Goal: Information Seeking & Learning: Find specific page/section

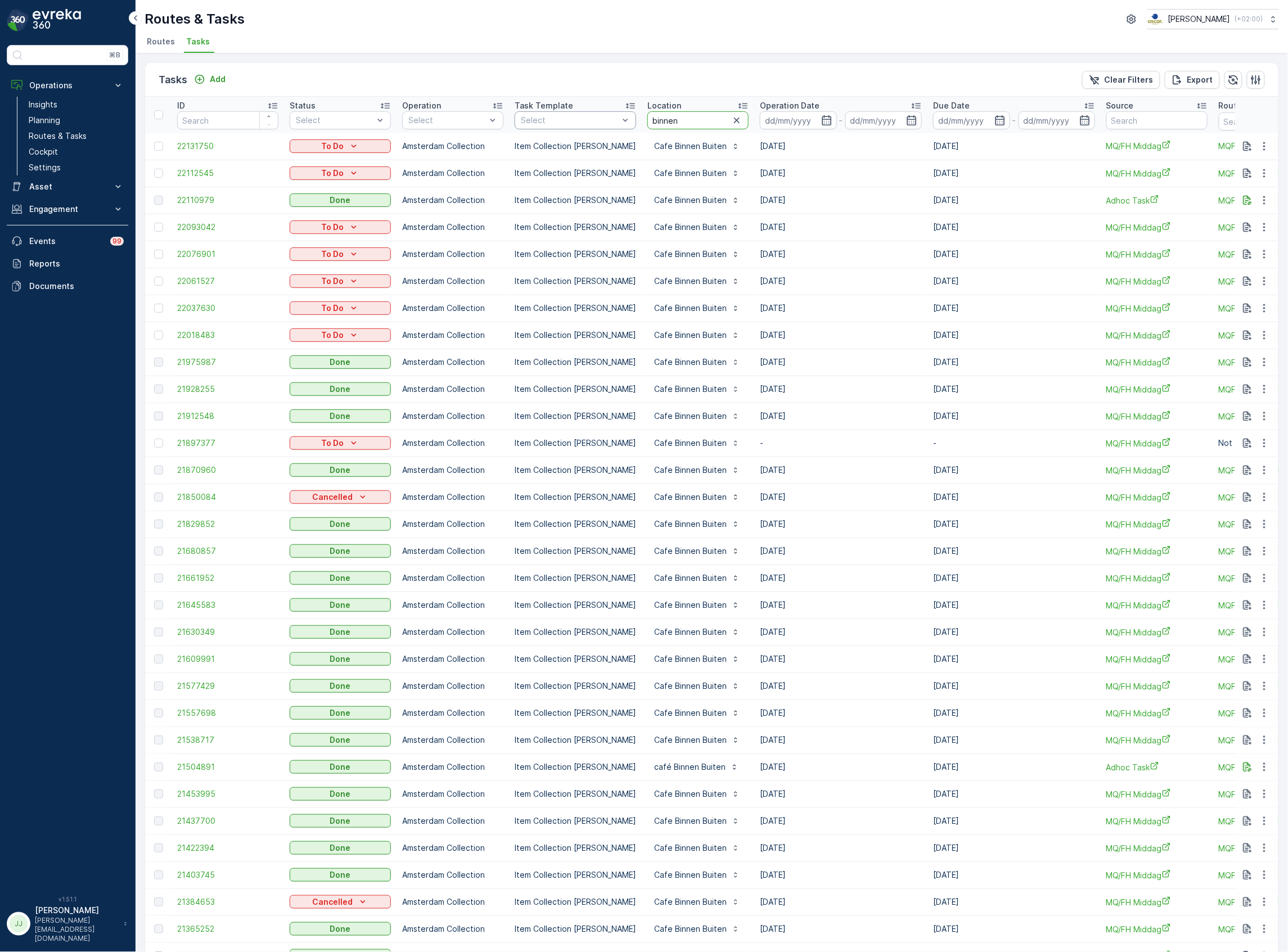
drag, startPoint x: 697, startPoint y: 126, endPoint x: 599, endPoint y: 119, distance: 98.2
click at [600, 119] on tr "ID Status Select Operation Select Task Template Select Location binnen Operatio…" at bounding box center [1012, 114] width 1735 height 36
type input "vecht"
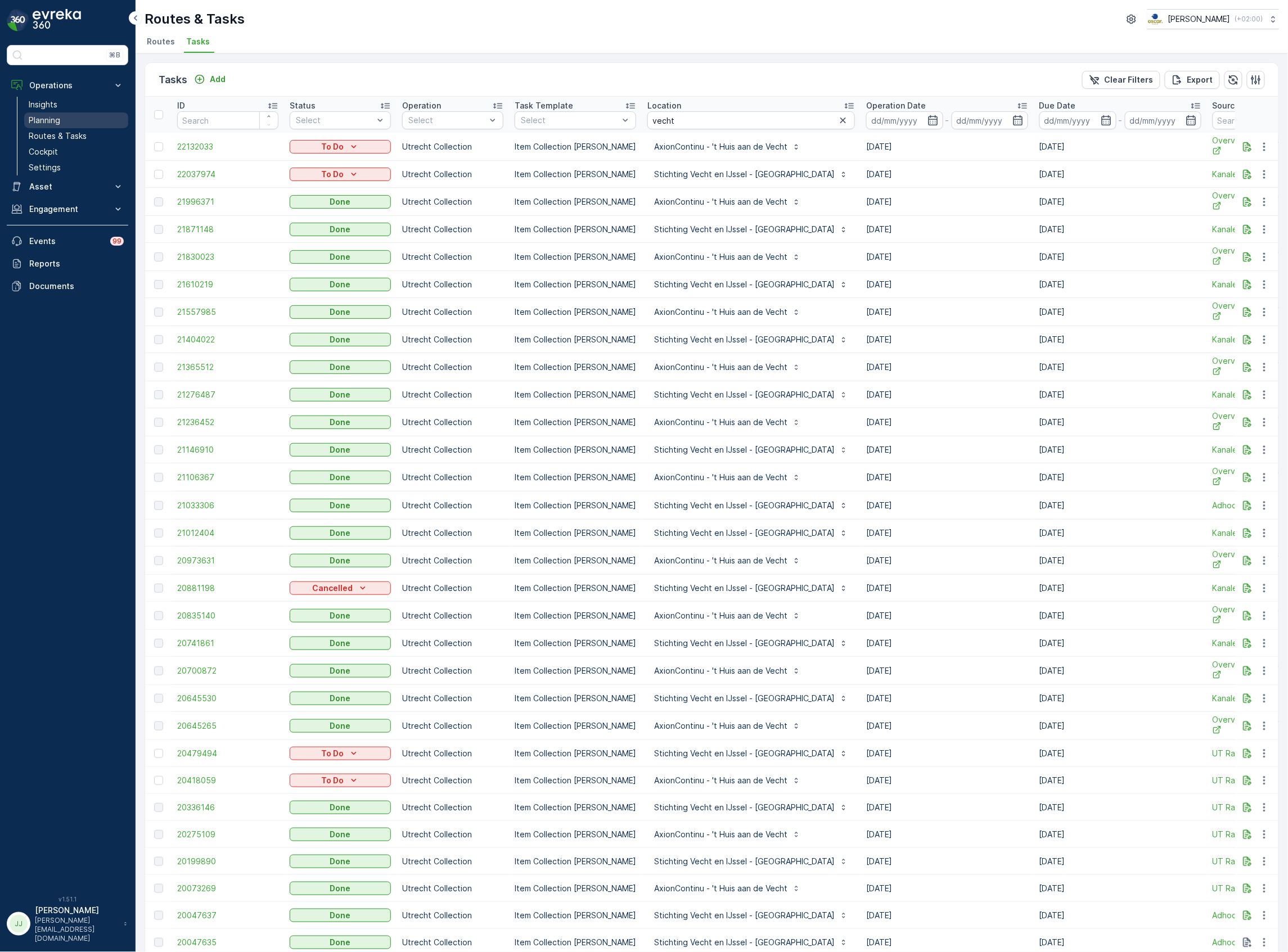
click at [82, 118] on link "Planning" at bounding box center [76, 120] width 104 height 16
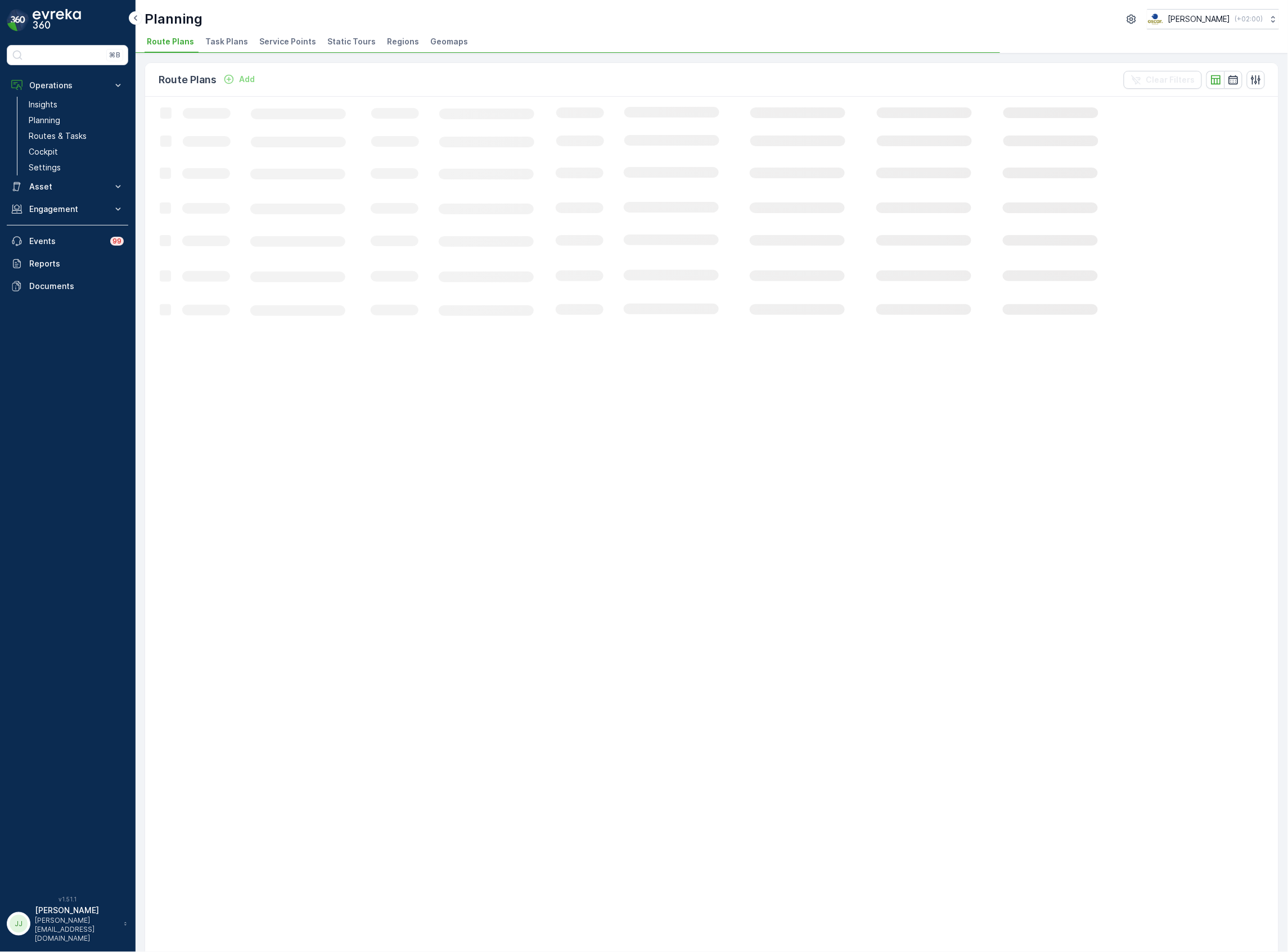
click at [205, 41] on span "Task Plans" at bounding box center [226, 41] width 43 height 11
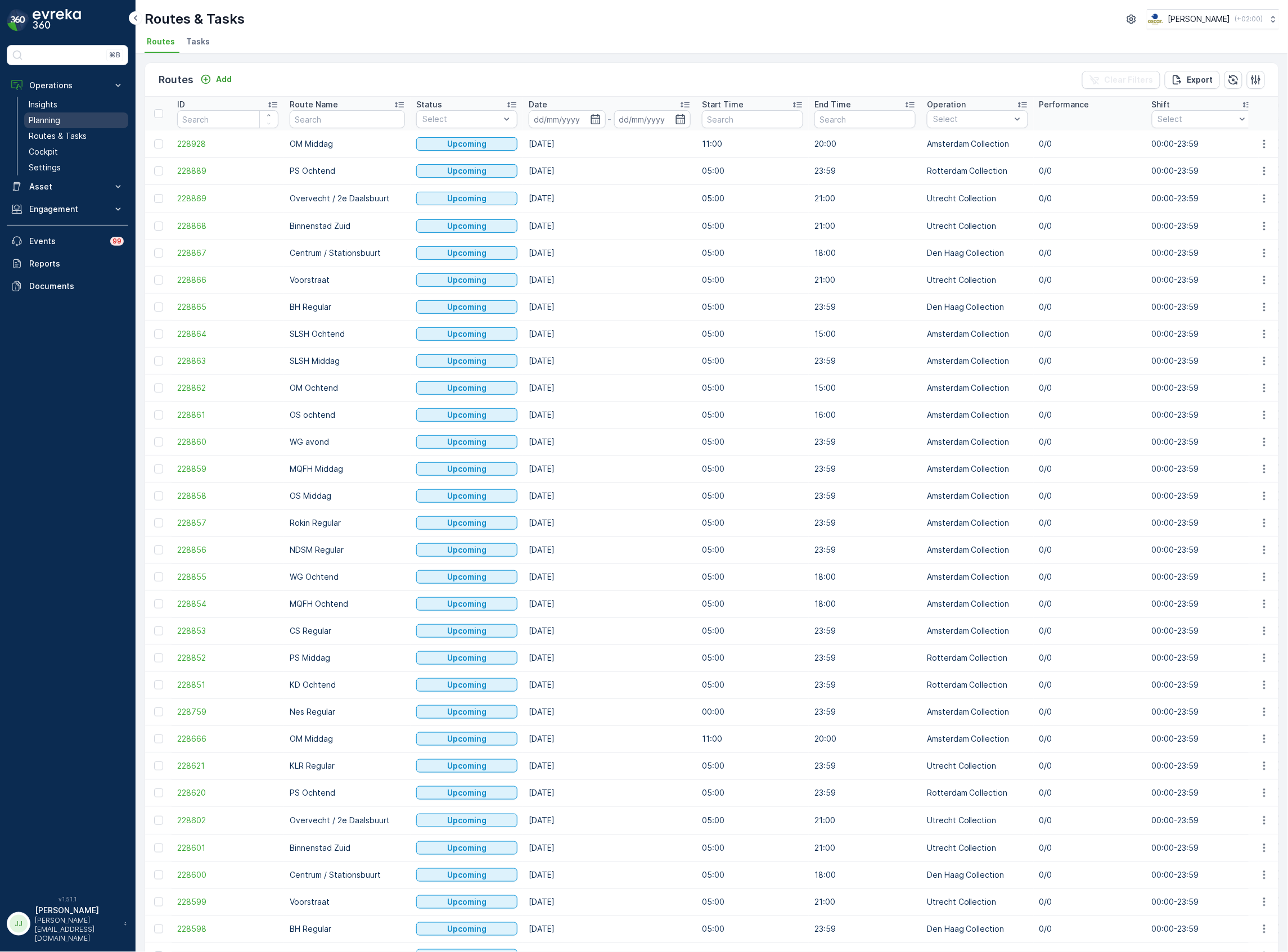
click at [56, 119] on p "Planning" at bounding box center [45, 120] width 32 height 11
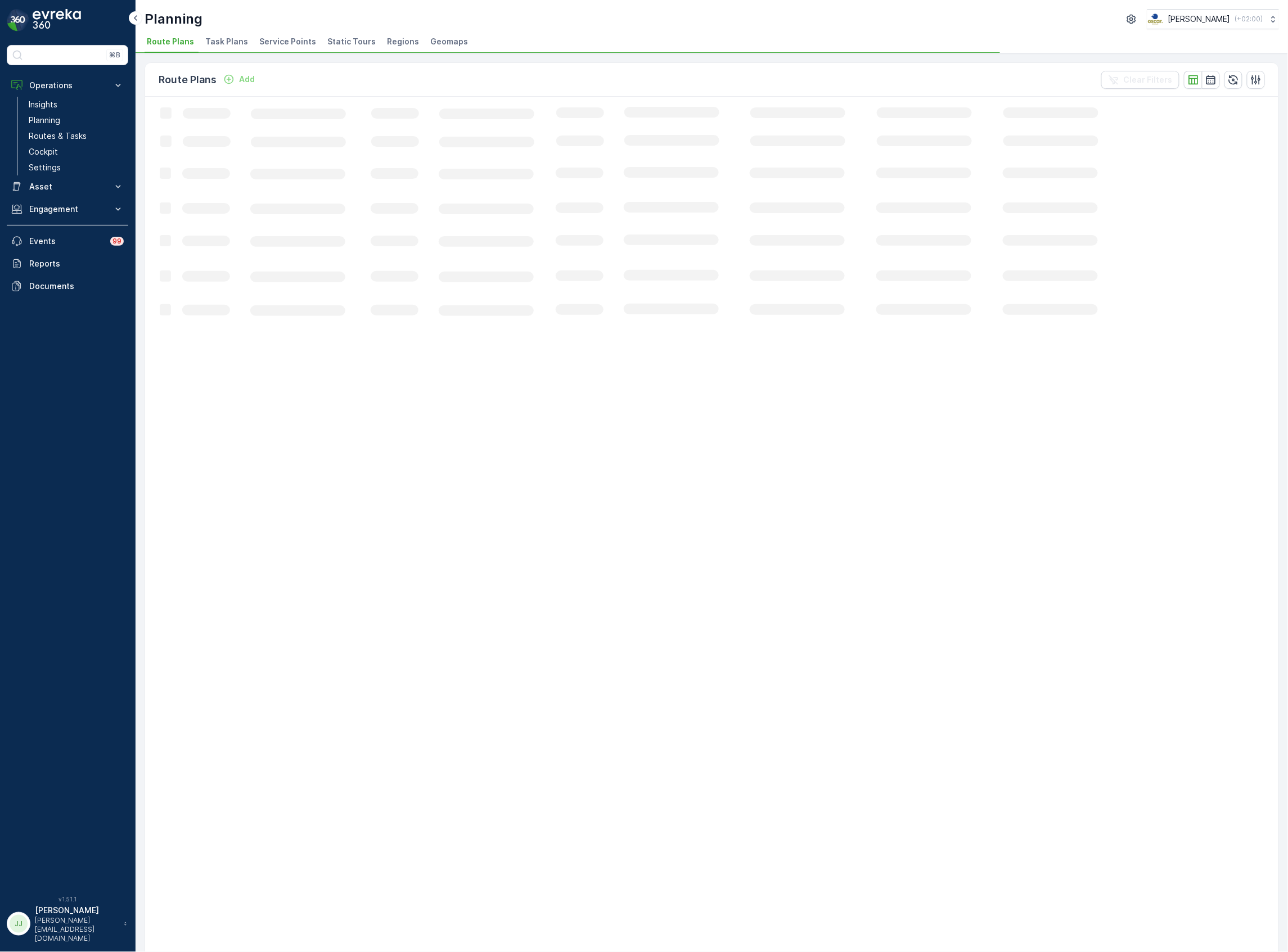
click at [286, 49] on li "Service Points" at bounding box center [289, 43] width 63 height 19
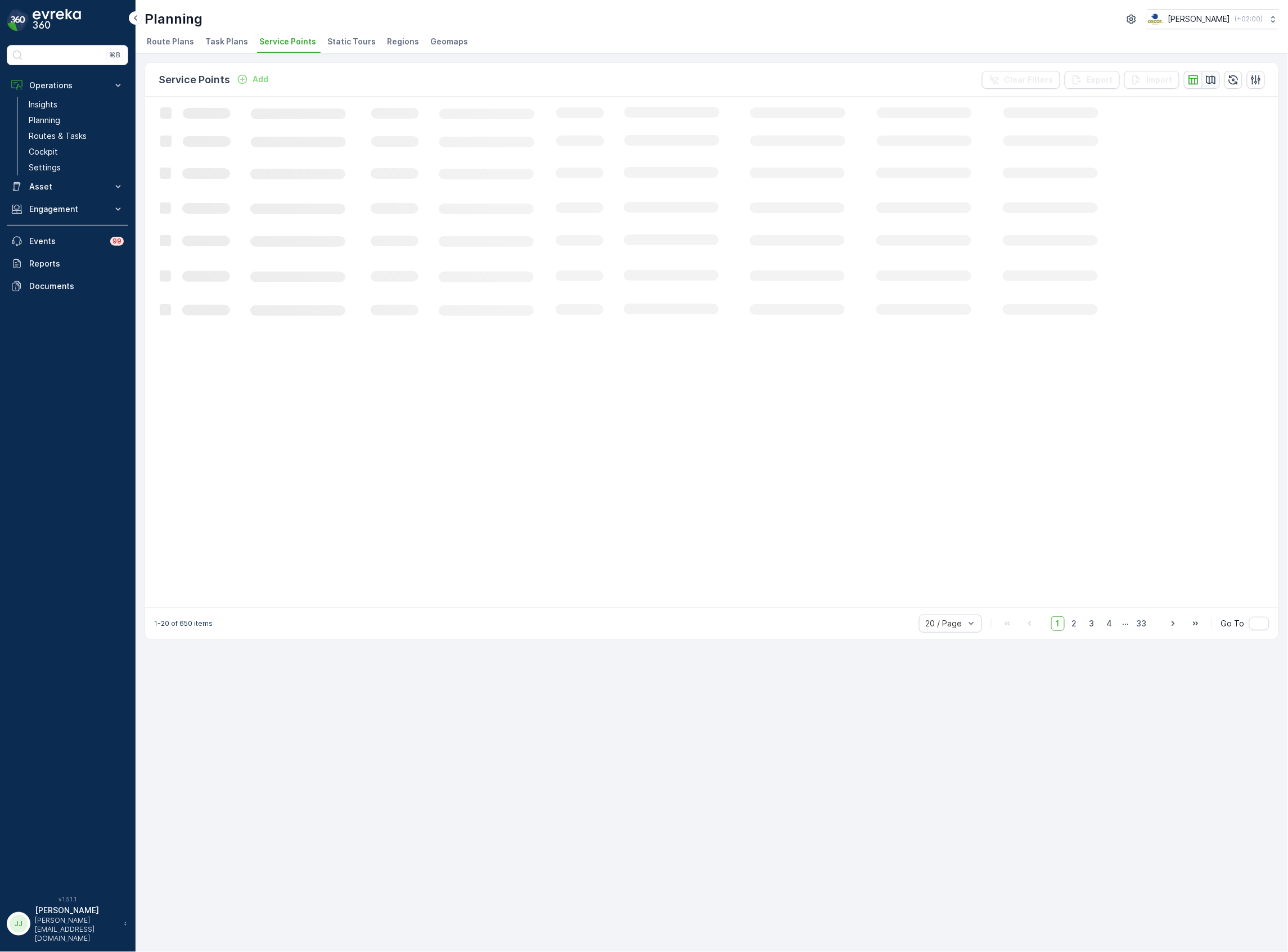
click at [1210, 75] on icon "button" at bounding box center [1210, 80] width 11 height 11
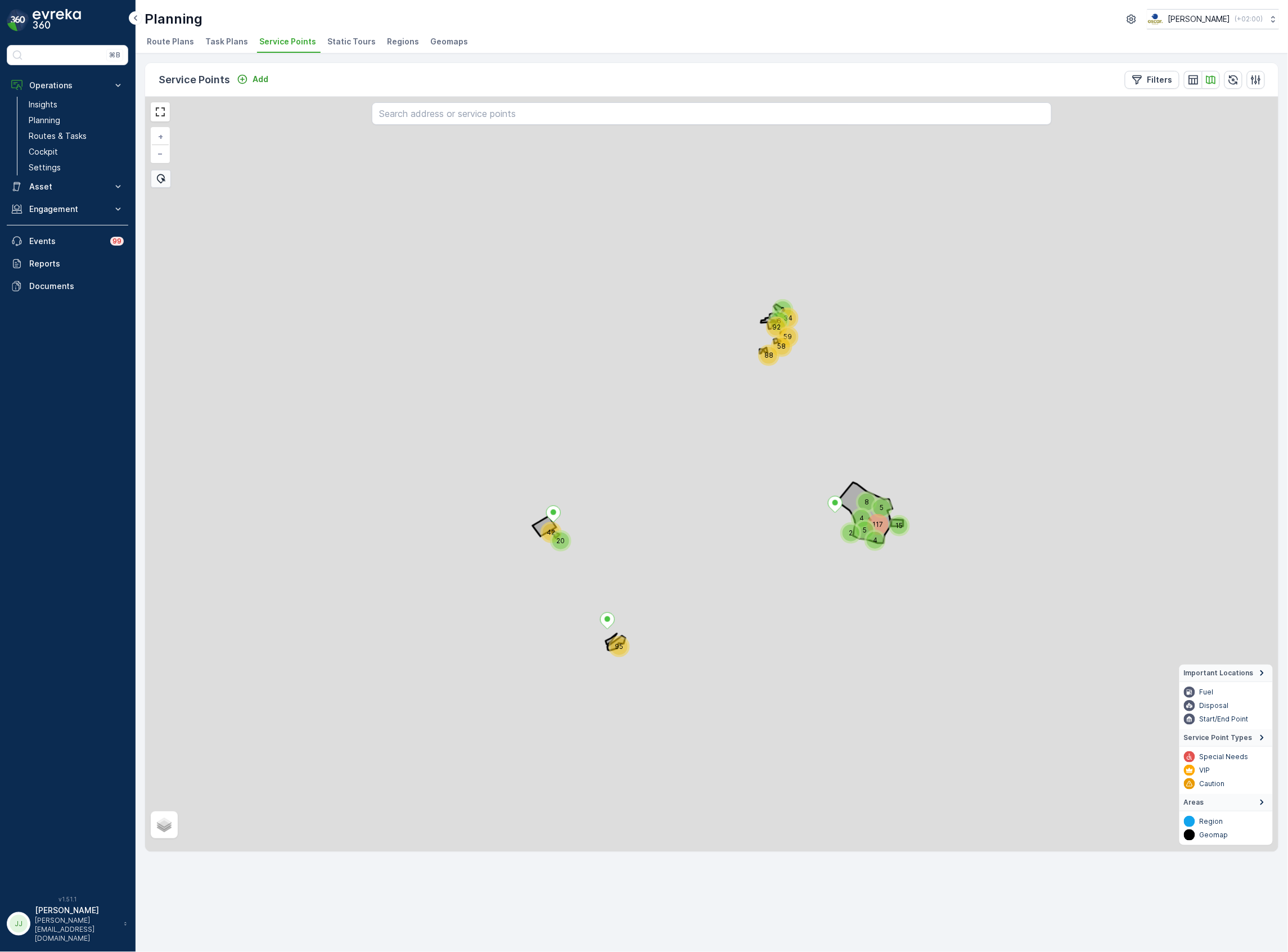
drag, startPoint x: 696, startPoint y: 369, endPoint x: 761, endPoint y: 477, distance: 126.1
click at [761, 478] on div "20 42 59 34 117 58 92 88 2 5 95 15 8 4 4 5 6 2 + − Satellite Roadmap Terrain Hy…" at bounding box center [711, 474] width 1133 height 755
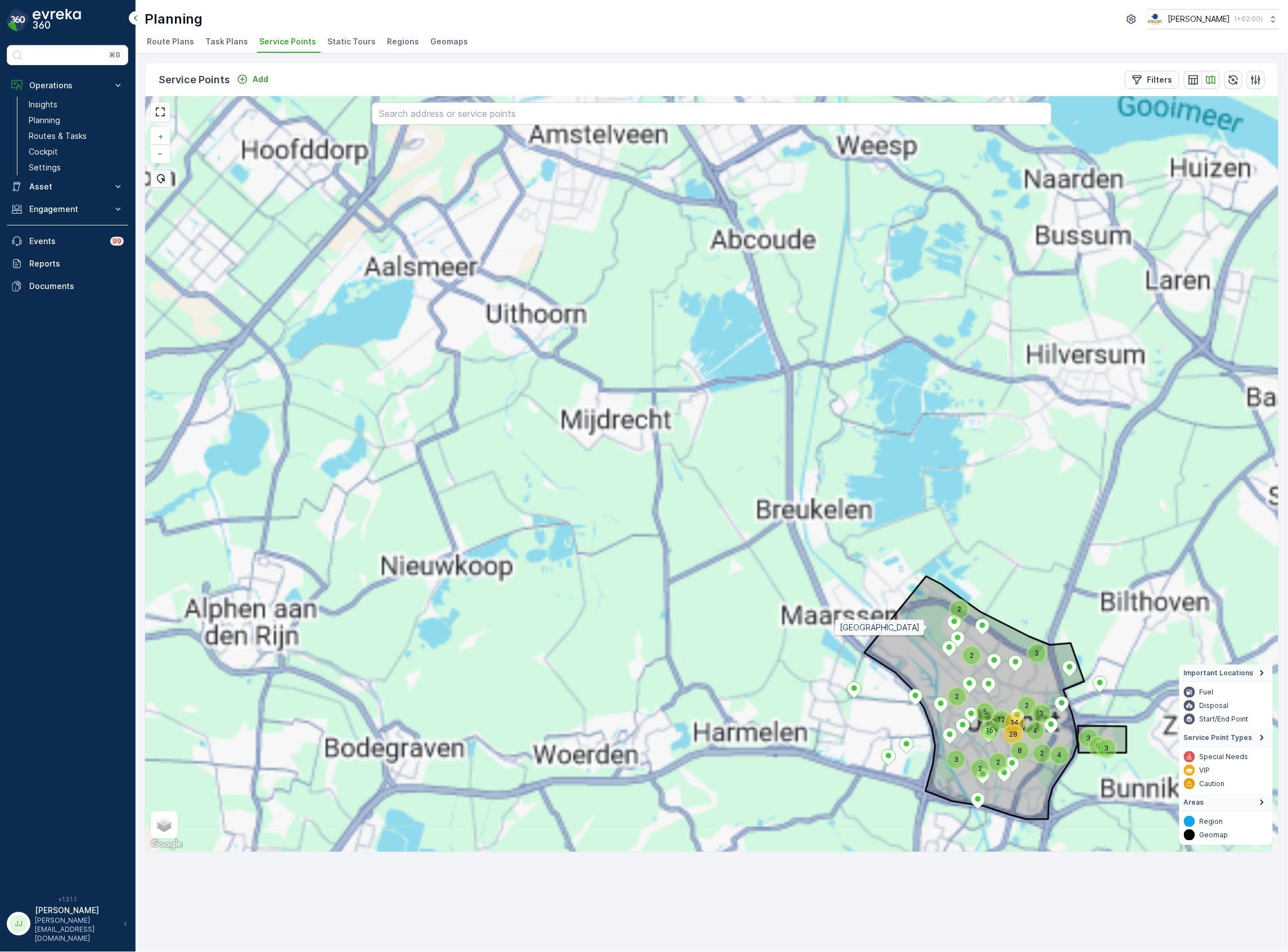
drag, startPoint x: 899, startPoint y: 582, endPoint x: 872, endPoint y: 525, distance: 63.1
click at [873, 576] on icon at bounding box center [974, 698] width 220 height 243
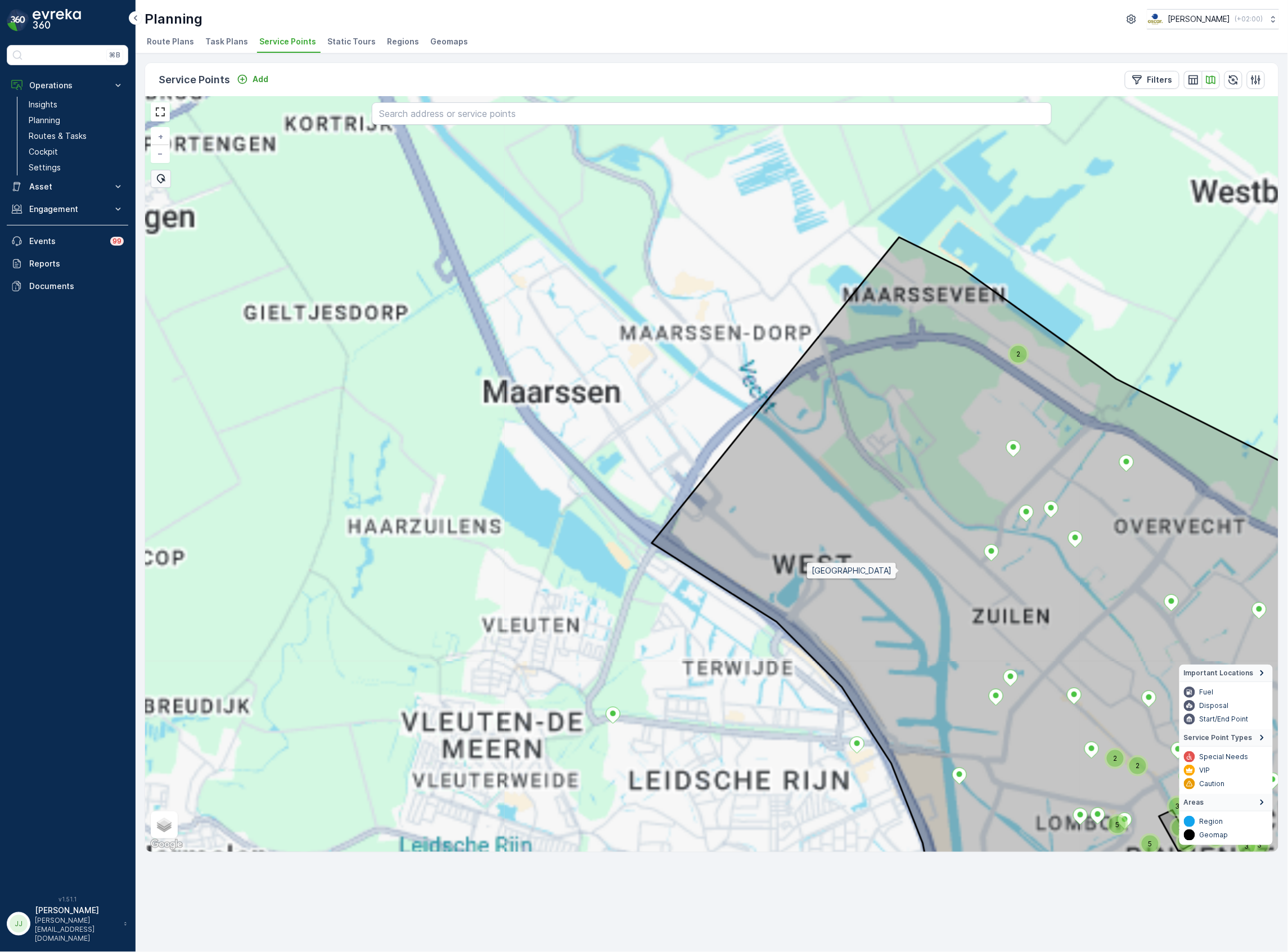
click at [653, 424] on icon at bounding box center [1022, 584] width 741 height 692
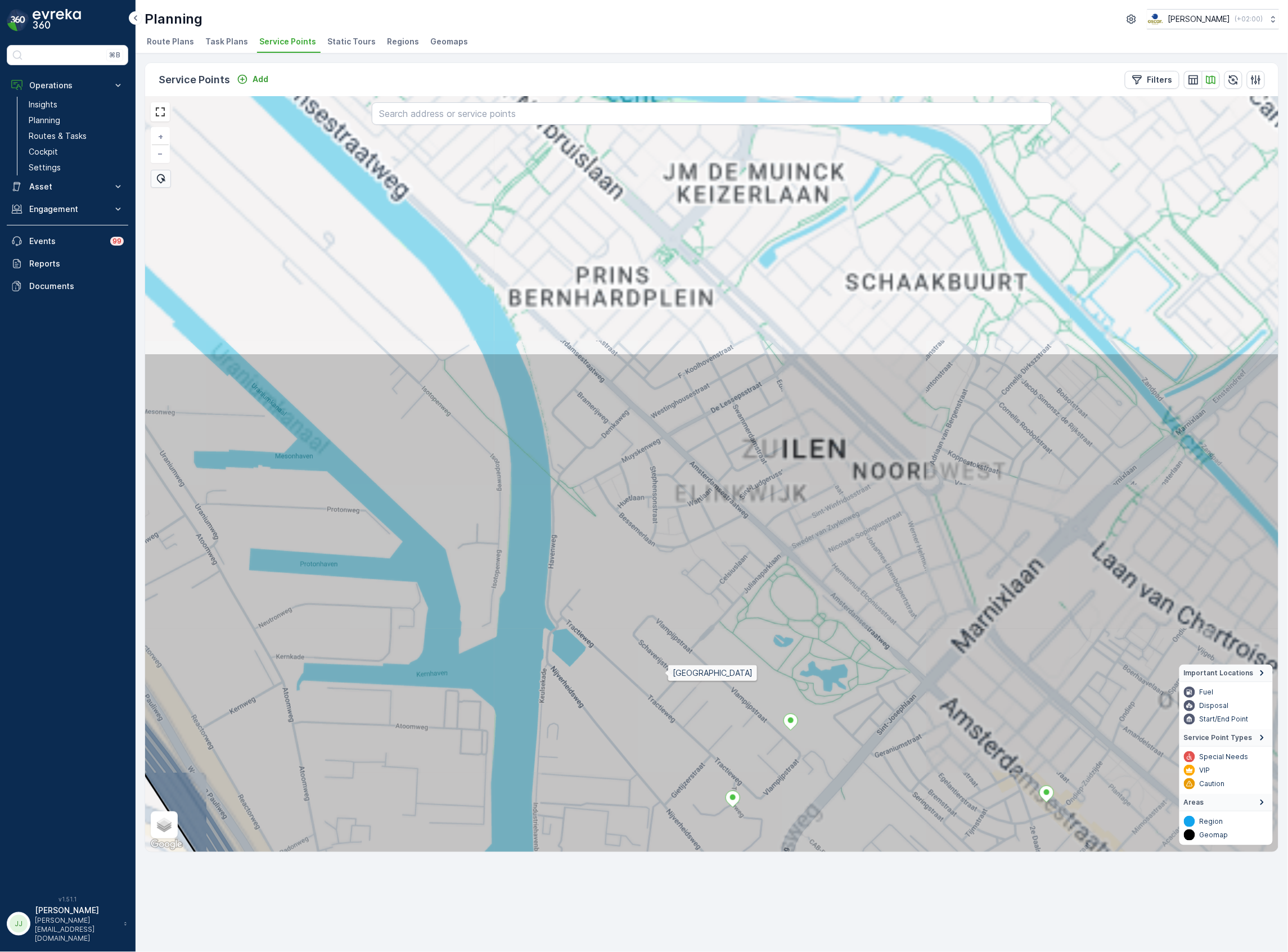
drag, startPoint x: 663, startPoint y: 668, endPoint x: 660, endPoint y: 636, distance: 32.1
click at [663, 663] on icon at bounding box center [757, 808] width 1363 height 910
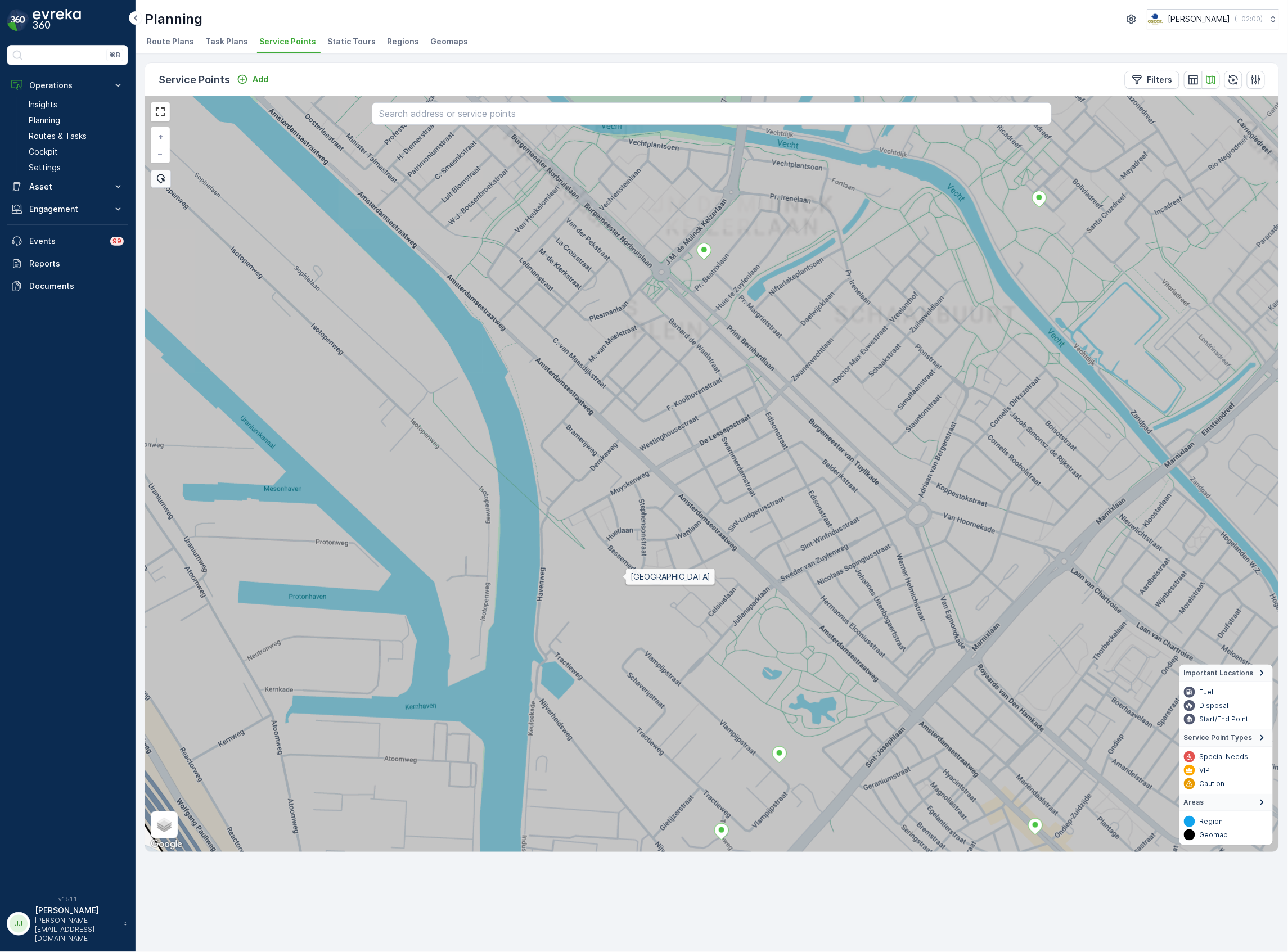
drag, startPoint x: 626, startPoint y: 560, endPoint x: 619, endPoint y: 569, distance: 11.4
click at [623, 575] on icon at bounding box center [700, 521] width 1363 height 910
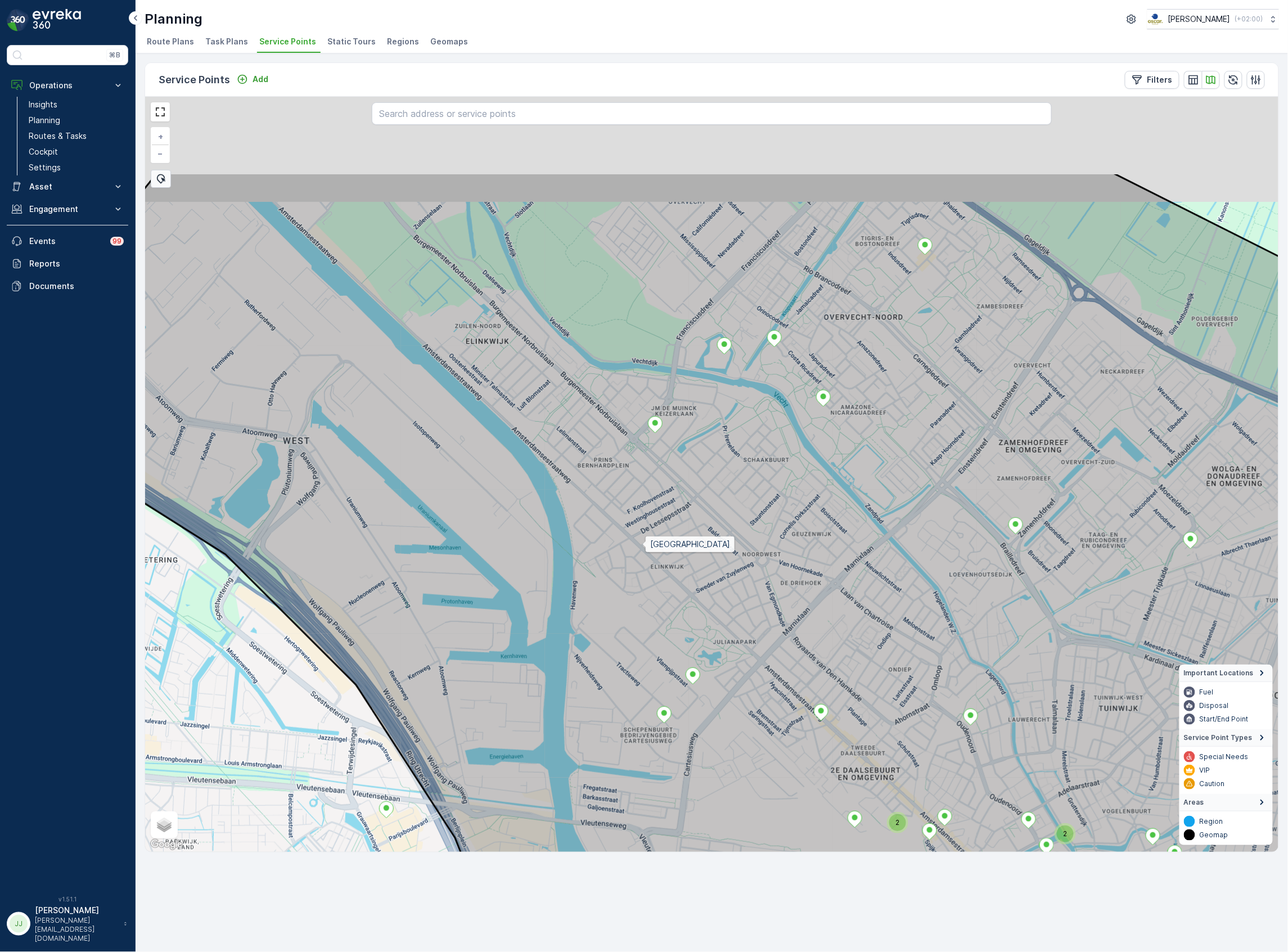
drag, startPoint x: 626, startPoint y: 513, endPoint x: 648, endPoint y: 567, distance: 58.3
click at [648, 567] on icon at bounding box center [765, 627] width 1363 height 910
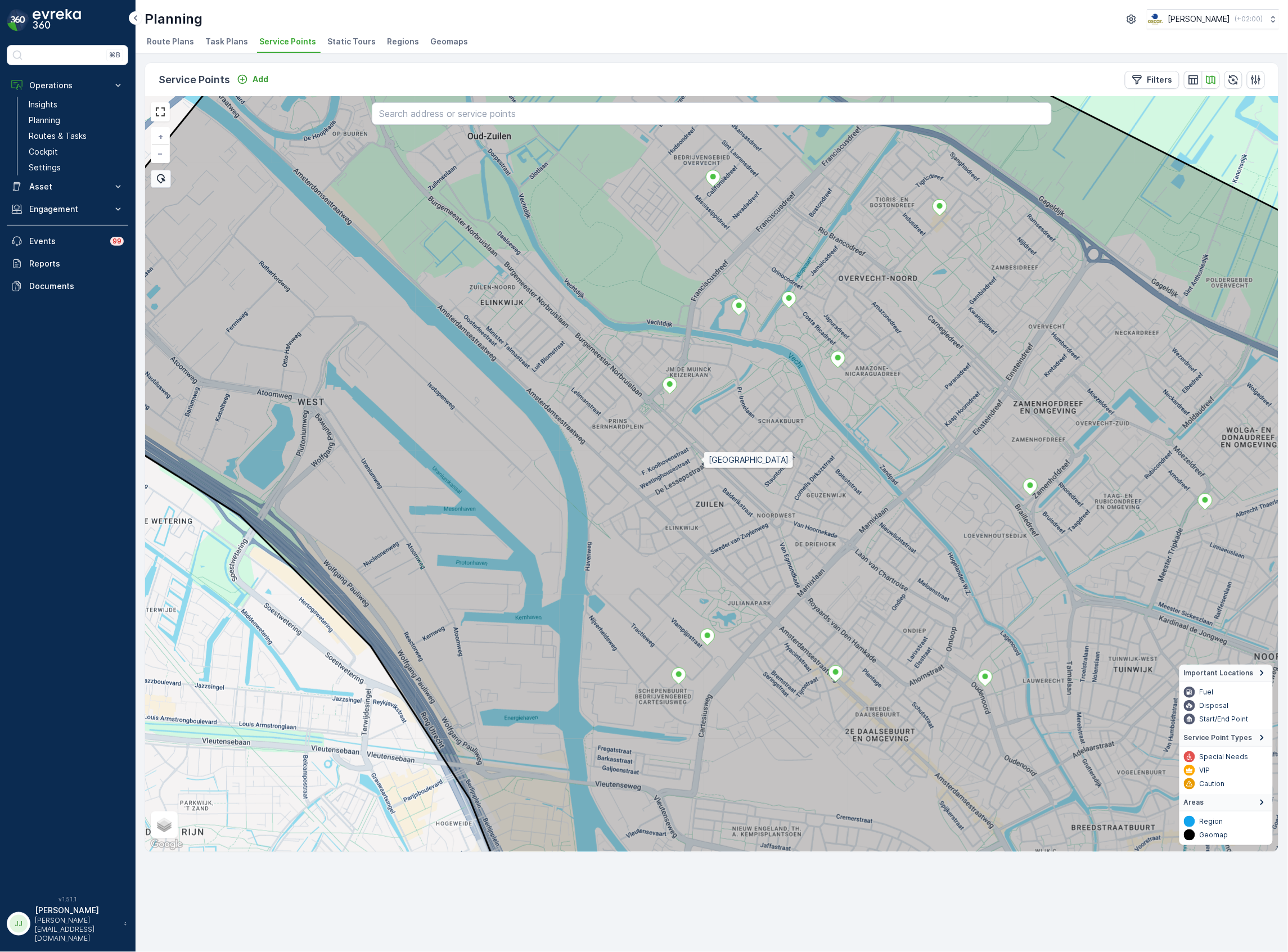
drag, startPoint x: 696, startPoint y: 542, endPoint x: 697, endPoint y: 466, distance: 76.0
click at [697, 466] on icon at bounding box center [713, 398] width 1363 height 910
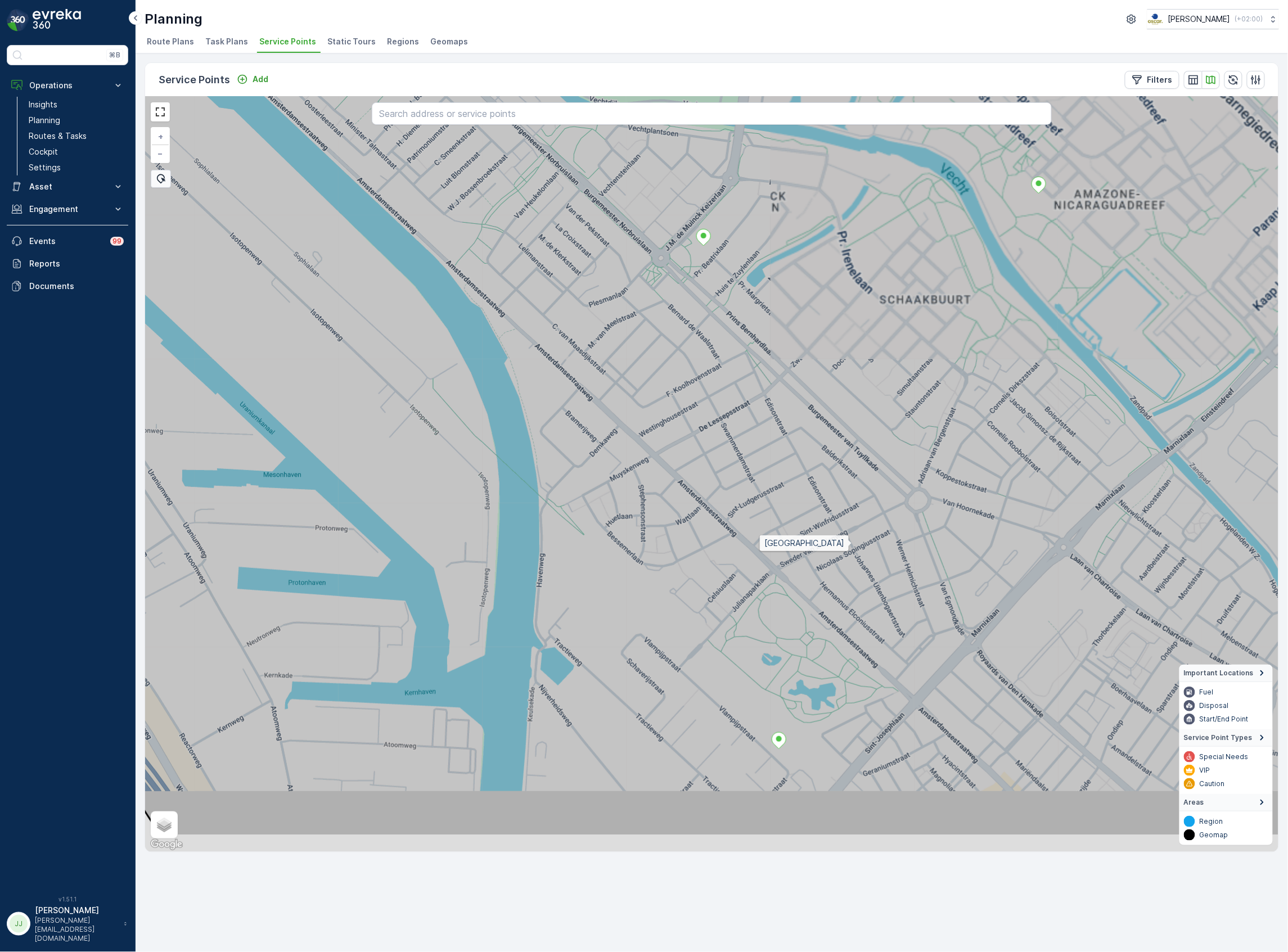
drag, startPoint x: 866, startPoint y: 569, endPoint x: 853, endPoint y: 545, distance: 27.3
click at [853, 545] on icon at bounding box center [683, 381] width 1363 height 910
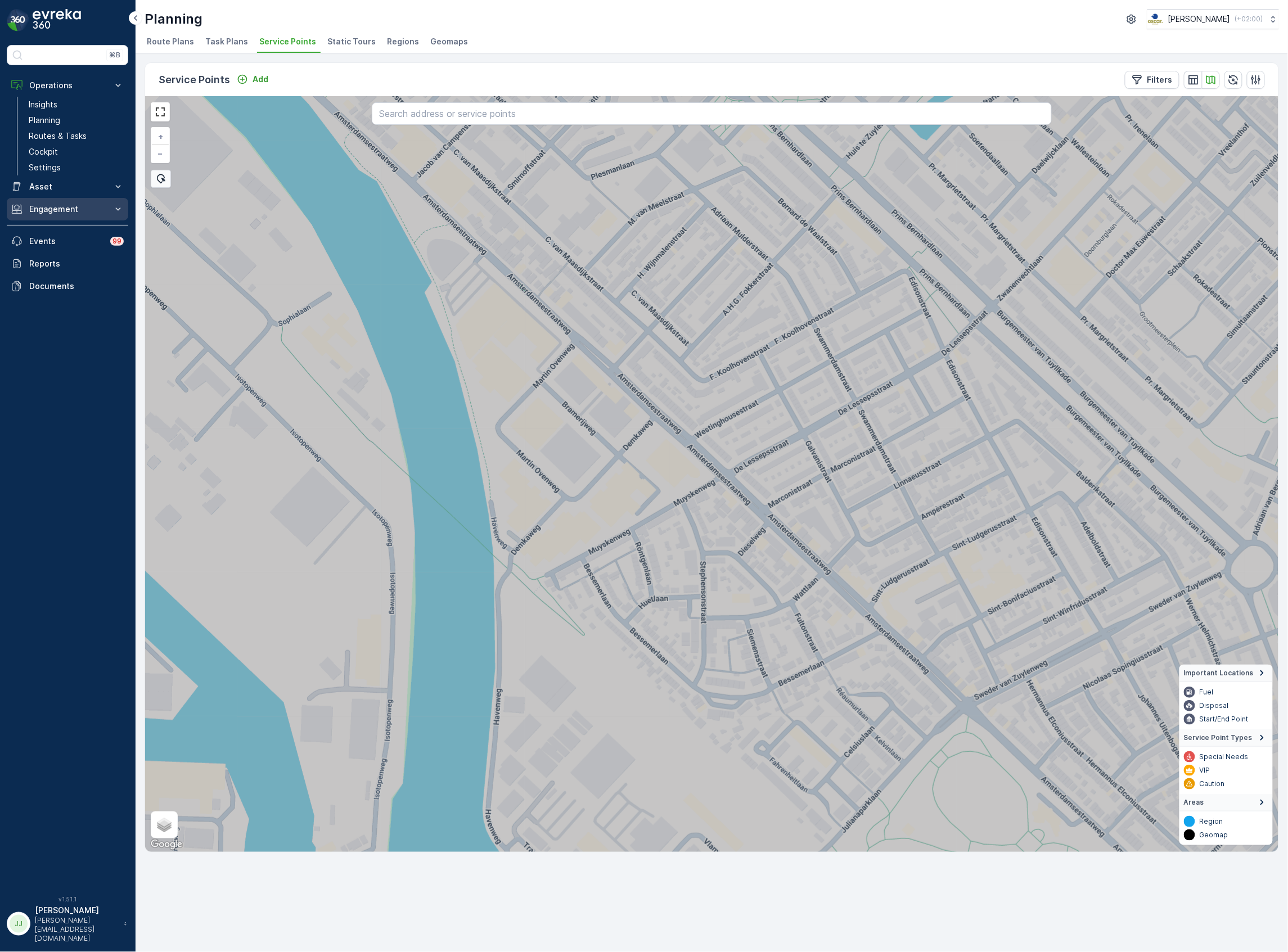
click at [80, 205] on p "Engagement" at bounding box center [67, 209] width 76 height 11
click at [78, 242] on link "Entities" at bounding box center [76, 244] width 104 height 16
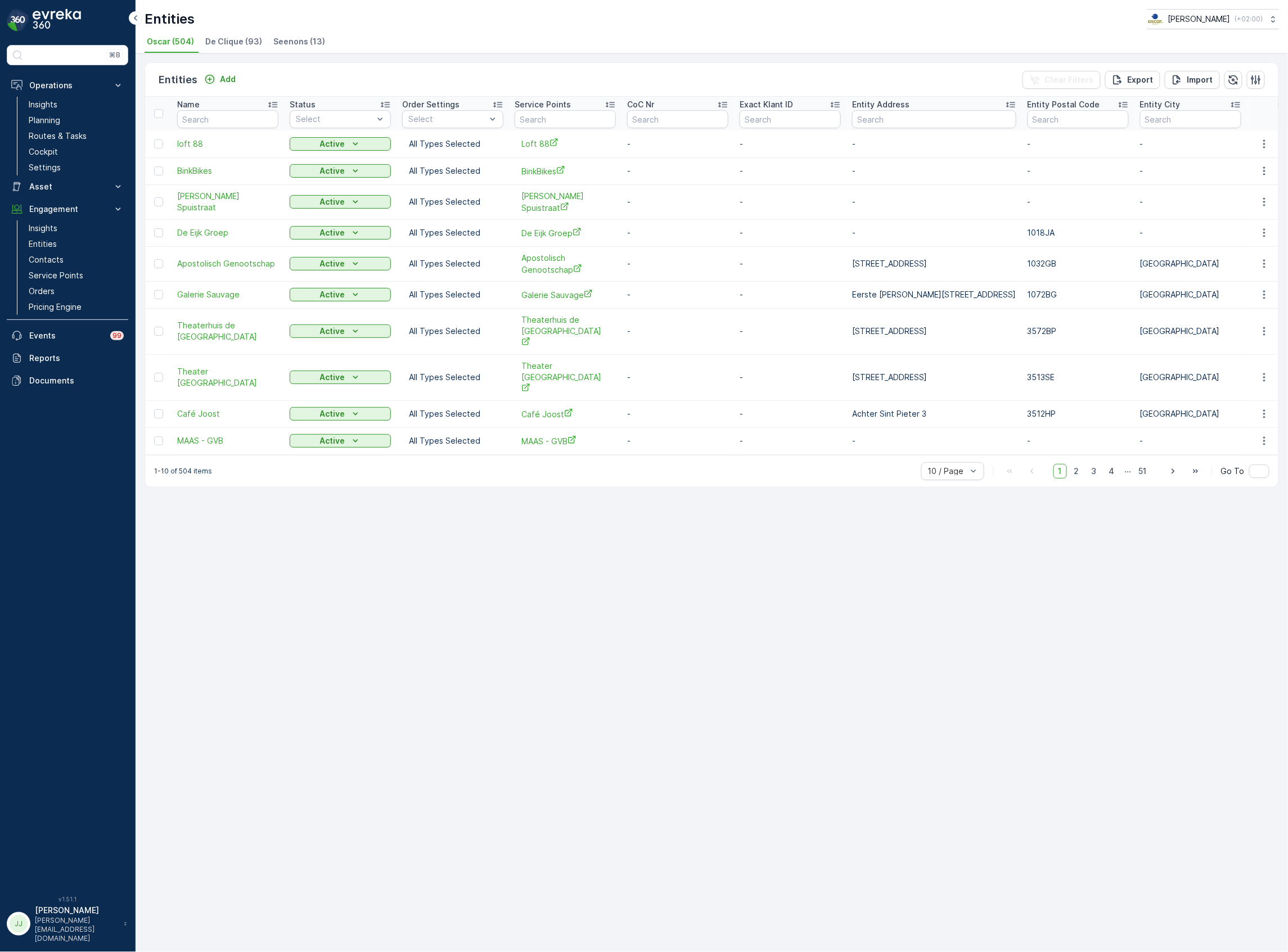
click at [233, 43] on span "De Clique (93)" at bounding box center [233, 41] width 57 height 11
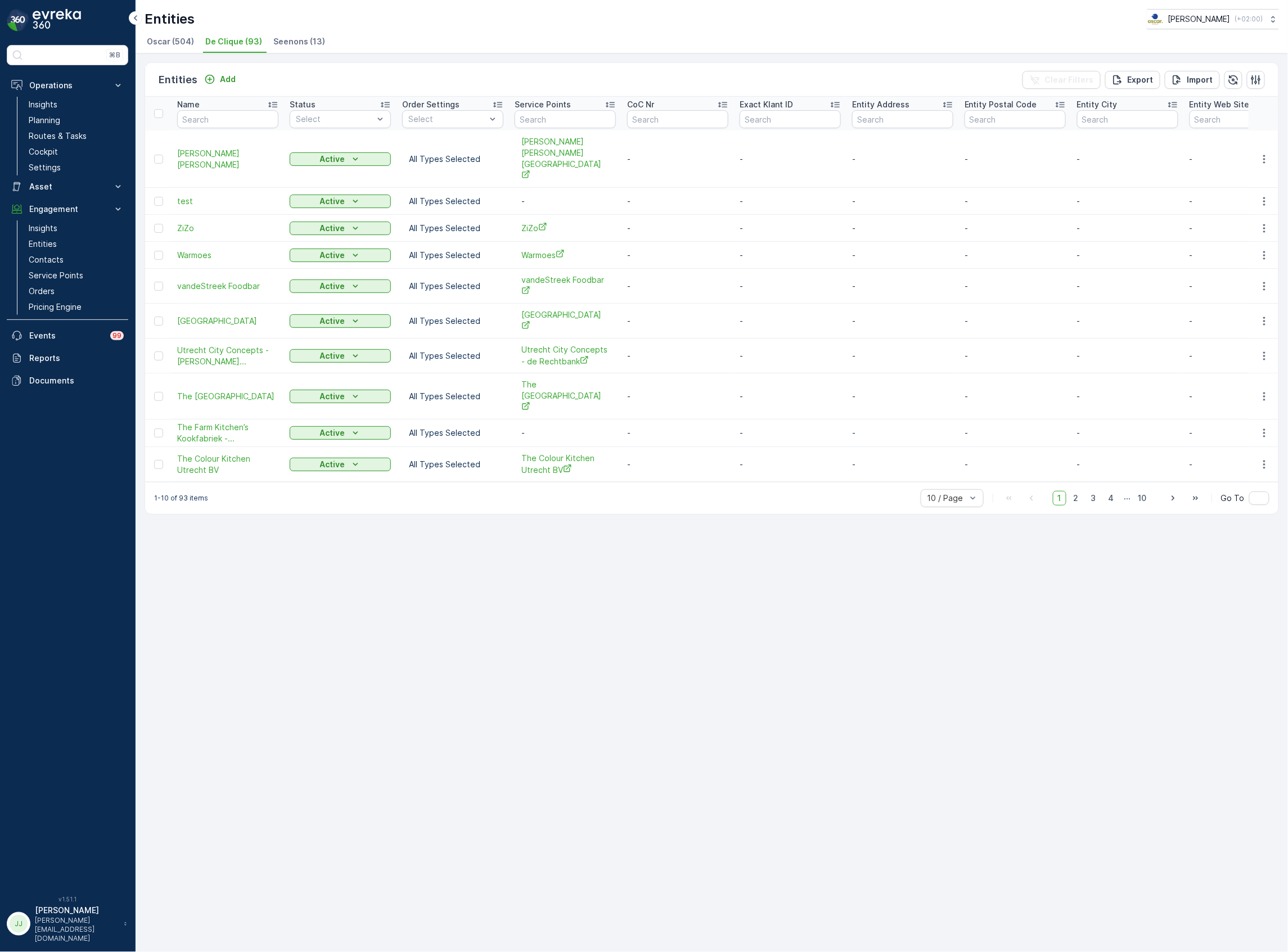
click at [176, 48] on li "Oscar (504)" at bounding box center [171, 43] width 54 height 19
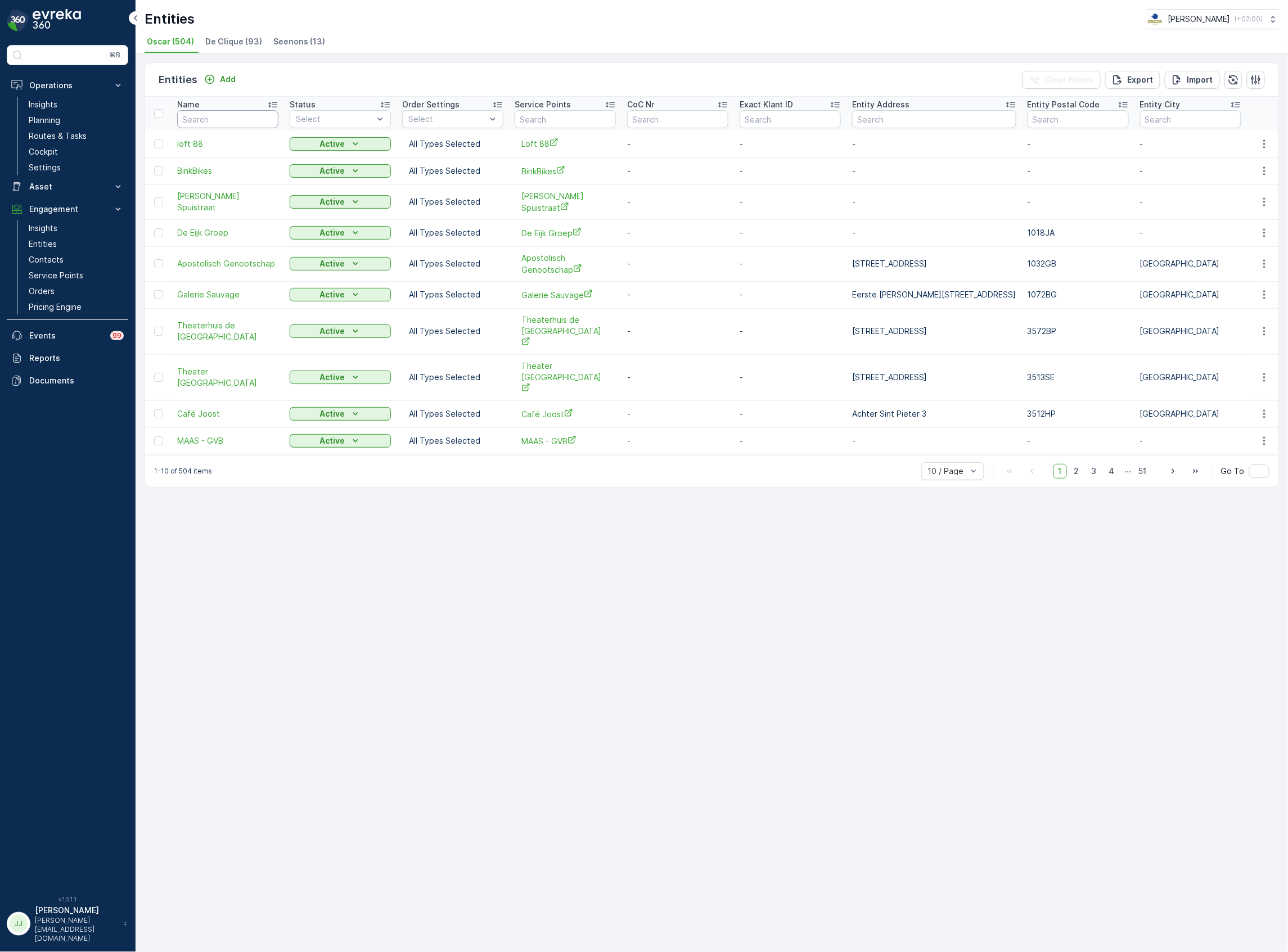
click at [237, 122] on input "text" at bounding box center [228, 119] width 101 height 18
type input "gemeente"
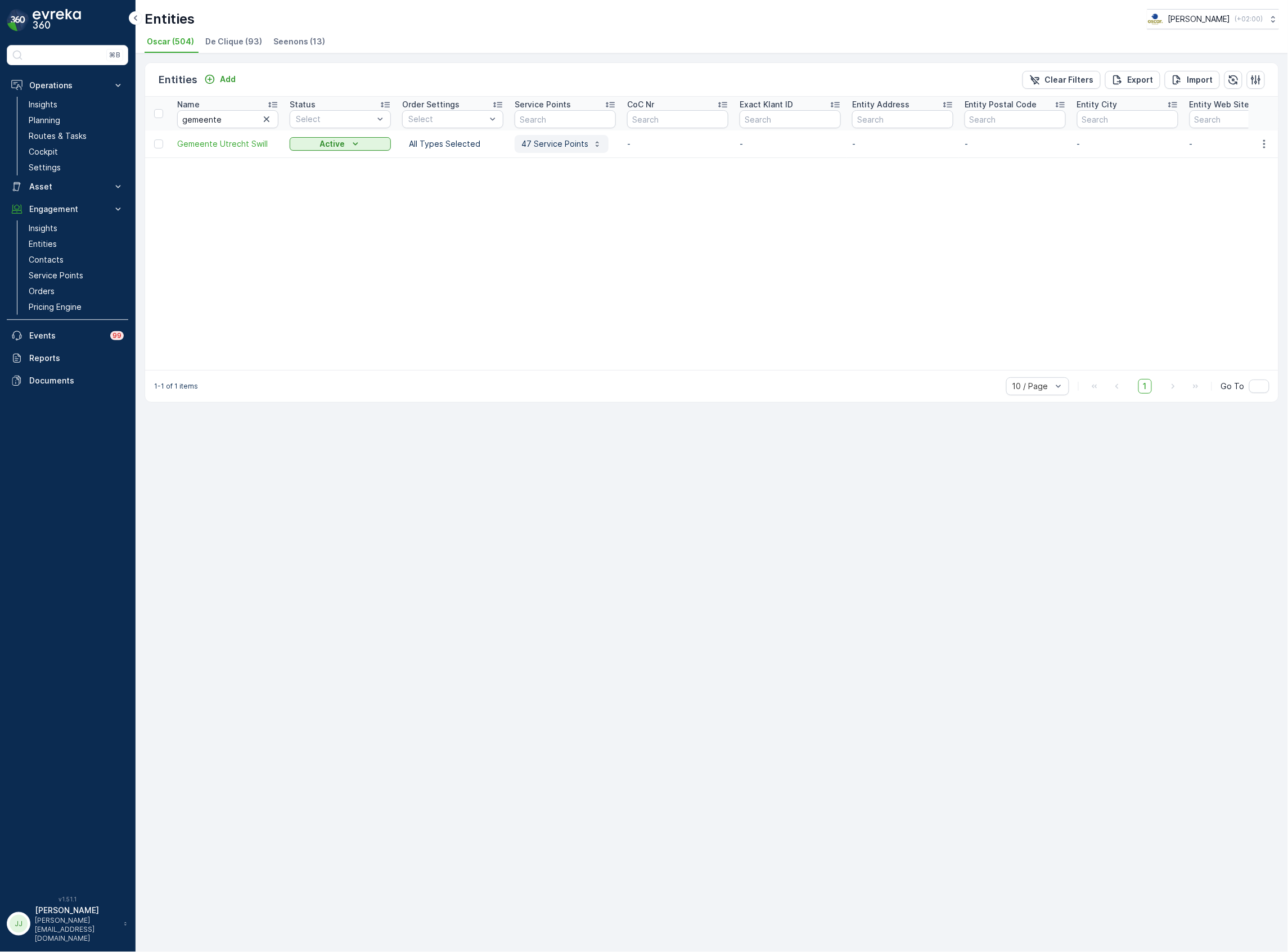
click at [582, 144] on p "47 Service Points" at bounding box center [555, 144] width 67 height 11
click at [582, 213] on span "Stichting Vecht en IJssel locatie [GEOGRAPHIC_DATA]" at bounding box center [582, 225] width 125 height 23
click at [80, 145] on link "Cockpit" at bounding box center [76, 151] width 104 height 16
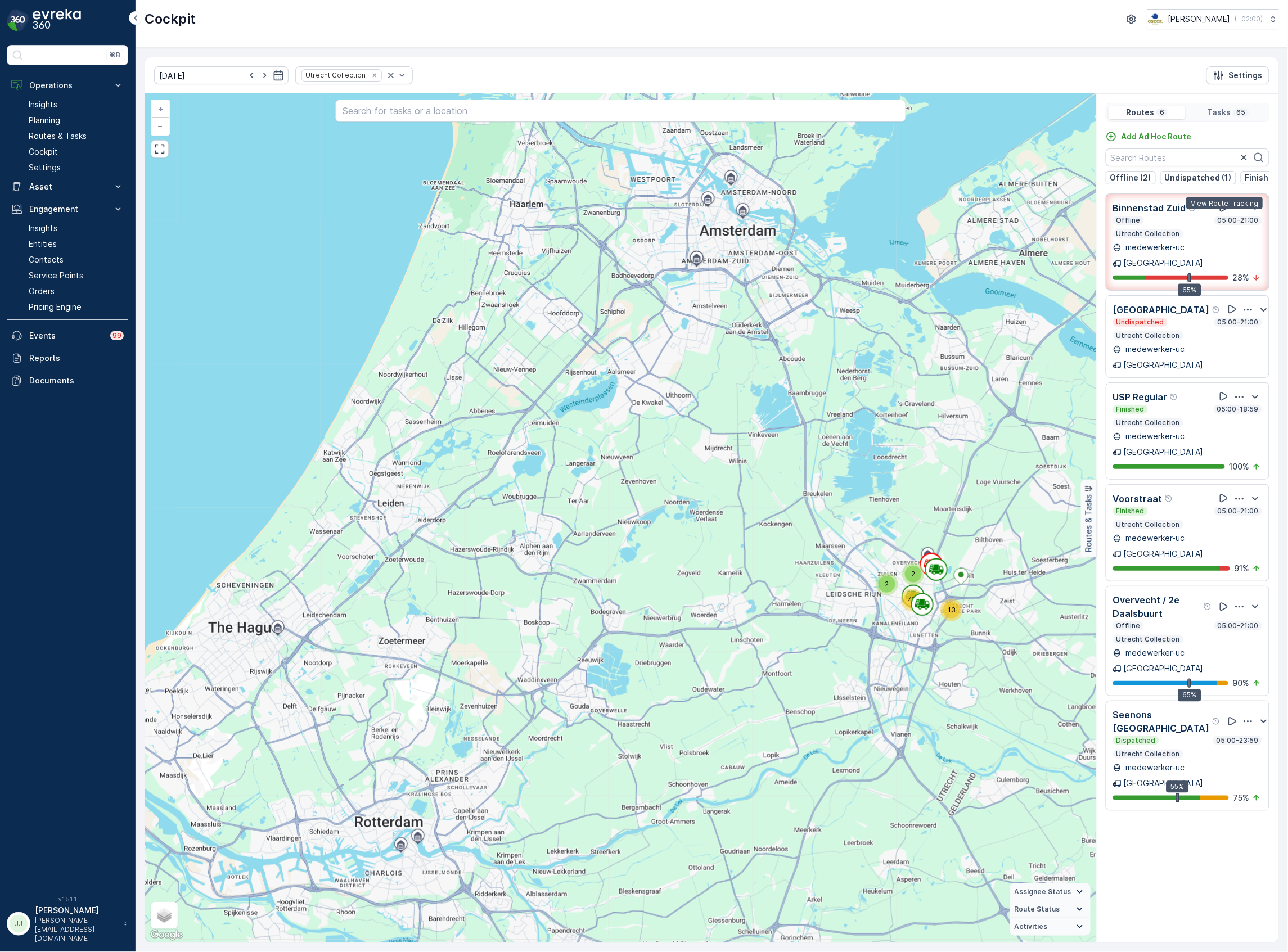
click at [1218, 213] on icon at bounding box center [1223, 207] width 11 height 11
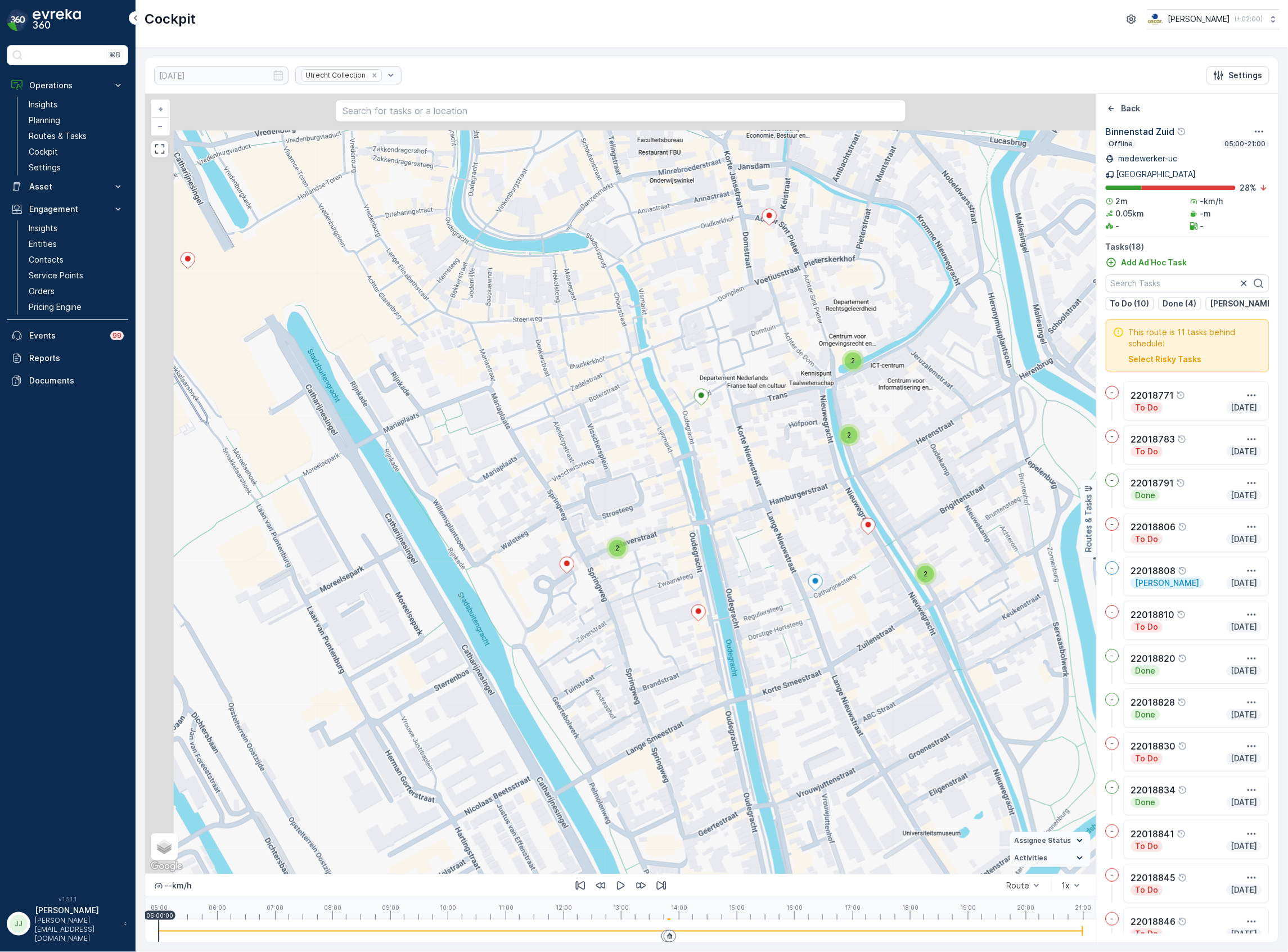
drag, startPoint x: 698, startPoint y: 360, endPoint x: 804, endPoint y: 452, distance: 140.4
click at [752, 495] on div "2 2 2 2 + − Satellite Roadmap Terrain Hybrid Leaflet Keyboard shortcuts Map Dat…" at bounding box center [620, 484] width 951 height 780
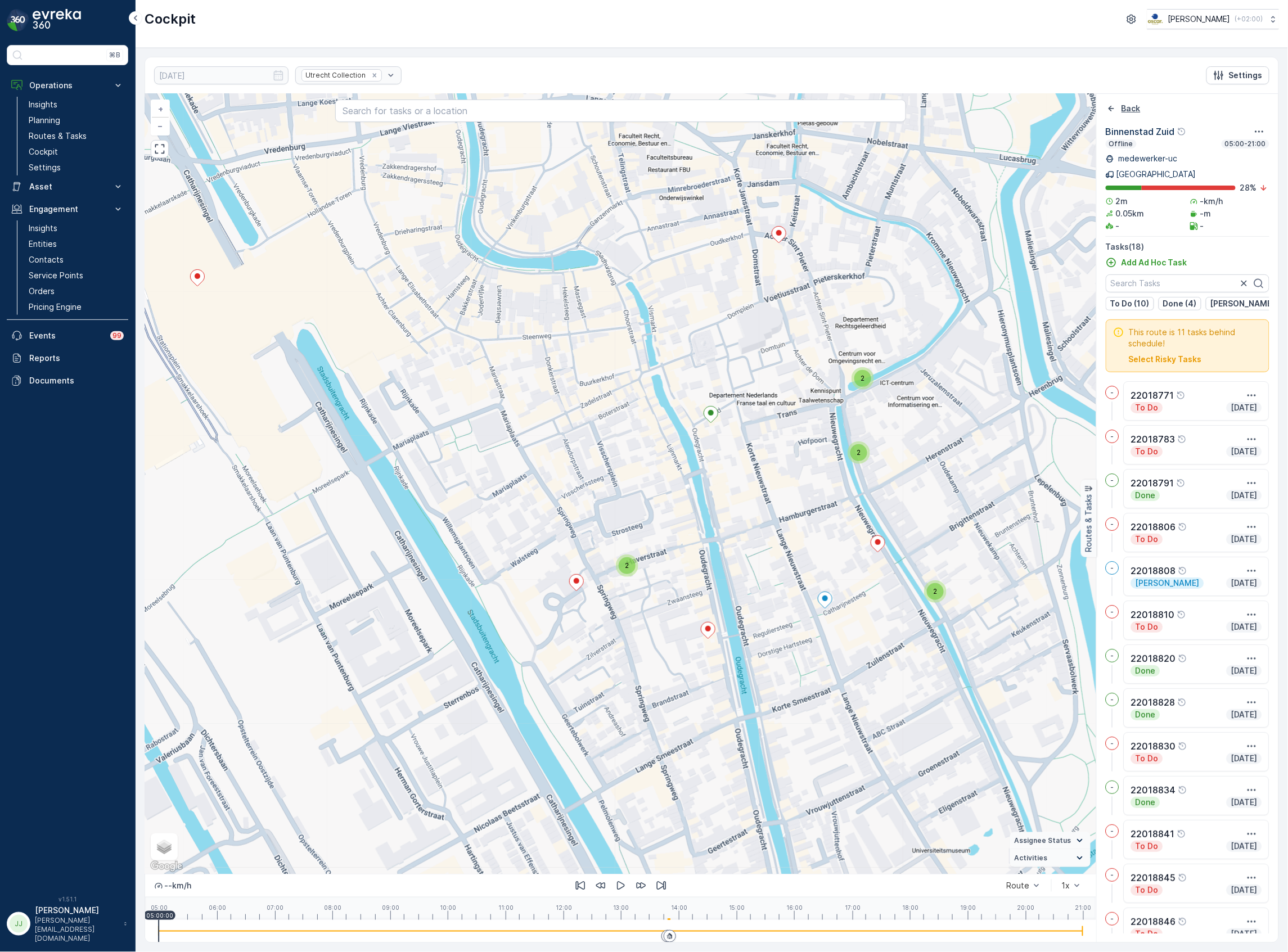
click at [1107, 113] on icon "Back" at bounding box center [1111, 109] width 11 height 11
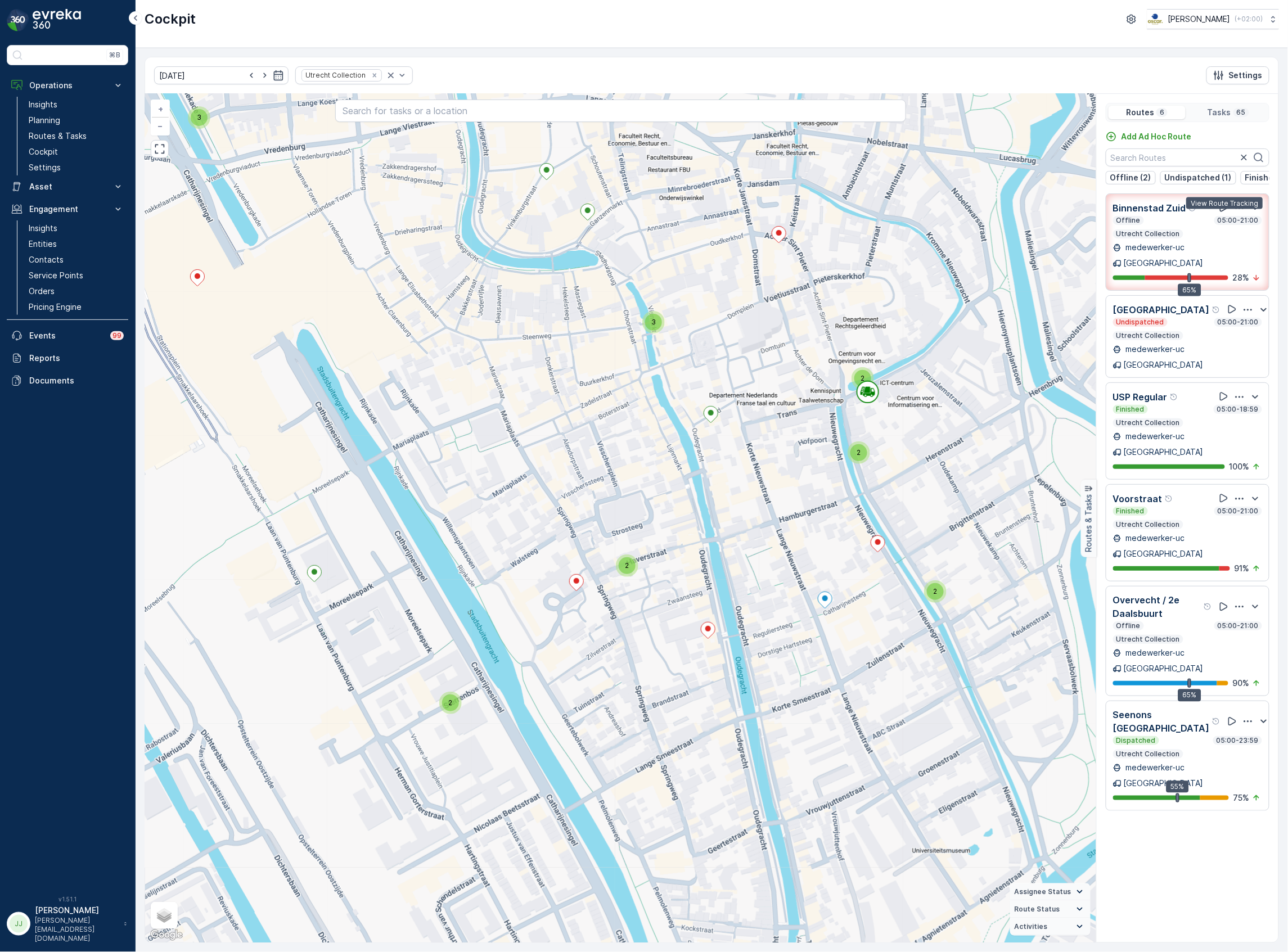
click at [1221, 213] on icon at bounding box center [1223, 207] width 11 height 11
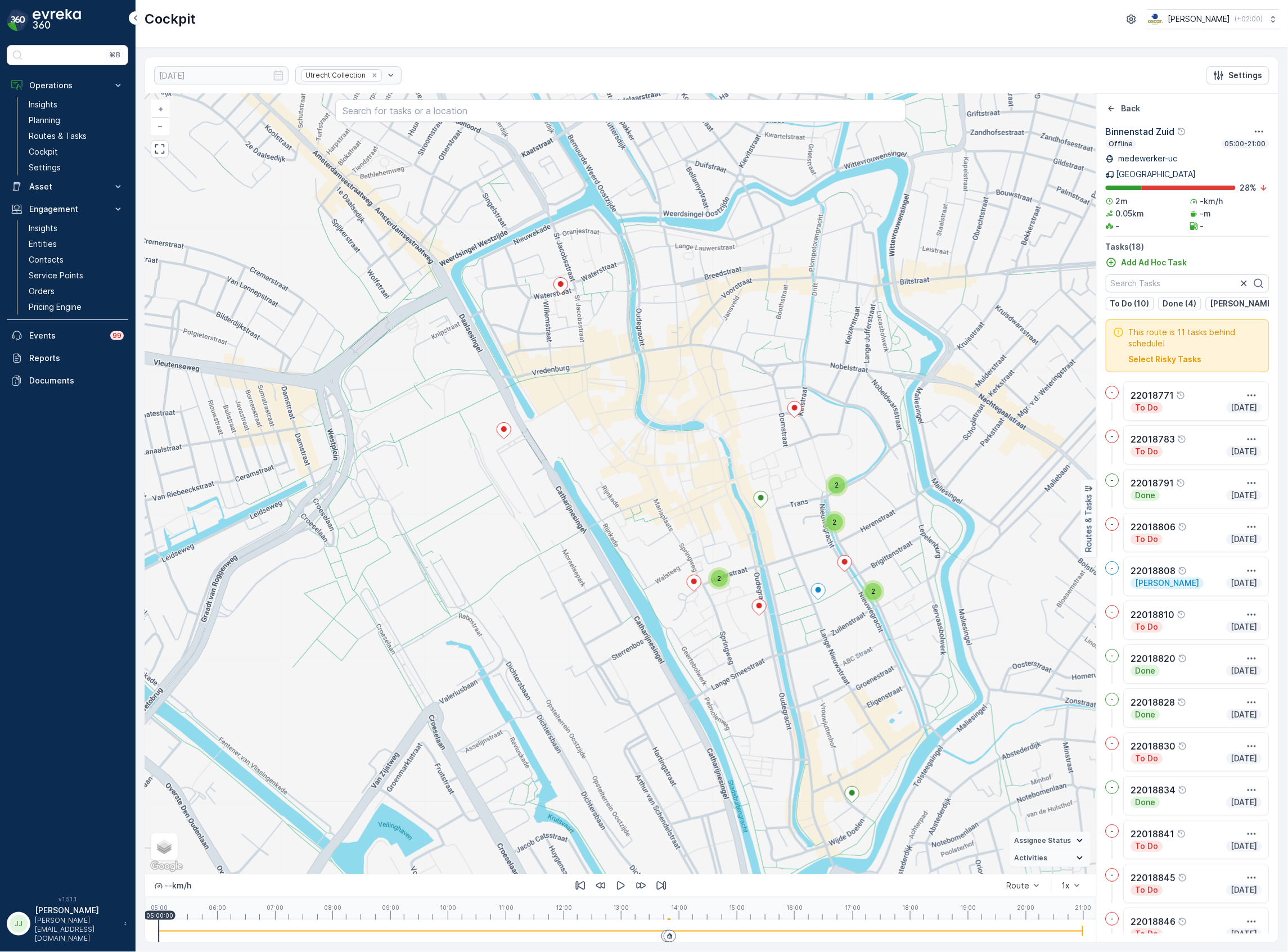
drag, startPoint x: 621, startPoint y: 347, endPoint x: 641, endPoint y: 414, distance: 69.9
click at [669, 446] on div "2 2 2 2 + − Satellite Roadmap Terrain Hybrid Leaflet Keyboard shortcuts Map Dat…" at bounding box center [620, 484] width 951 height 780
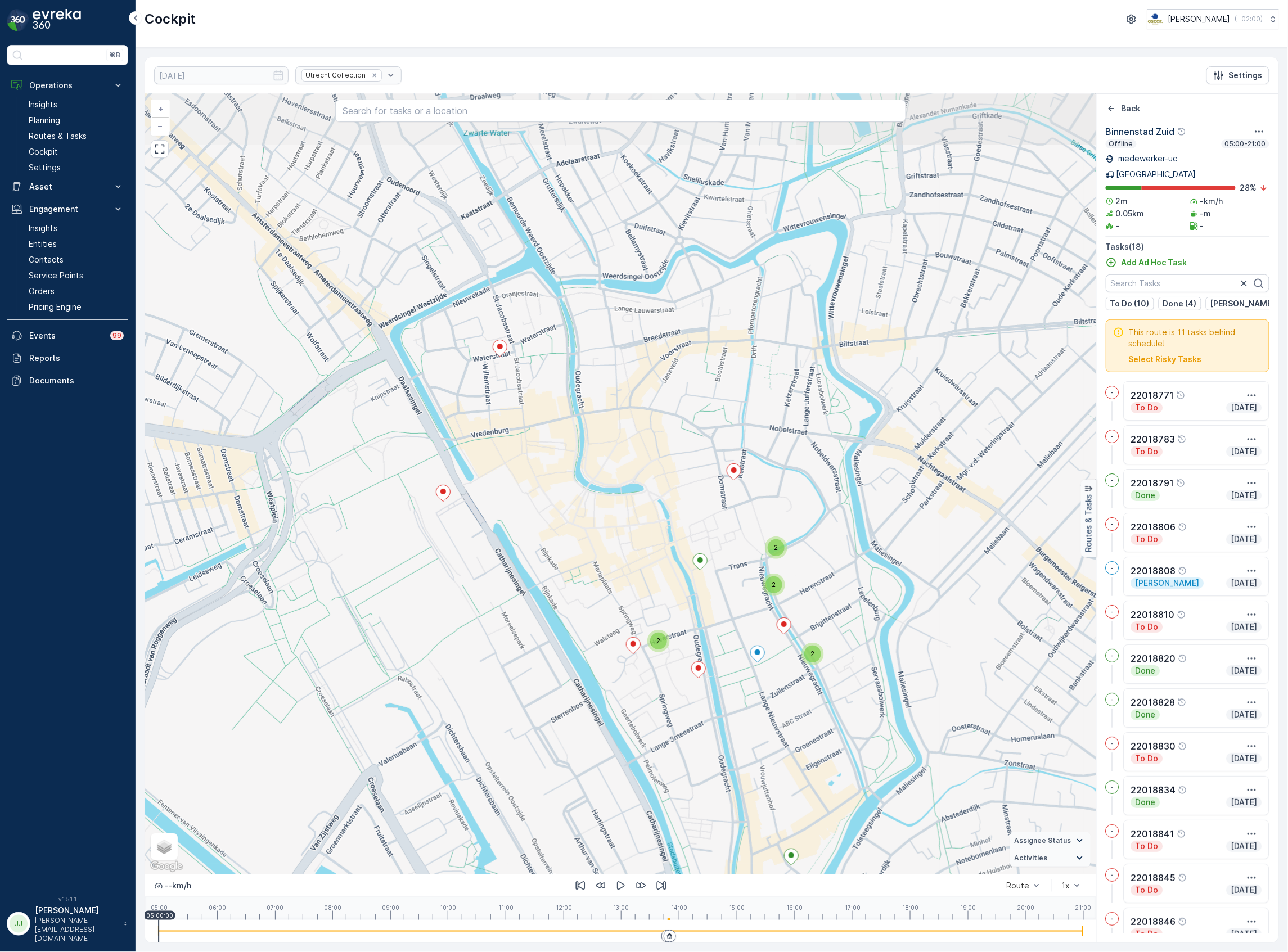
drag, startPoint x: 630, startPoint y: 453, endPoint x: 590, endPoint y: 532, distance: 88.5
click at [590, 532] on div "2 2 2 2 + − Satellite Roadmap Terrain Hybrid Leaflet Keyboard shortcuts Map Dat…" at bounding box center [620, 484] width 951 height 780
click at [576, 468] on div "2 2 2 2 + − Satellite Roadmap Terrain Hybrid Leaflet Keyboard shortcuts Map Dat…" at bounding box center [620, 484] width 951 height 780
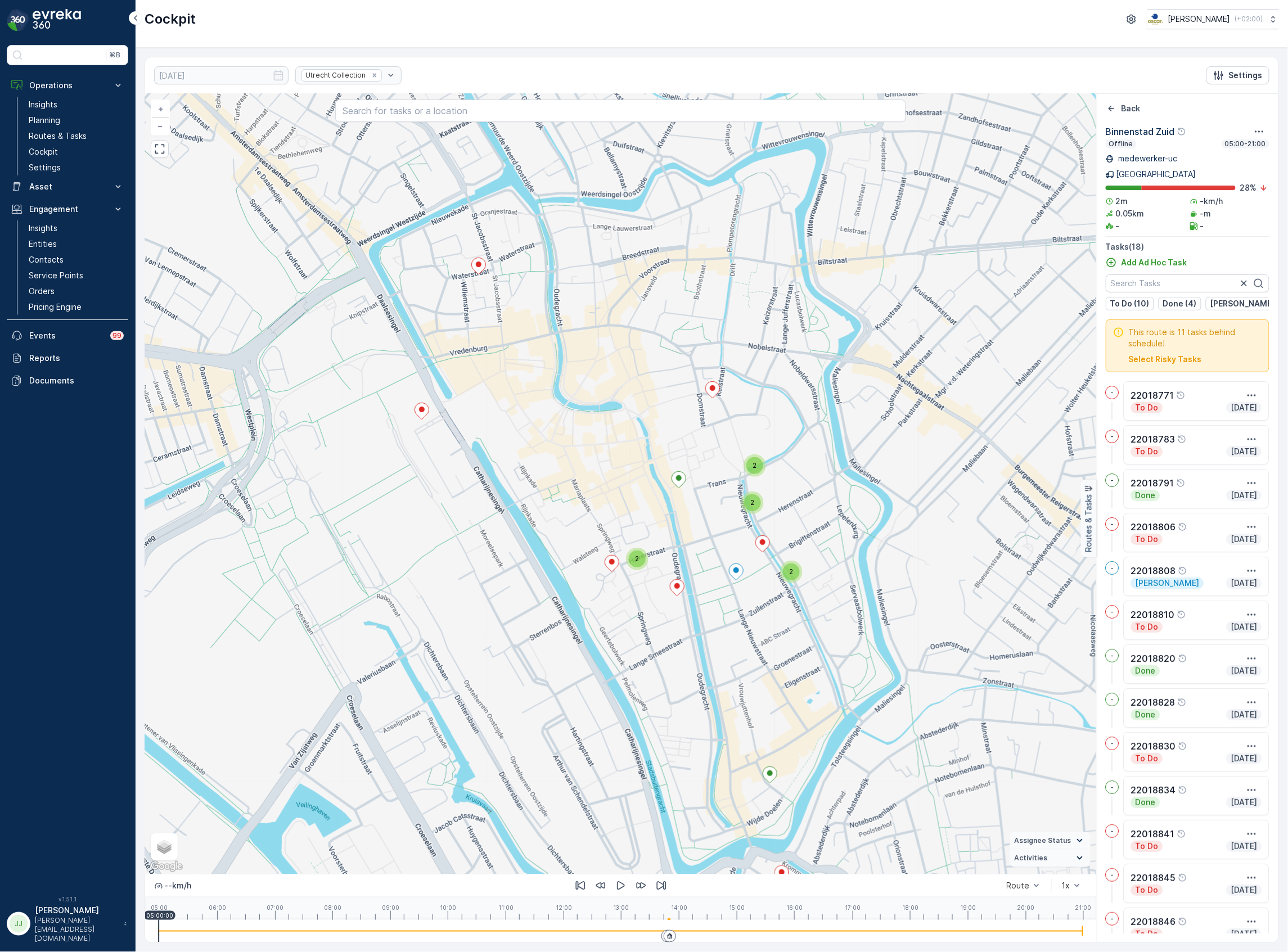
click at [747, 504] on div "2" at bounding box center [752, 503] width 17 height 17
click at [751, 459] on div "2" at bounding box center [754, 466] width 17 height 17
click at [789, 574] on span "2" at bounding box center [791, 571] width 4 height 9
click at [640, 558] on div "2" at bounding box center [637, 559] width 17 height 17
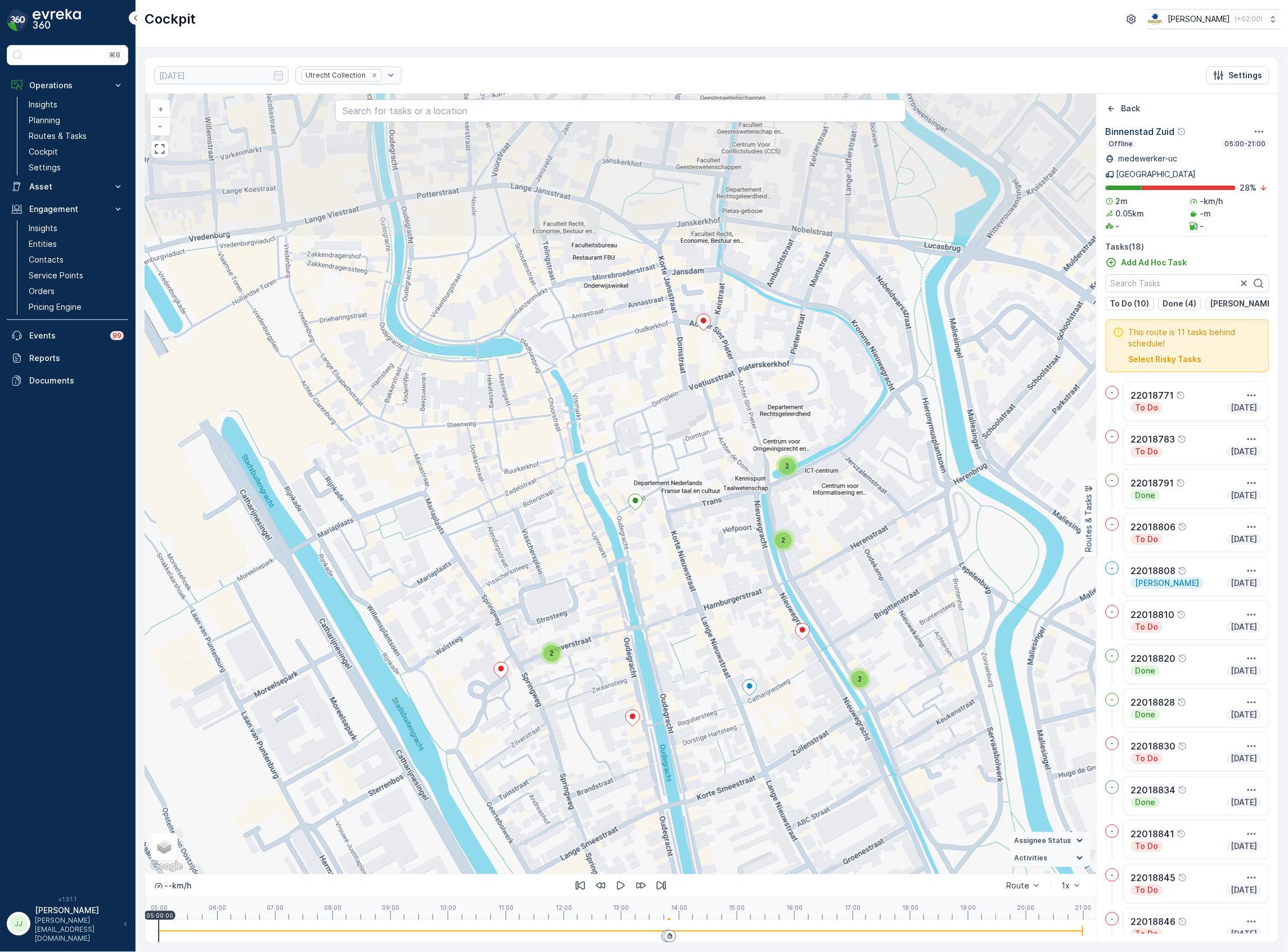
drag, startPoint x: 702, startPoint y: 444, endPoint x: 584, endPoint y: 611, distance: 204.5
click at [584, 611] on div "2 2 2 2 + − Satellite Roadmap Terrain Hybrid Leaflet Keyboard shortcuts Map Dat…" at bounding box center [620, 484] width 951 height 780
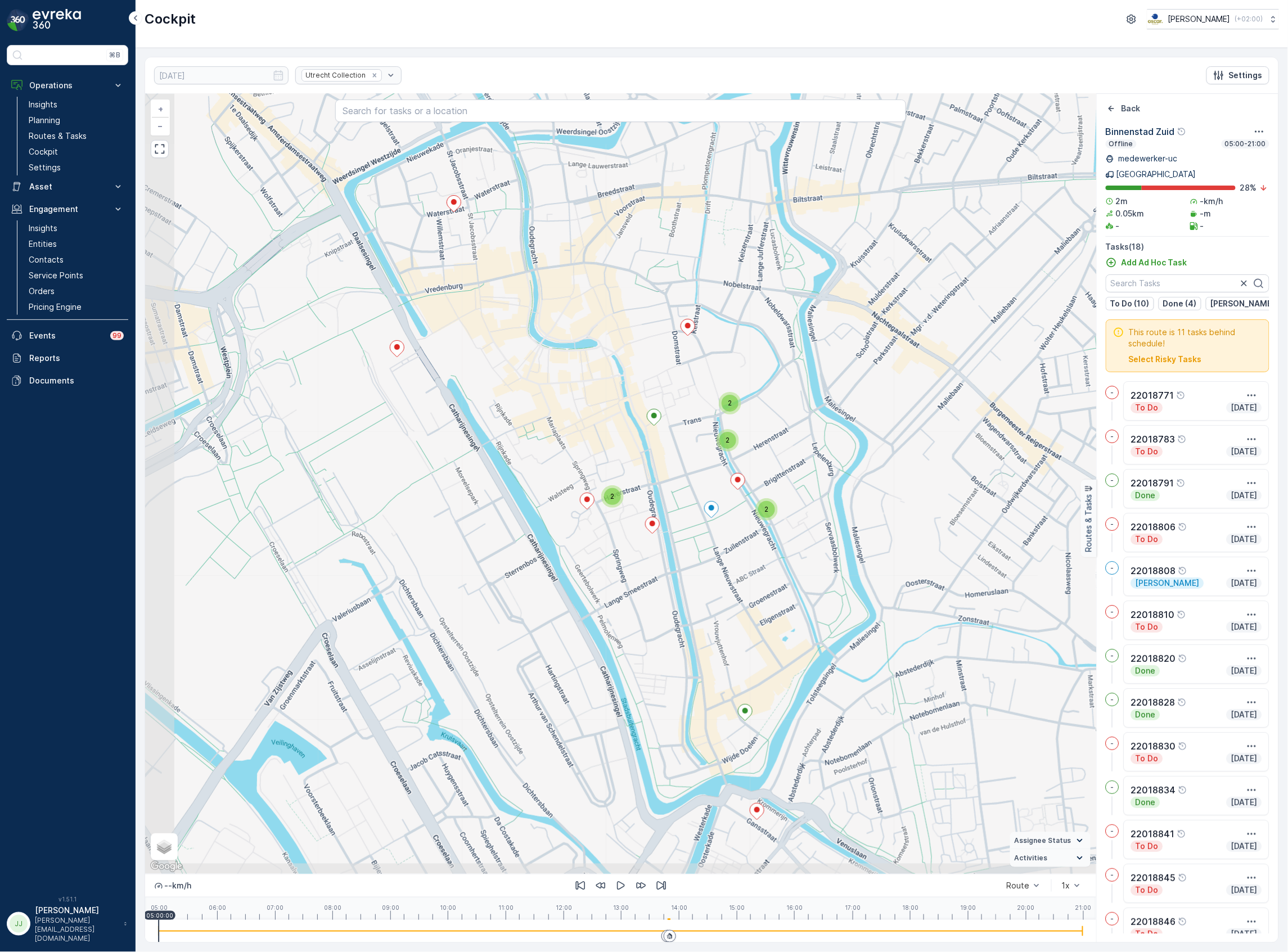
drag, startPoint x: 663, startPoint y: 570, endPoint x: 679, endPoint y: 524, distance: 48.7
click at [679, 524] on div "2 2 2 2 + − Satellite Roadmap Terrain Hybrid Leaflet Keyboard shortcuts Map Dat…" at bounding box center [620, 484] width 951 height 780
click at [746, 714] on ellipse at bounding box center [745, 710] width 5 height 5
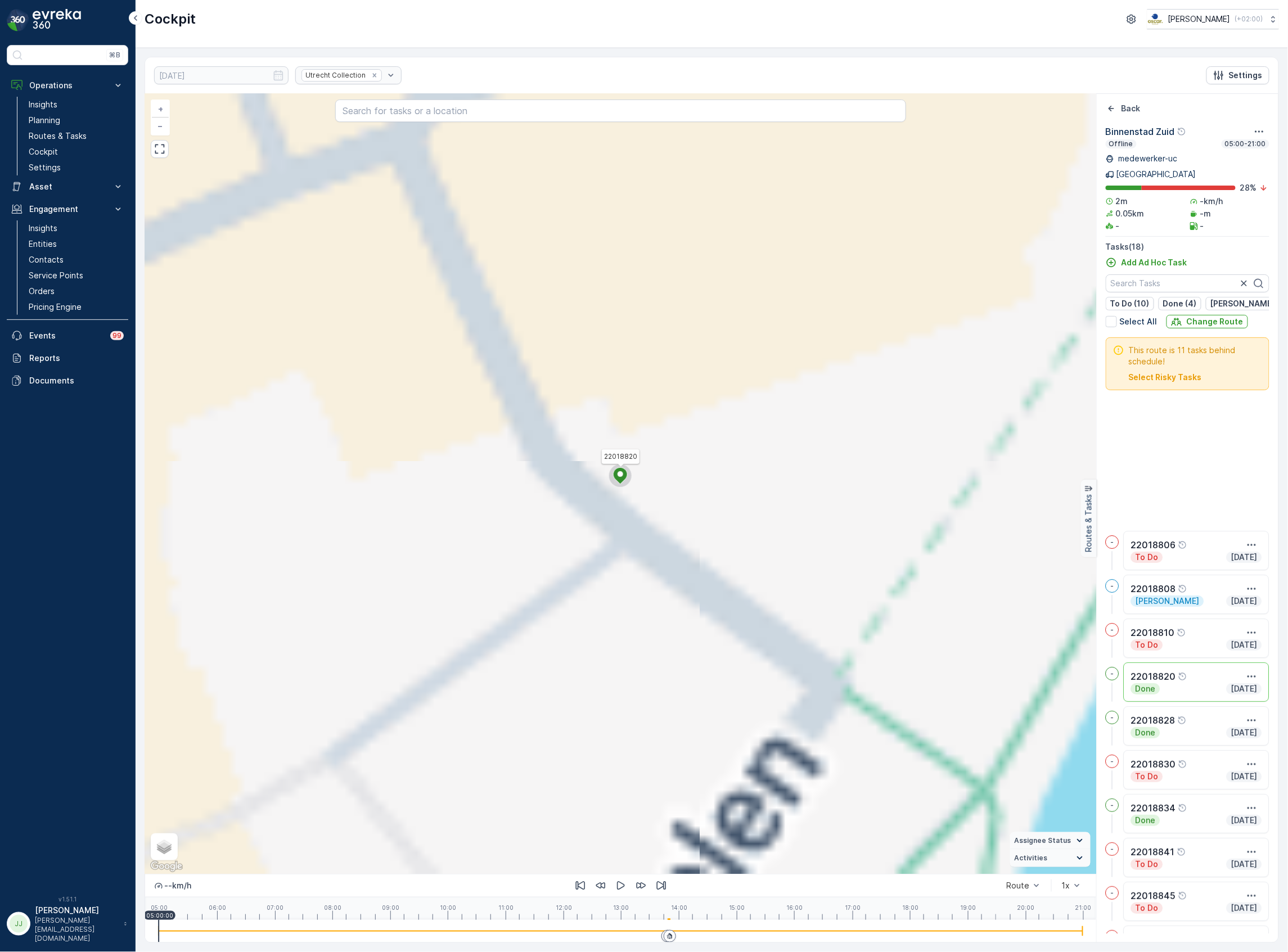
scroll to position [230, 0]
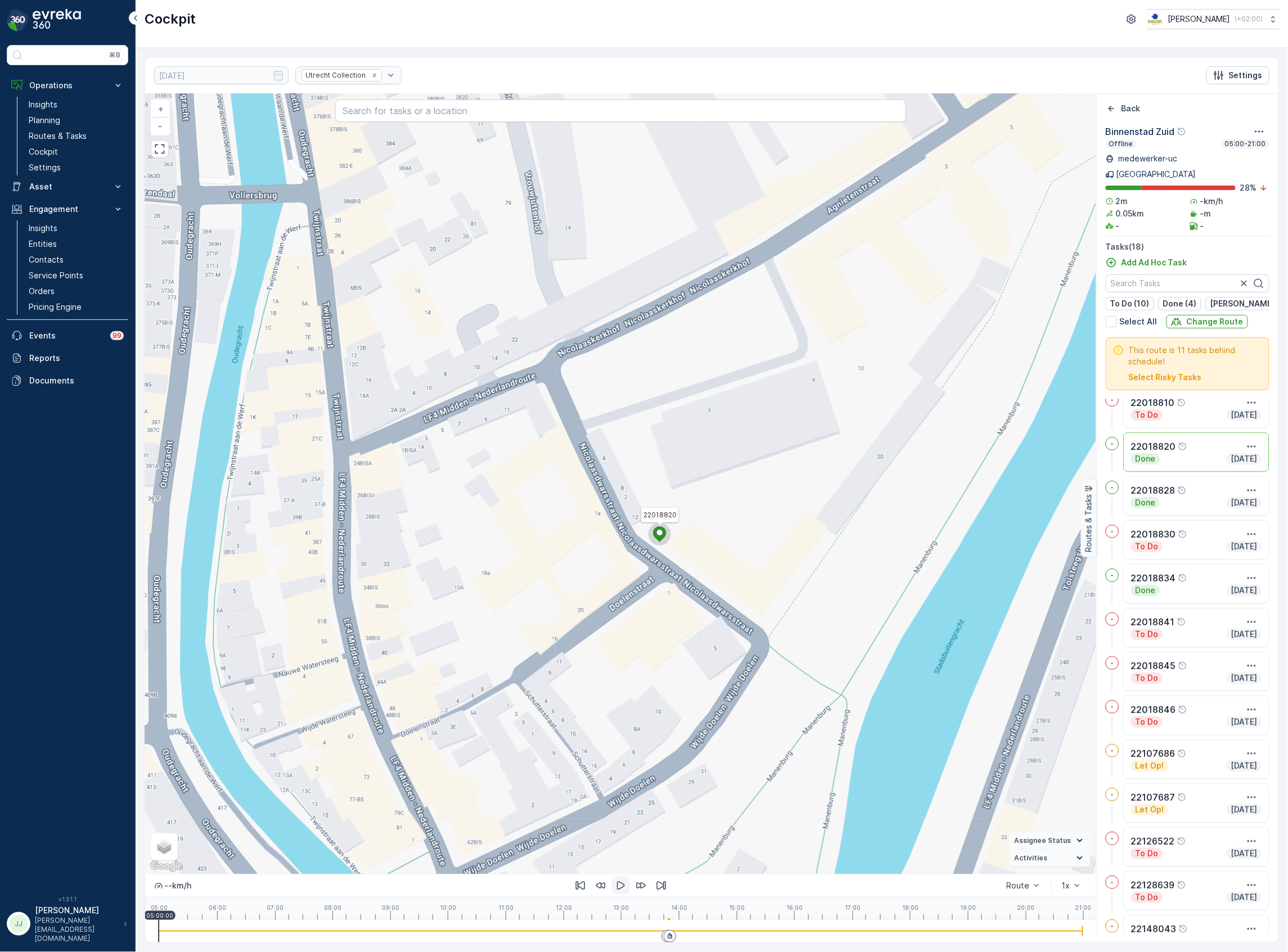
click at [623, 884] on icon "button" at bounding box center [621, 885] width 11 height 11
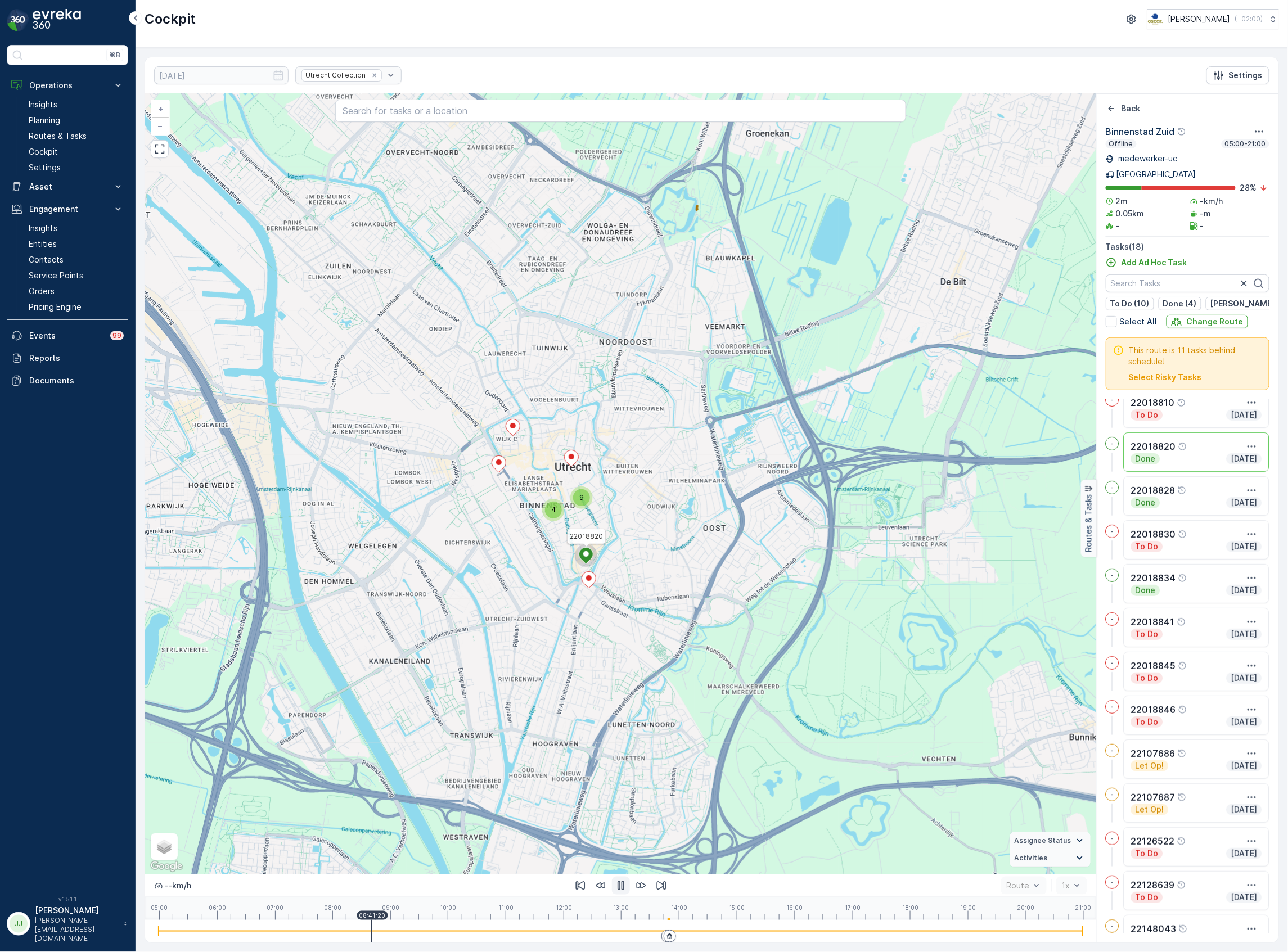
drag, startPoint x: 334, startPoint y: 932, endPoint x: 372, endPoint y: 938, distance: 38.5
click at [372, 938] on div at bounding box center [620, 931] width 924 height 22
click at [1109, 109] on icon "Back" at bounding box center [1111, 109] width 5 height 5
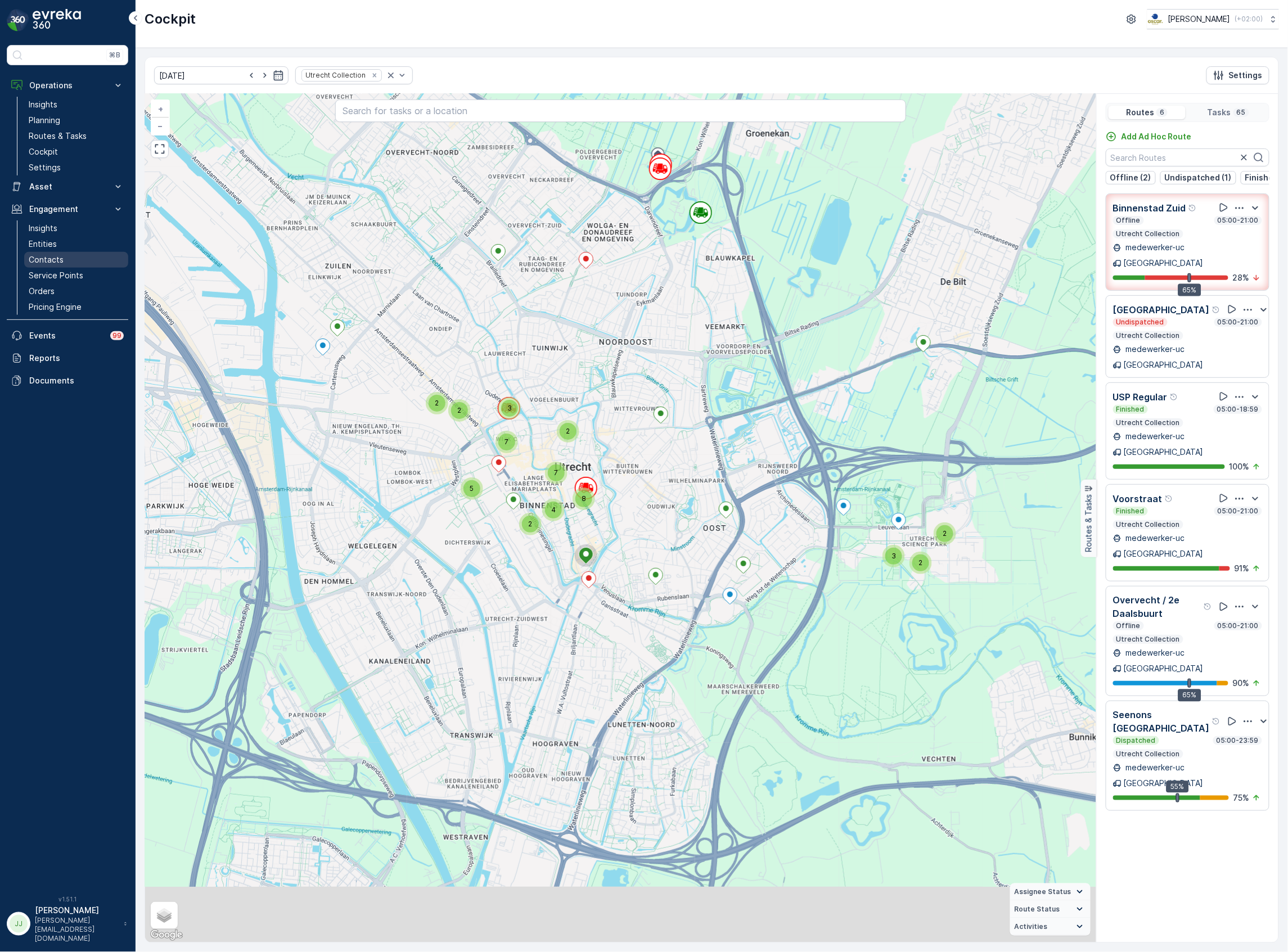
click at [59, 262] on p "Contacts" at bounding box center [47, 260] width 35 height 11
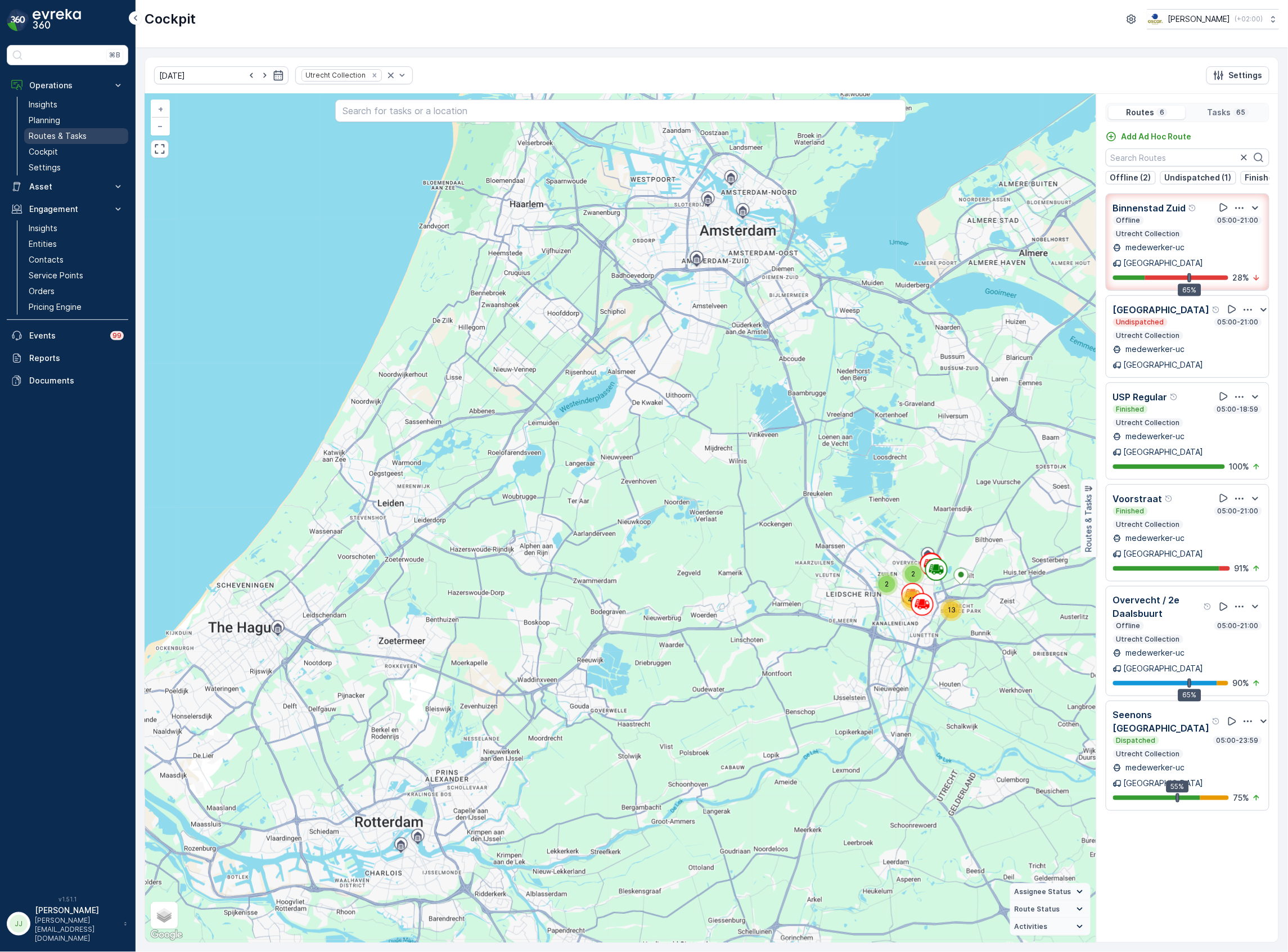
click at [66, 140] on p "Routes & Tasks" at bounding box center [58, 136] width 58 height 11
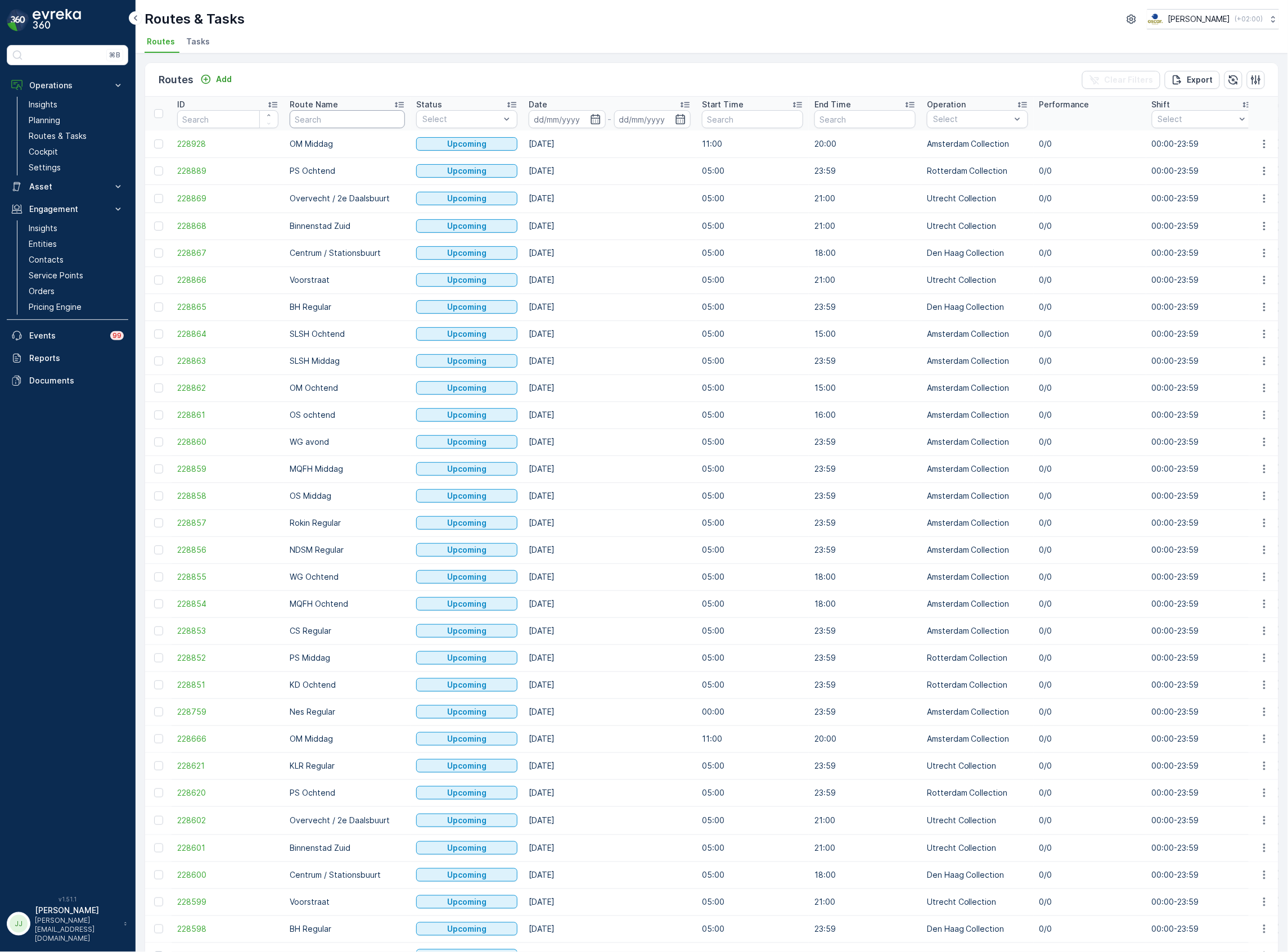
click at [340, 118] on input "text" at bounding box center [347, 119] width 115 height 18
type input "mq"
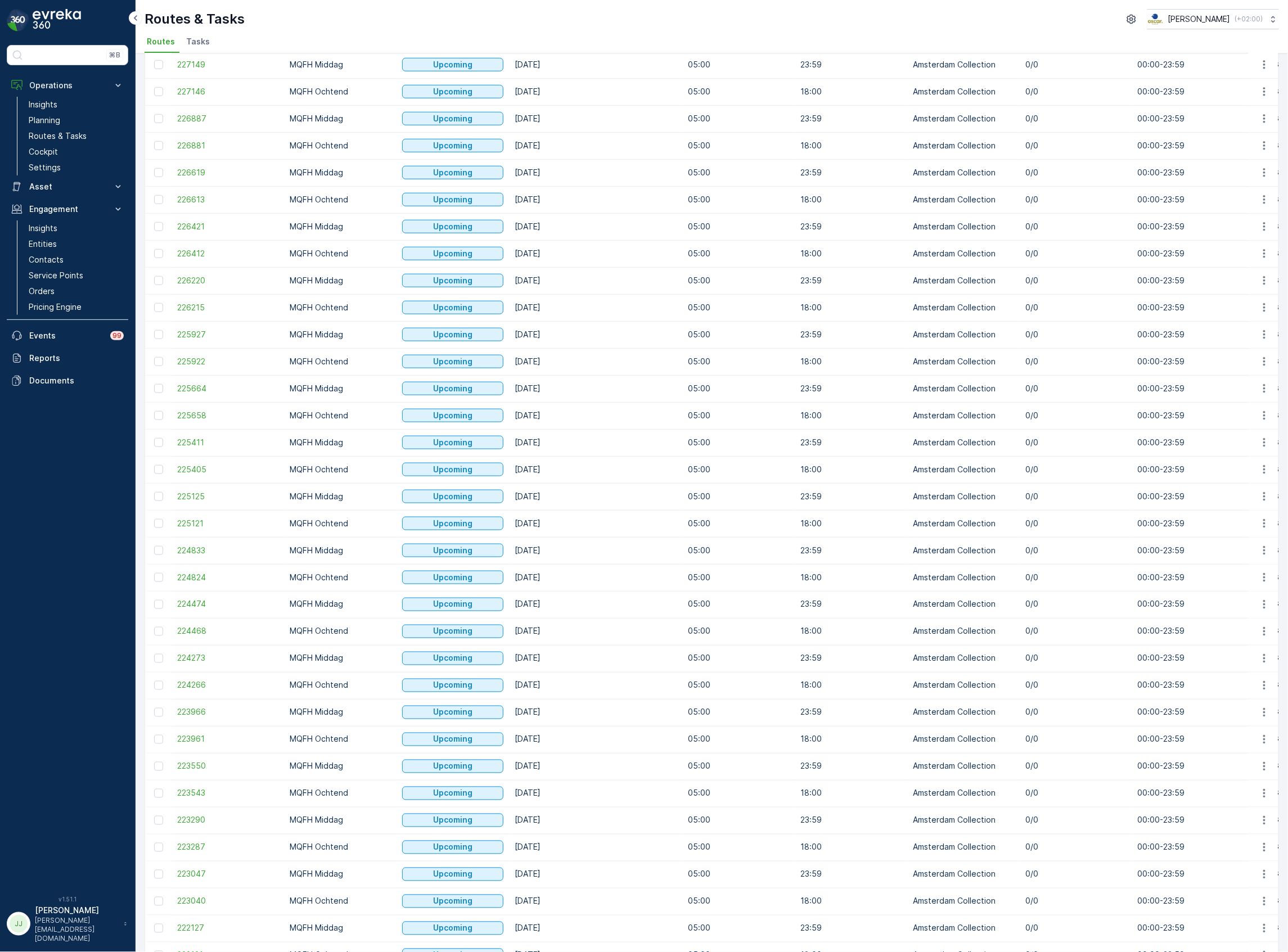
scroll to position [576, 0]
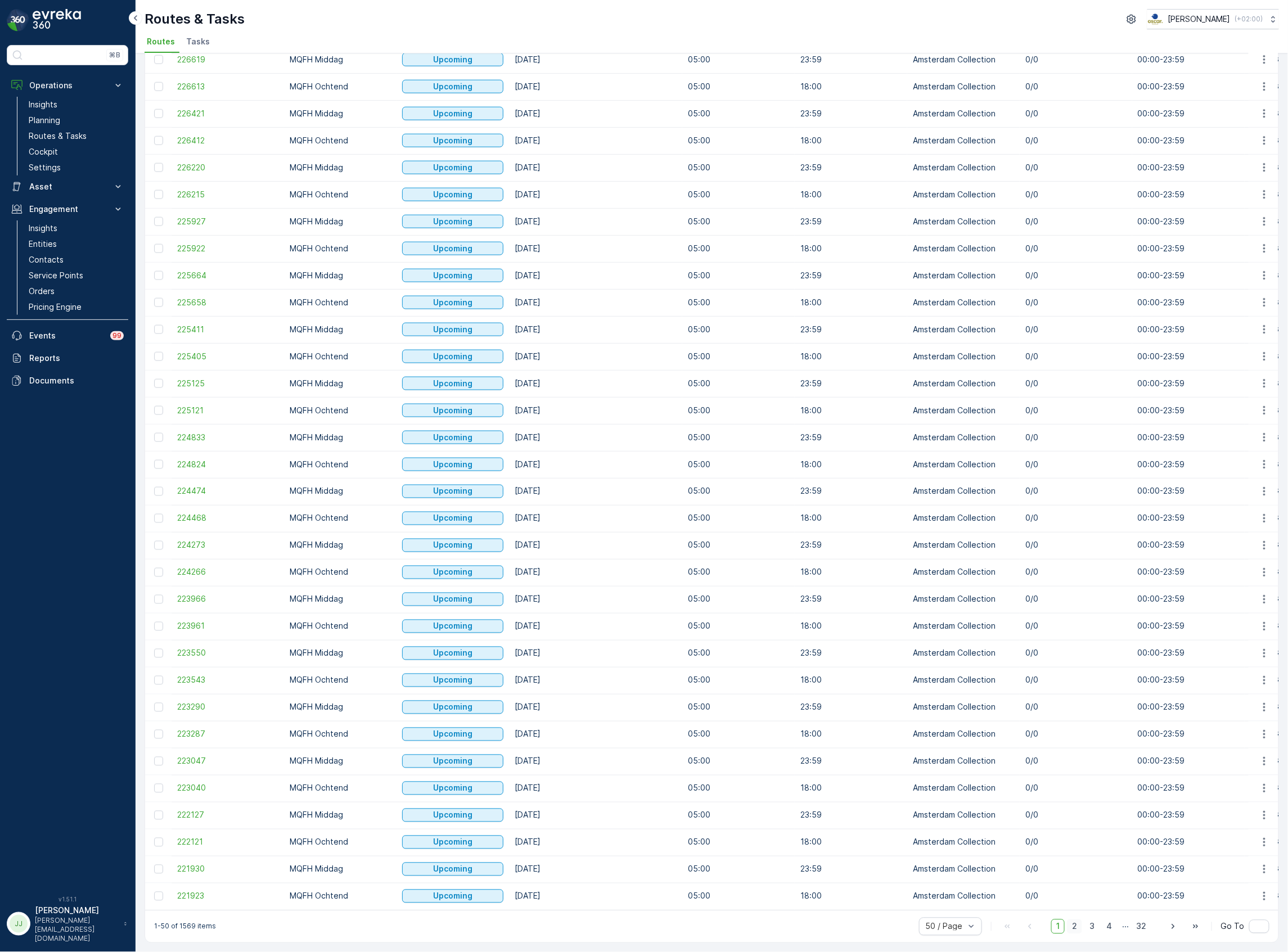
click at [1074, 930] on span "2" at bounding box center [1074, 927] width 16 height 15
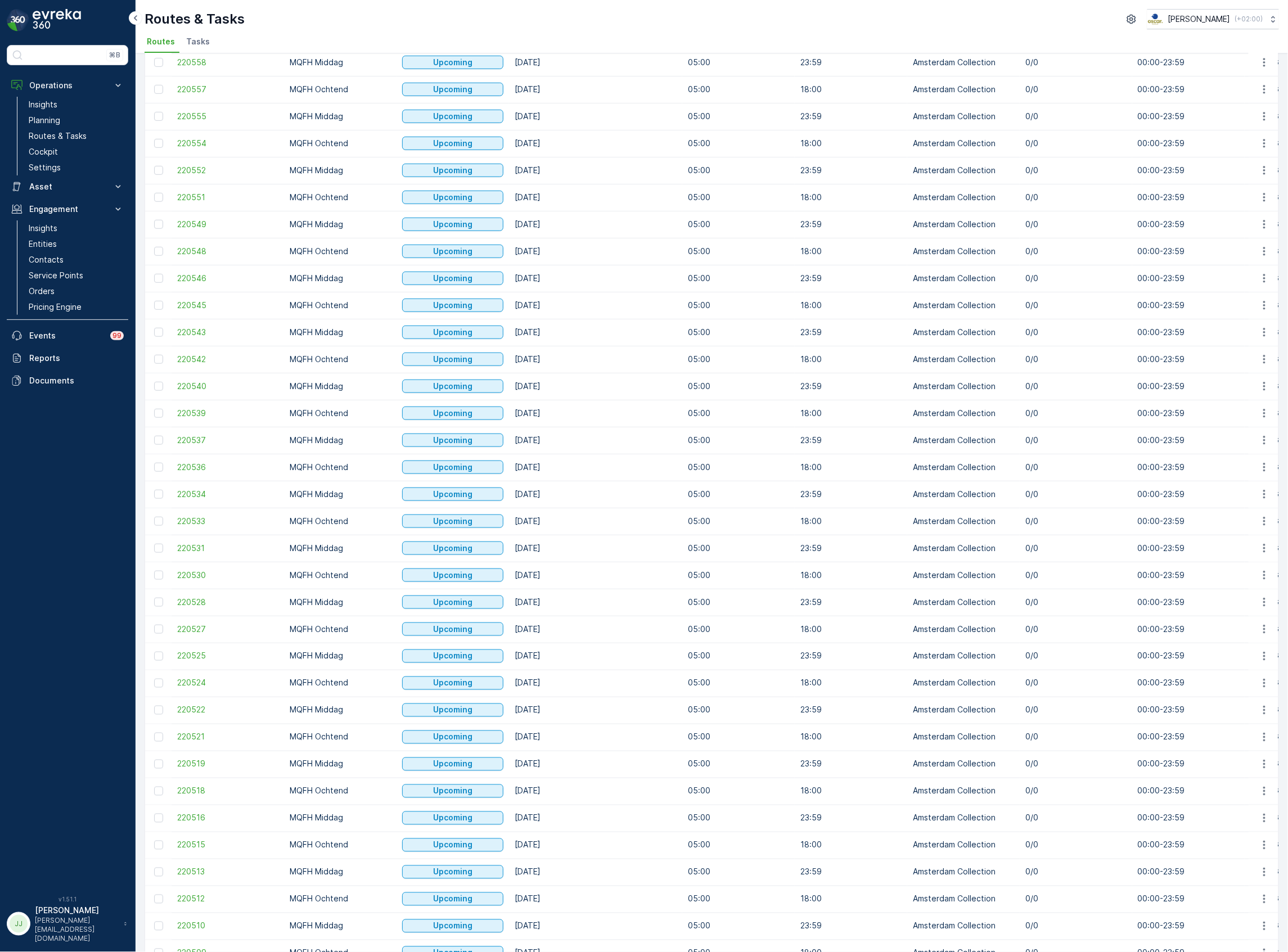
scroll to position [576, 0]
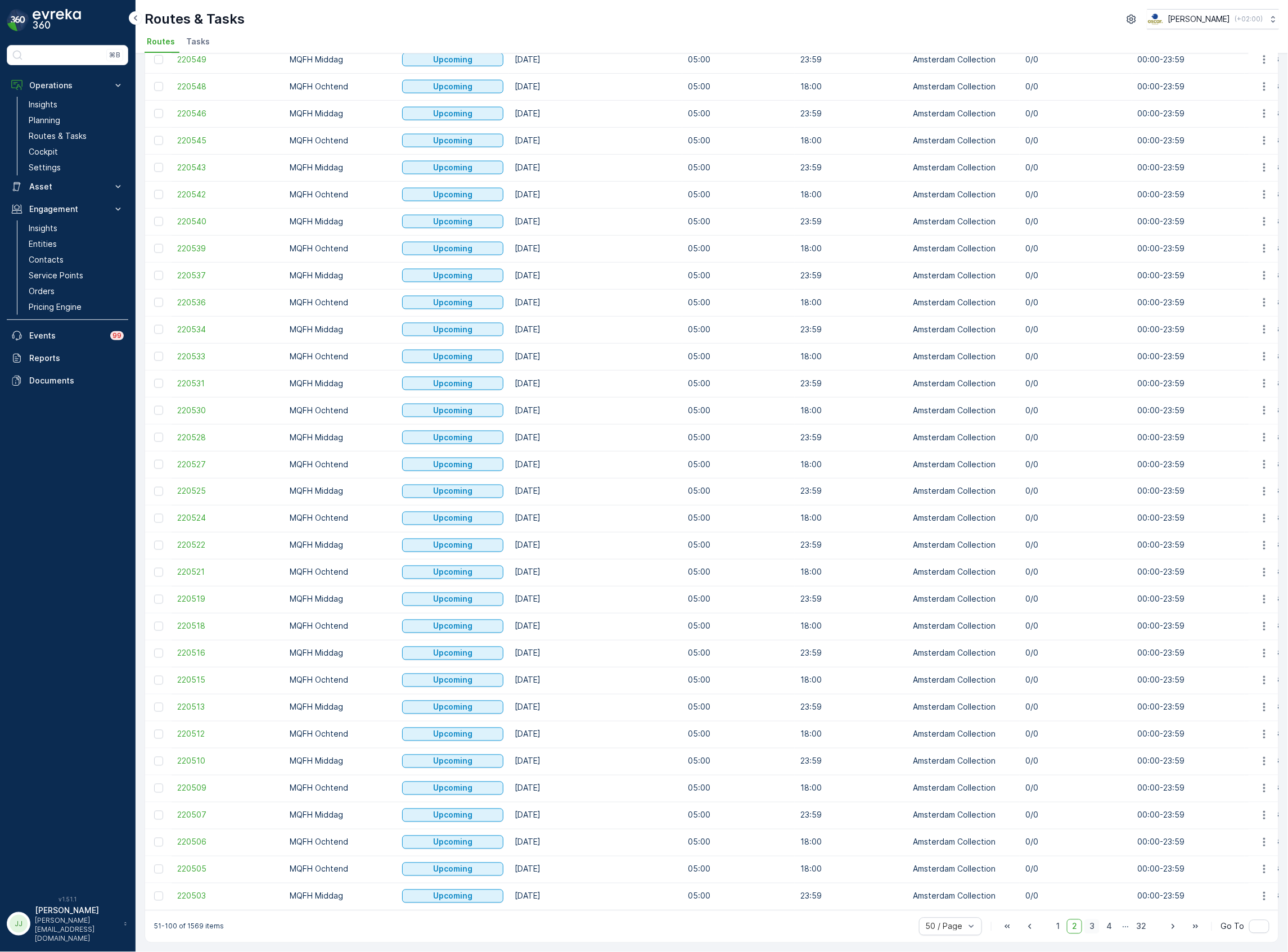
click at [1090, 926] on span "3" at bounding box center [1092, 927] width 16 height 15
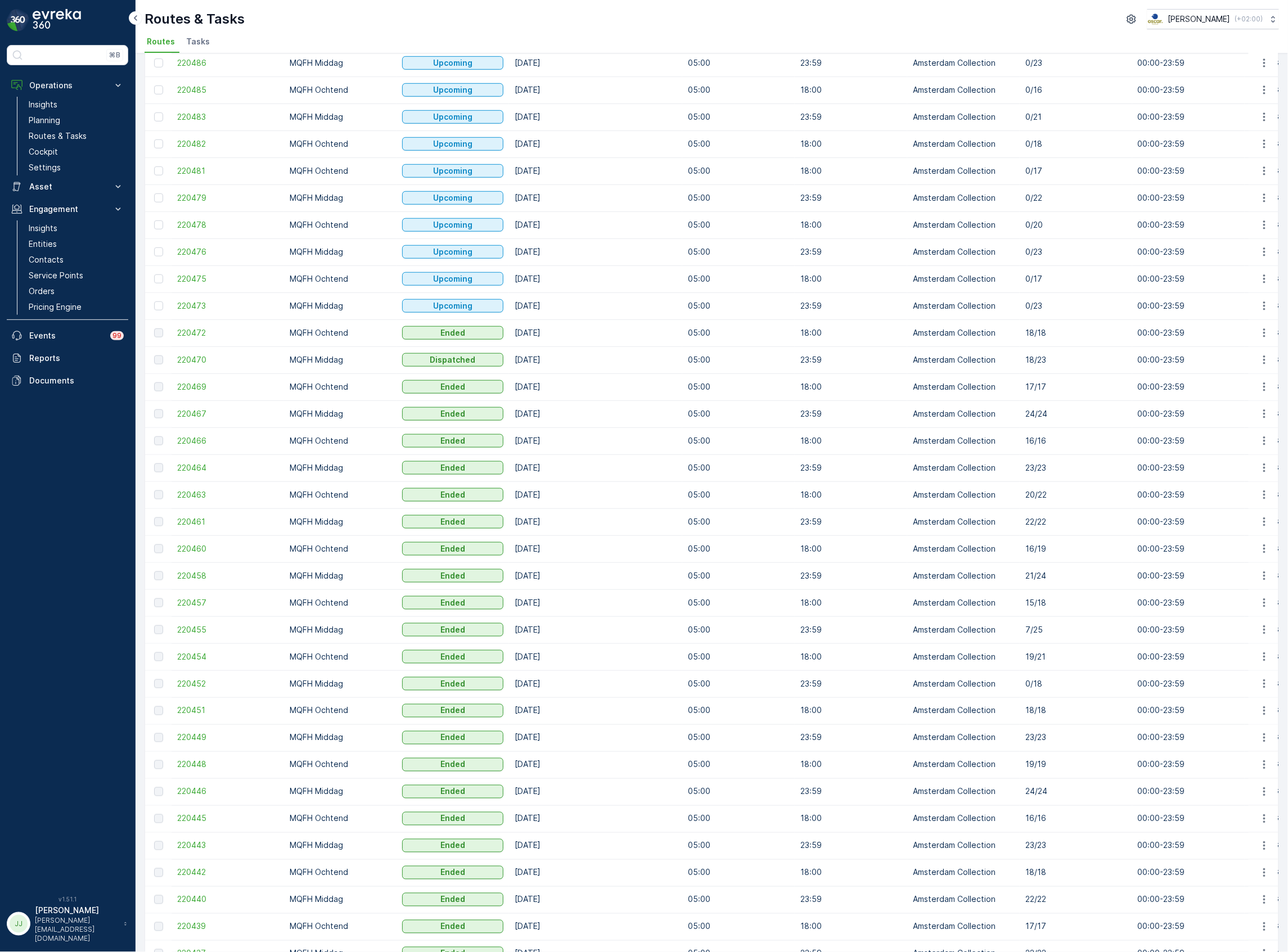
scroll to position [576, 0]
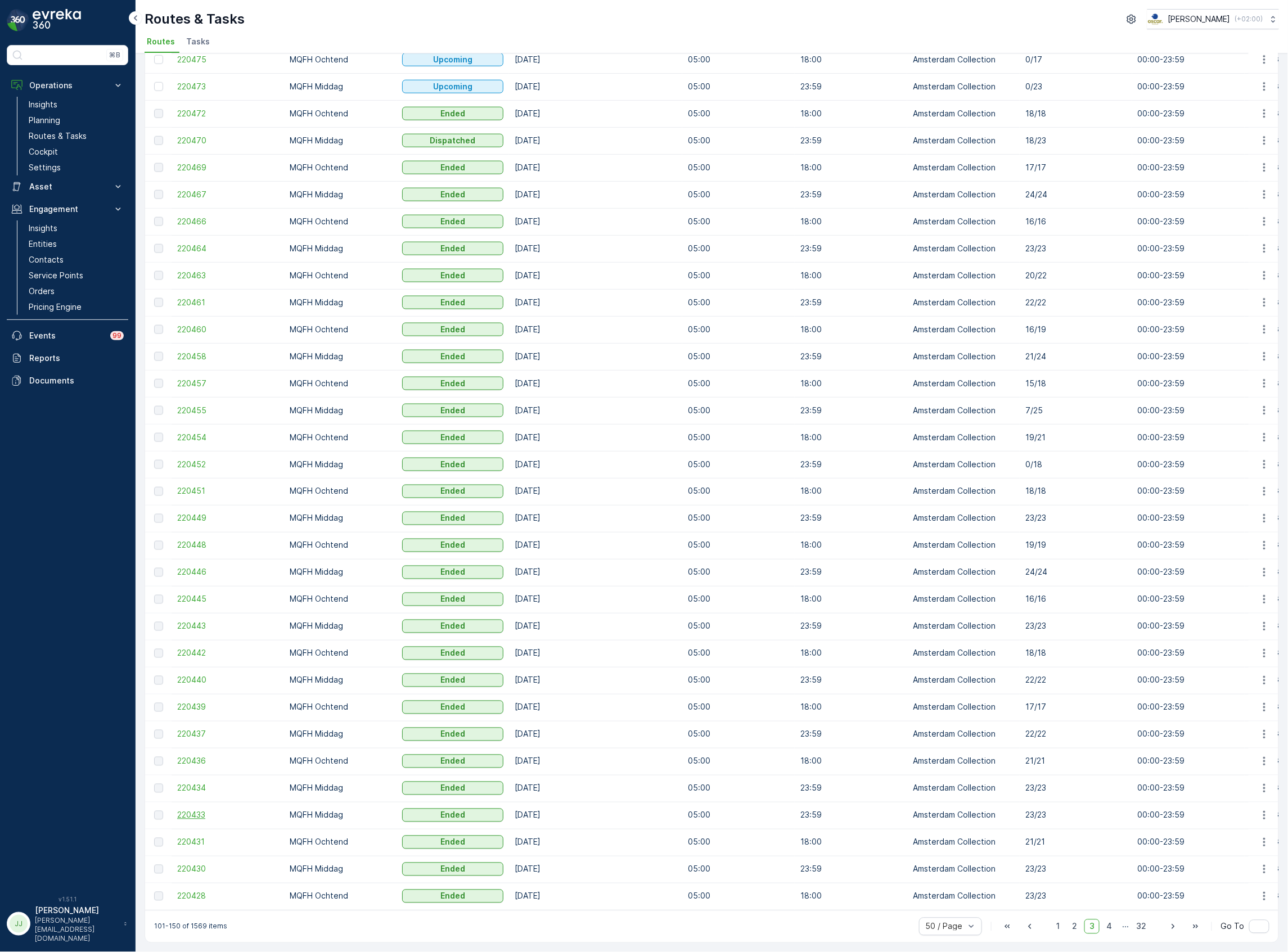
click at [209, 810] on span "220433" at bounding box center [228, 815] width 101 height 11
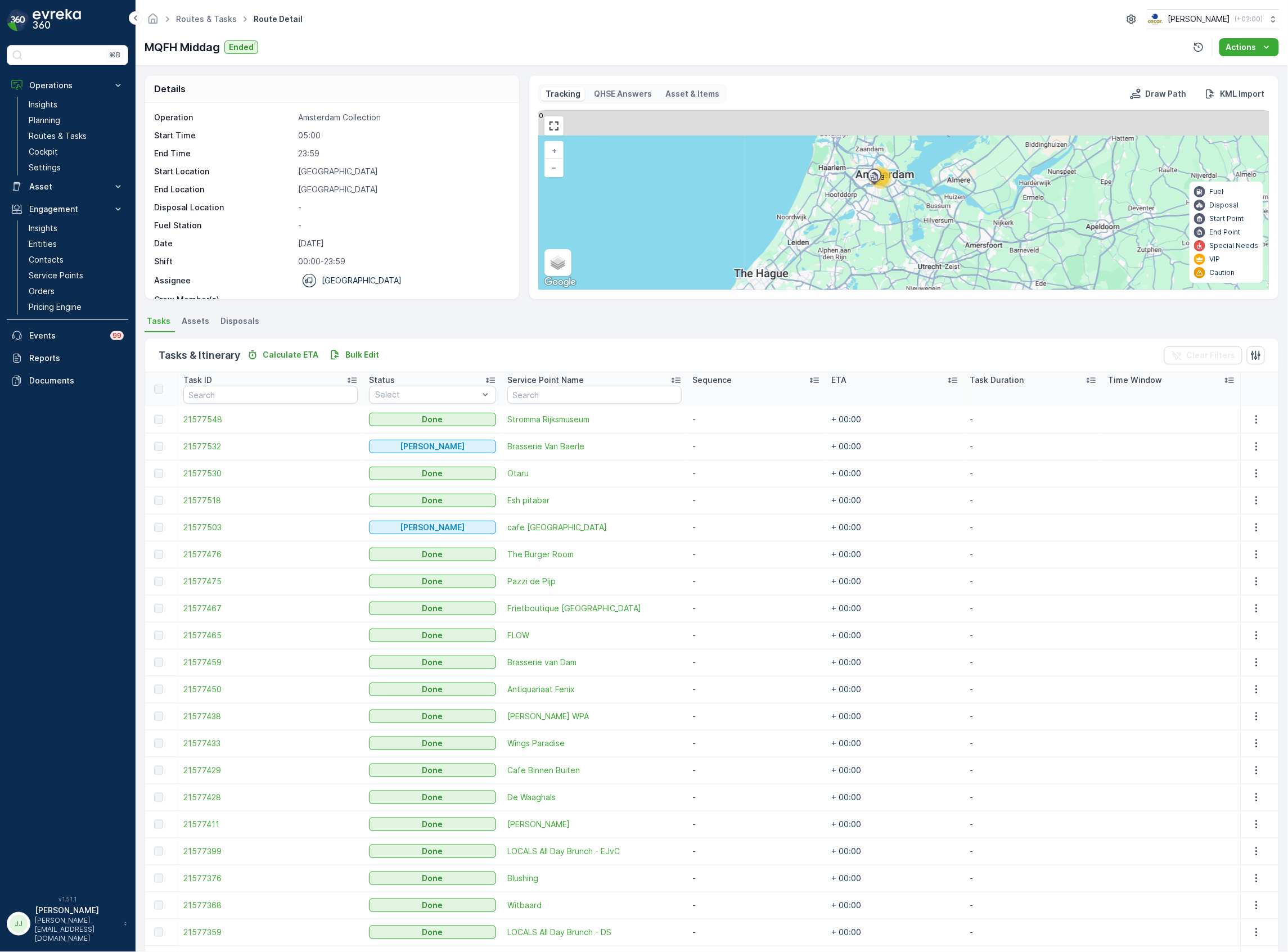
drag, startPoint x: 916, startPoint y: 185, endPoint x: 865, endPoint y: 230, distance: 68.0
click at [865, 230] on div "23 + − Satellite Roadmap Terrain Hybrid Leaflet Keyboard shortcuts Map Data Map…" at bounding box center [903, 200] width 730 height 179
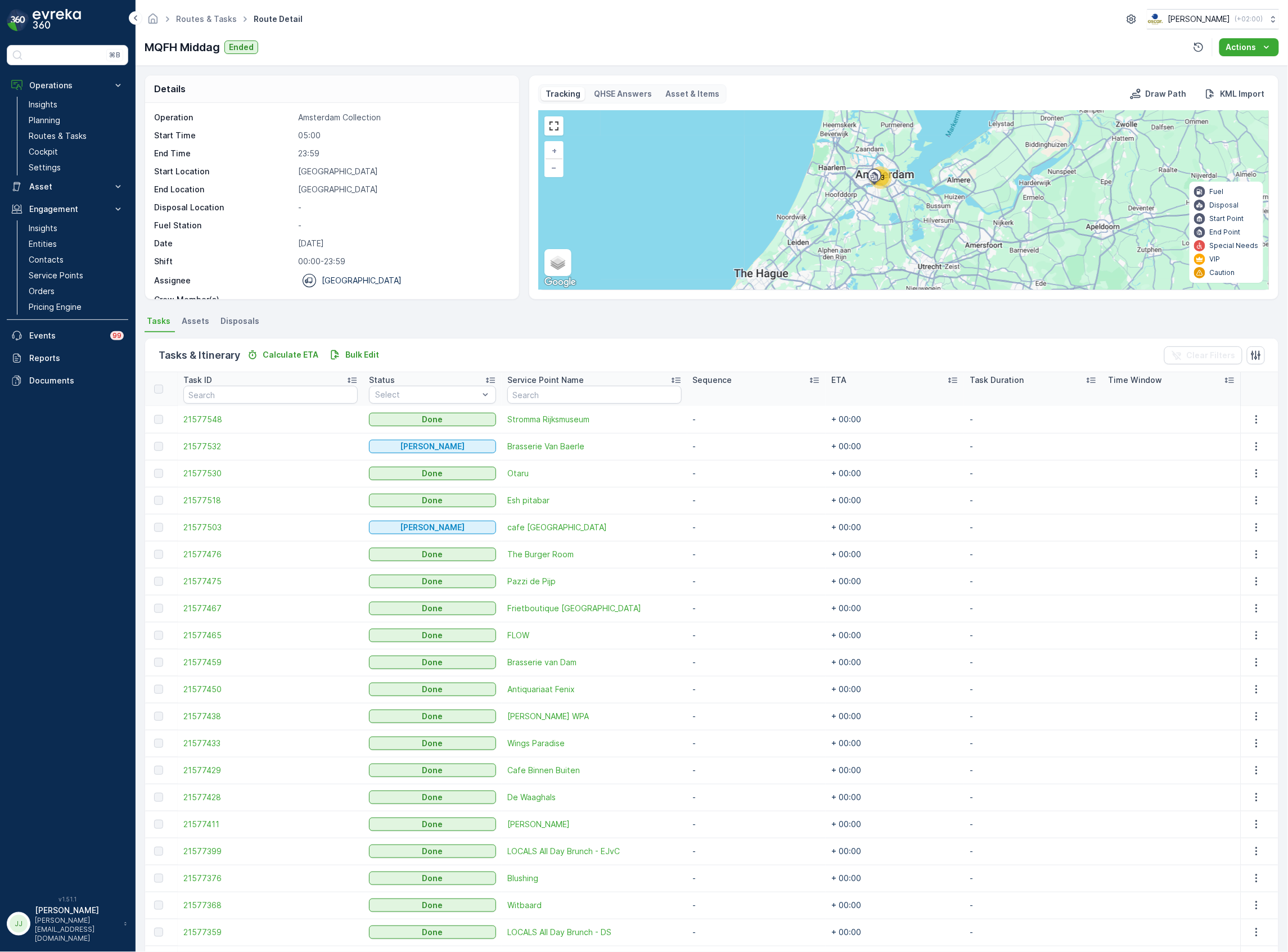
click at [890, 177] on div "23" at bounding box center [880, 177] width 22 height 22
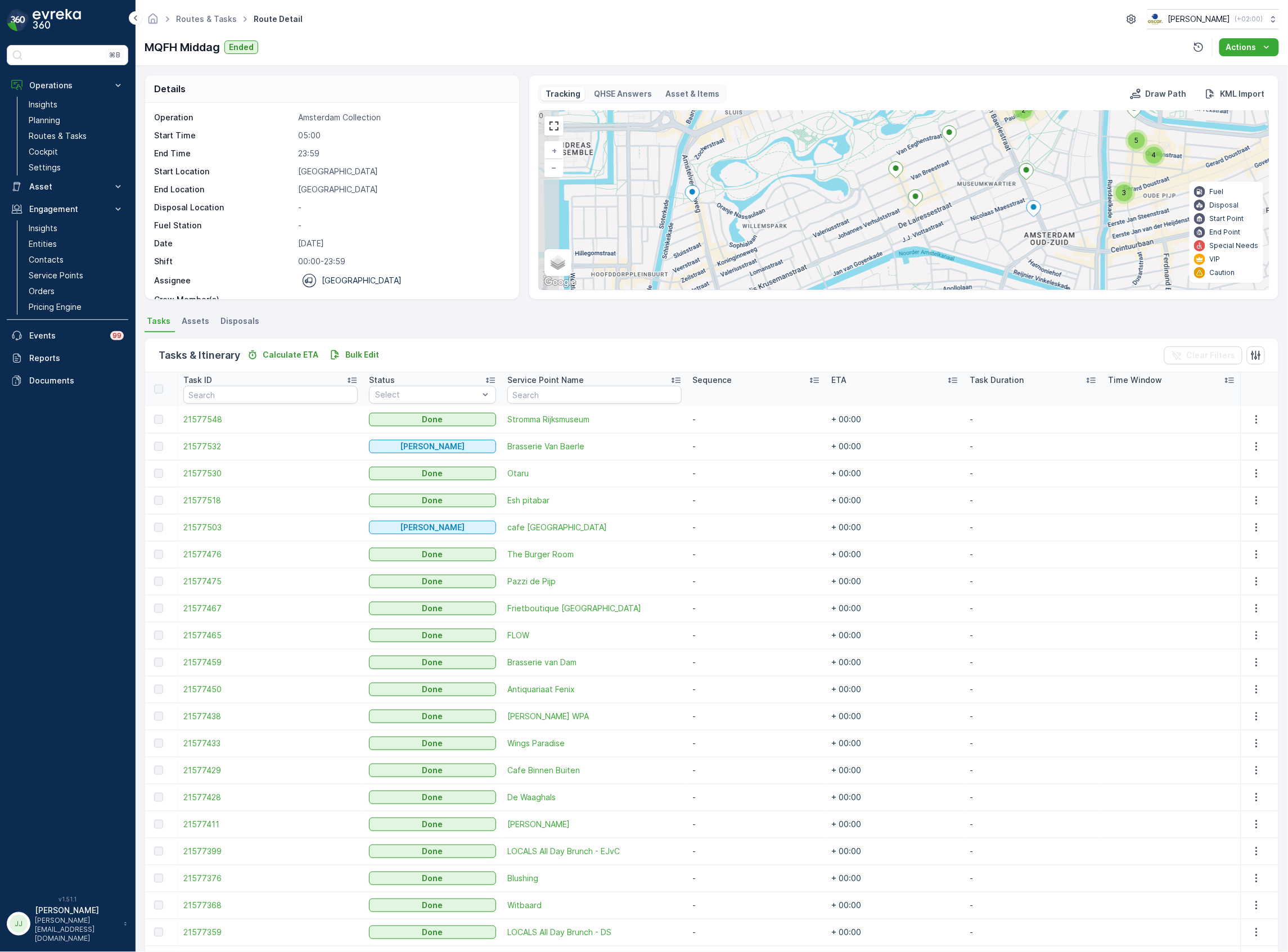
drag, startPoint x: 761, startPoint y: 153, endPoint x: 772, endPoint y: 127, distance: 28.2
click at [772, 127] on div "2 3 5 4 + − Satellite Roadmap Terrain Hybrid Leaflet Keyboard shortcuts Map Dat…" at bounding box center [903, 200] width 730 height 179
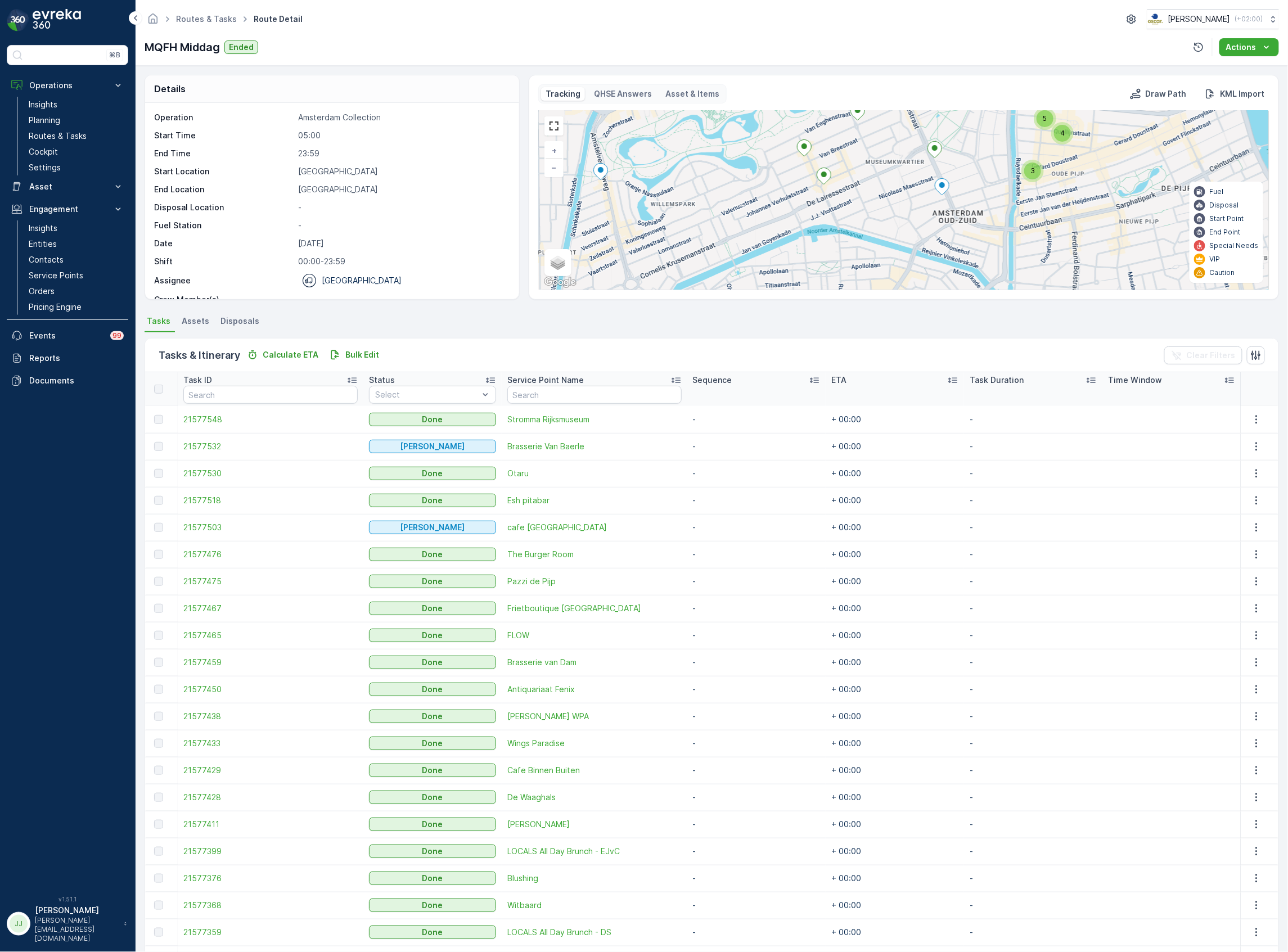
drag, startPoint x: 725, startPoint y: 177, endPoint x: 720, endPoint y: 185, distance: 9.4
click at [720, 183] on div "2 3 5 4 + − Satellite Roadmap Terrain Hybrid Leaflet Keyboard shortcuts Map Dat…" at bounding box center [903, 200] width 730 height 179
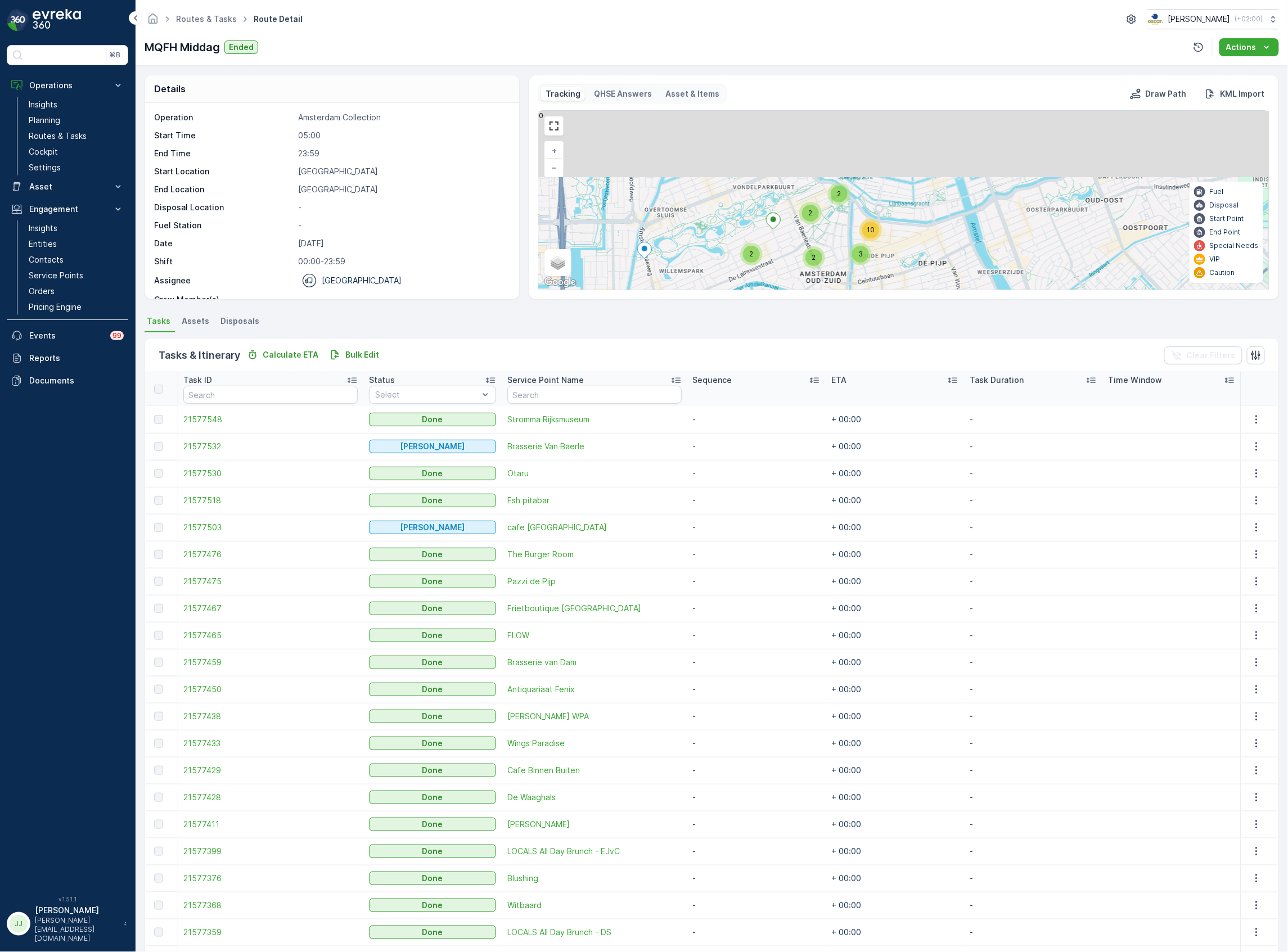
drag, startPoint x: 735, startPoint y: 180, endPoint x: 722, endPoint y: 254, distance: 75.1
click at [722, 254] on div "2 2 2 2 3 10 + − Satellite Roadmap Terrain Hybrid Leaflet Keyboard shortcuts Ma…" at bounding box center [903, 200] width 730 height 179
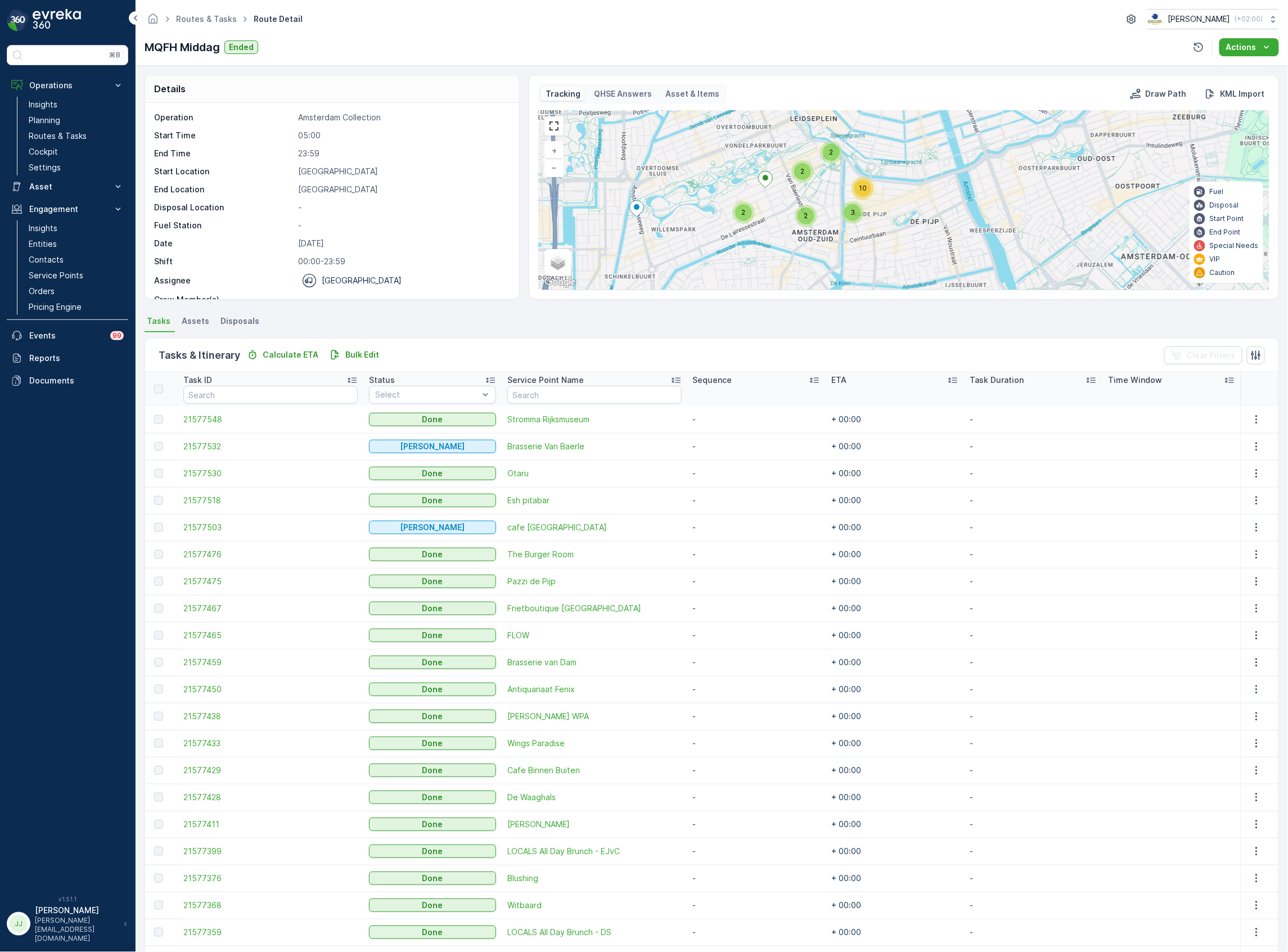
click at [714, 208] on div "2 2 2 2 3 10 + − Satellite Roadmap Terrain Hybrid Leaflet Keyboard shortcuts Ma…" at bounding box center [903, 200] width 730 height 179
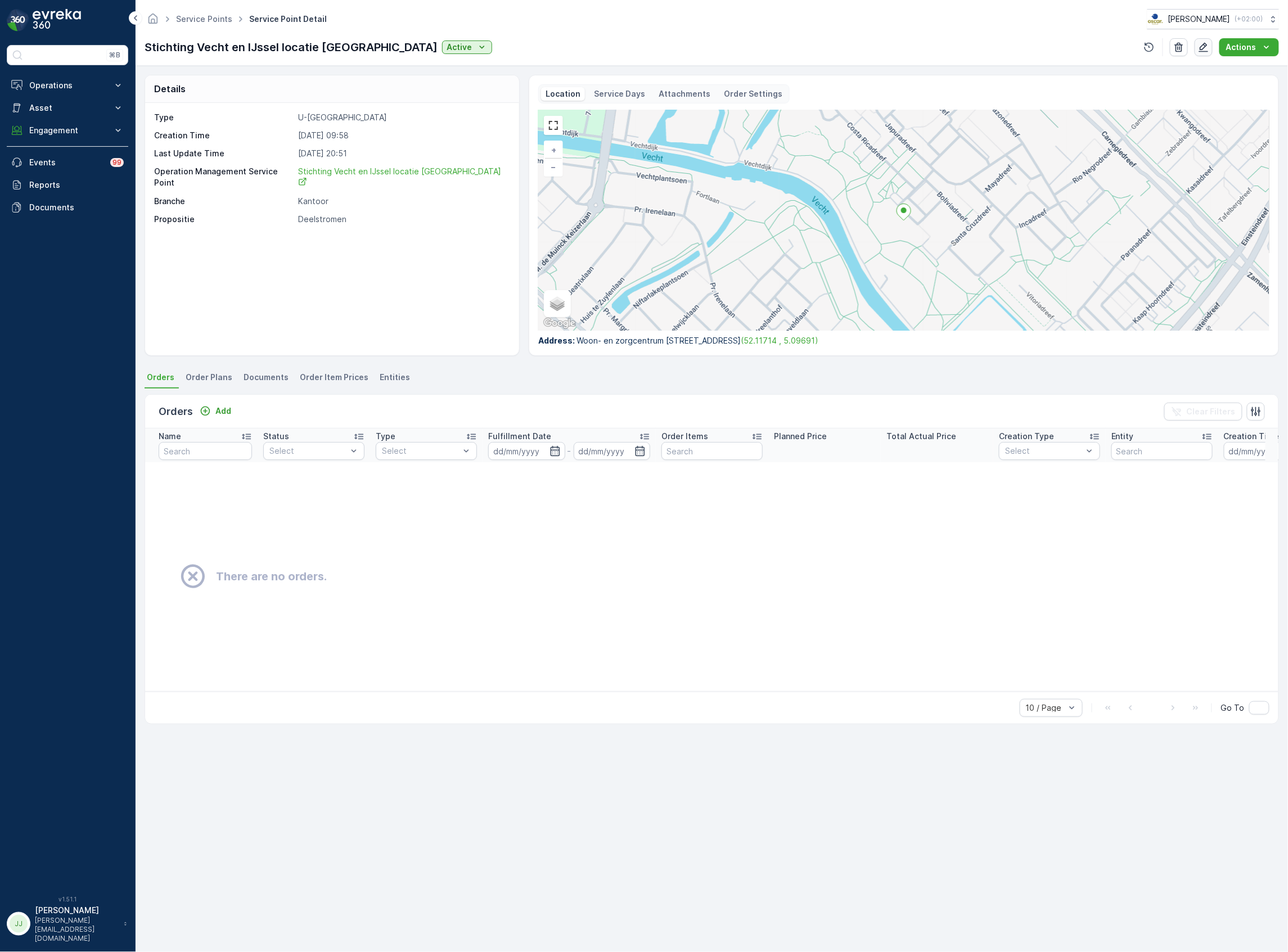
click at [1207, 43] on icon "button" at bounding box center [1203, 47] width 11 height 11
click at [69, 86] on p "Operations" at bounding box center [67, 85] width 76 height 11
click at [63, 119] on link "Planning" at bounding box center [76, 120] width 104 height 16
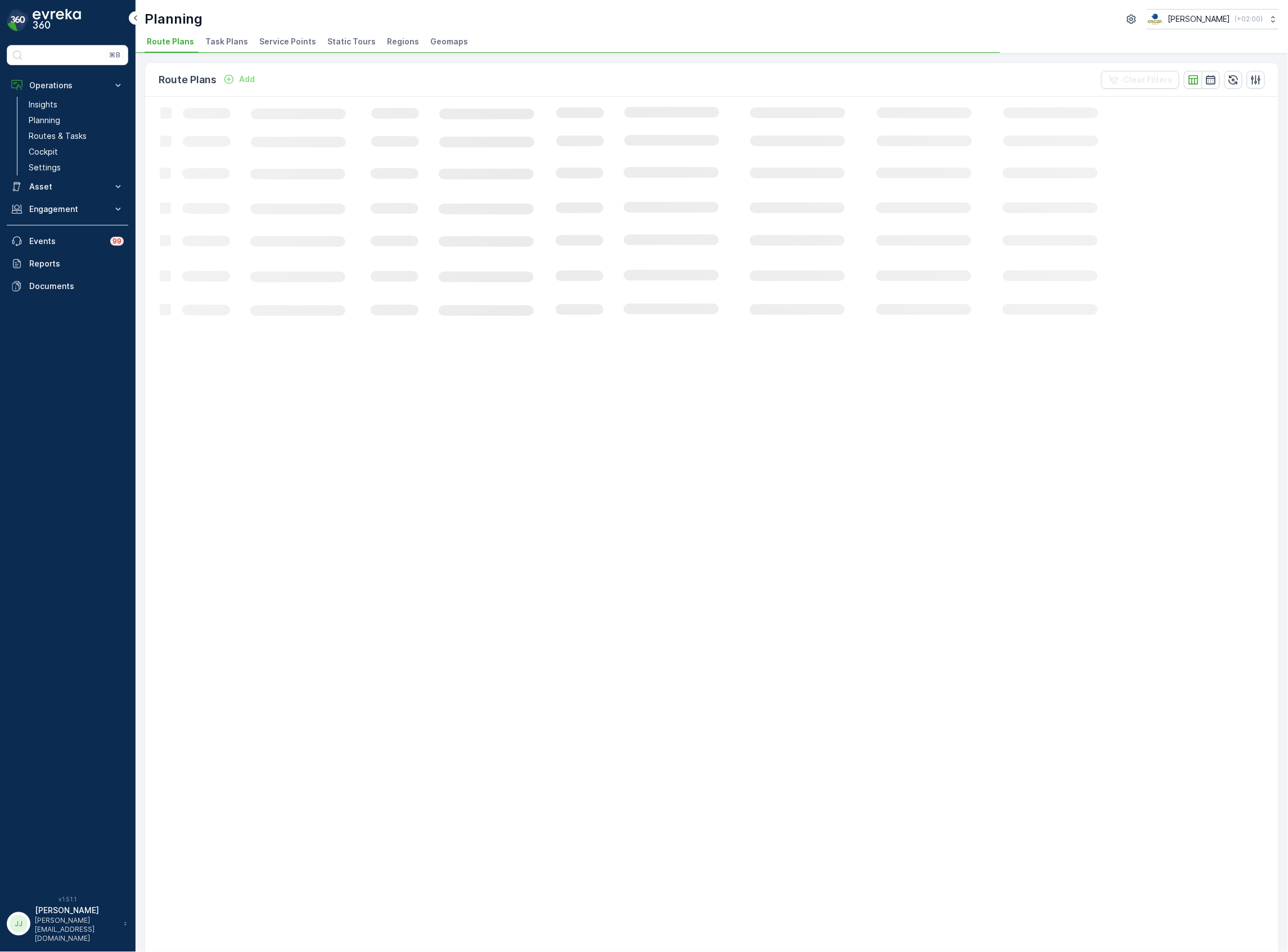
click at [282, 43] on span "Service Points" at bounding box center [287, 41] width 57 height 11
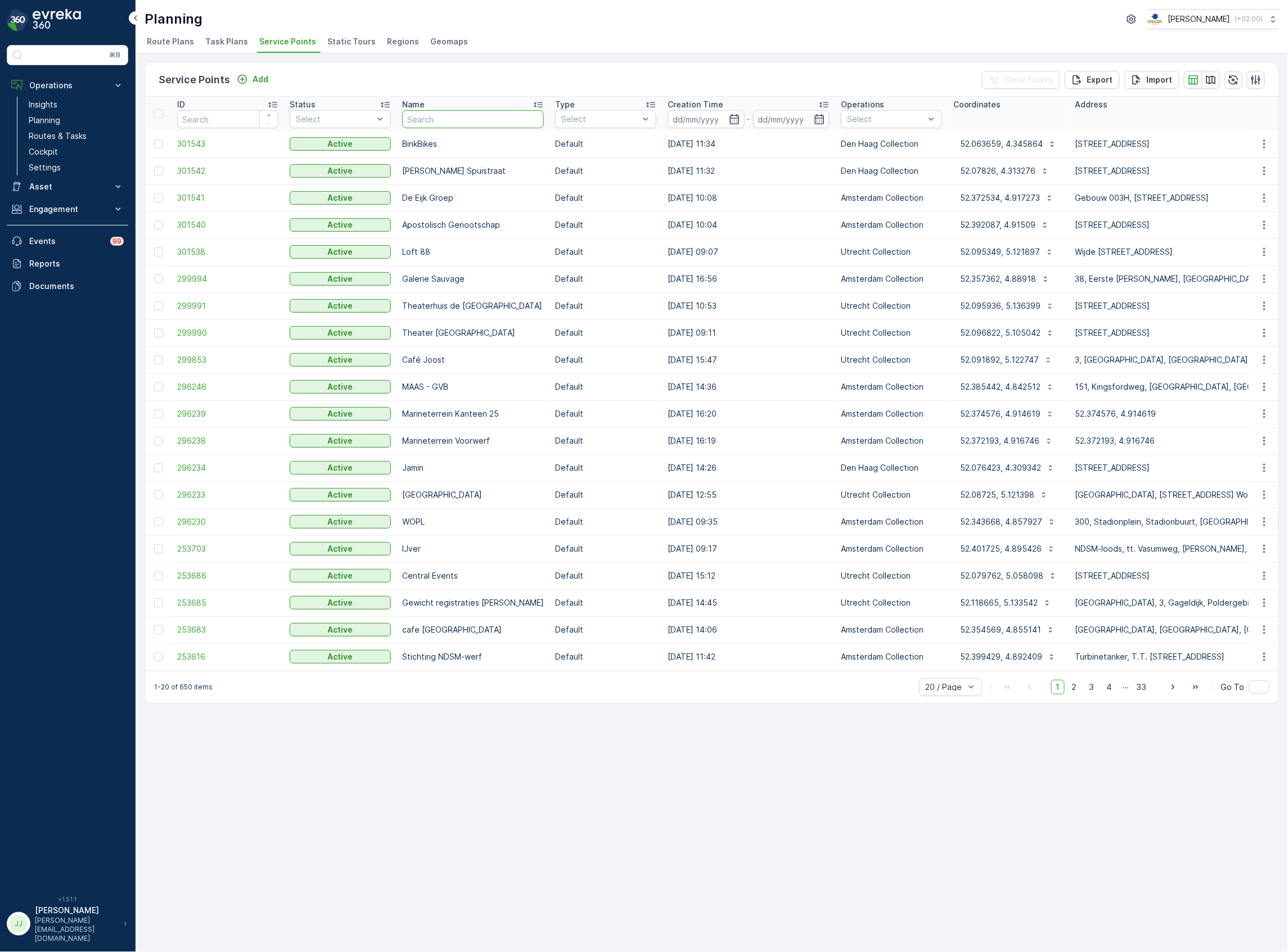
click at [455, 119] on input "text" at bounding box center [473, 119] width 142 height 18
type input "stichting vecht"
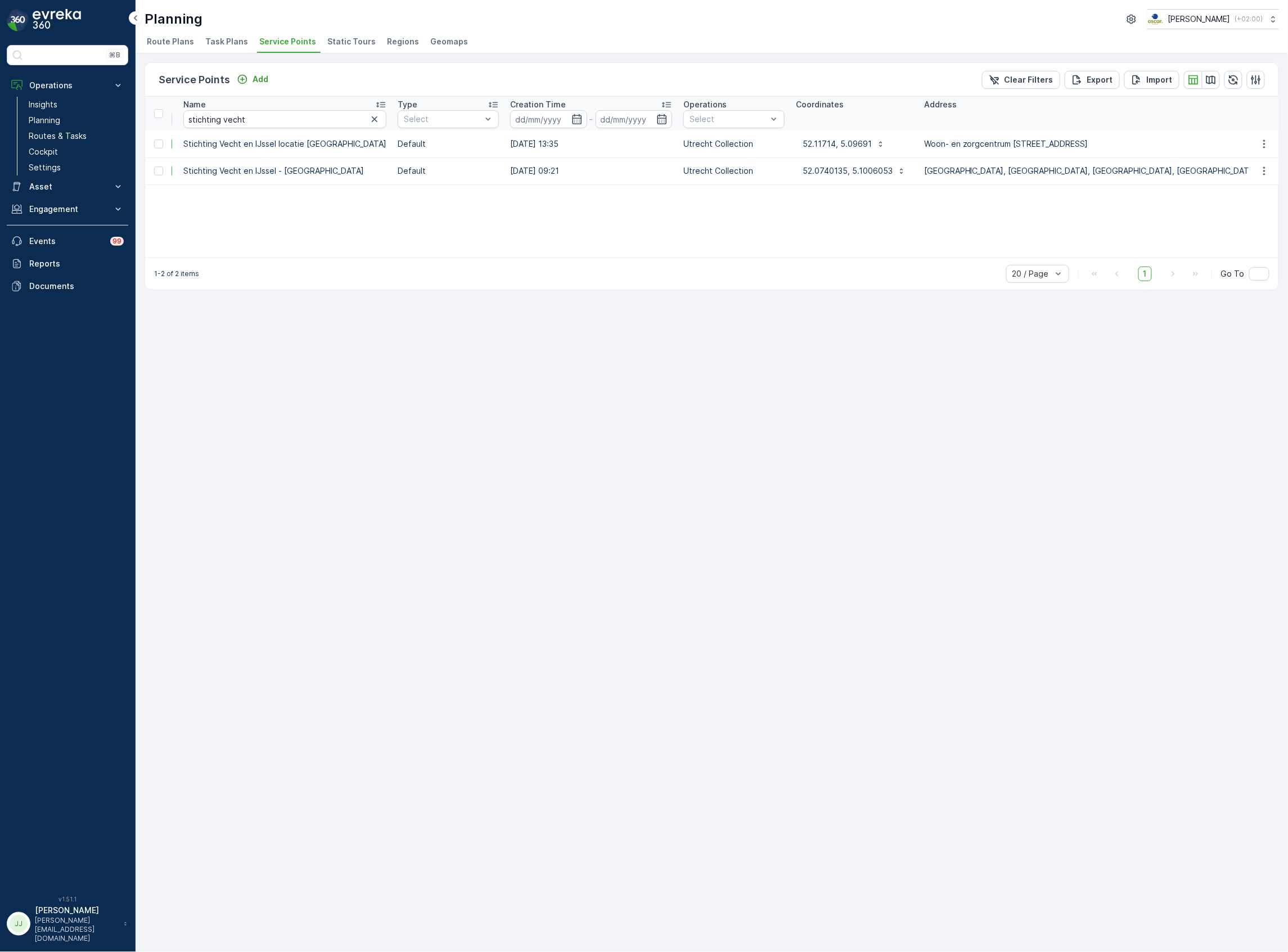
scroll to position [0, 300]
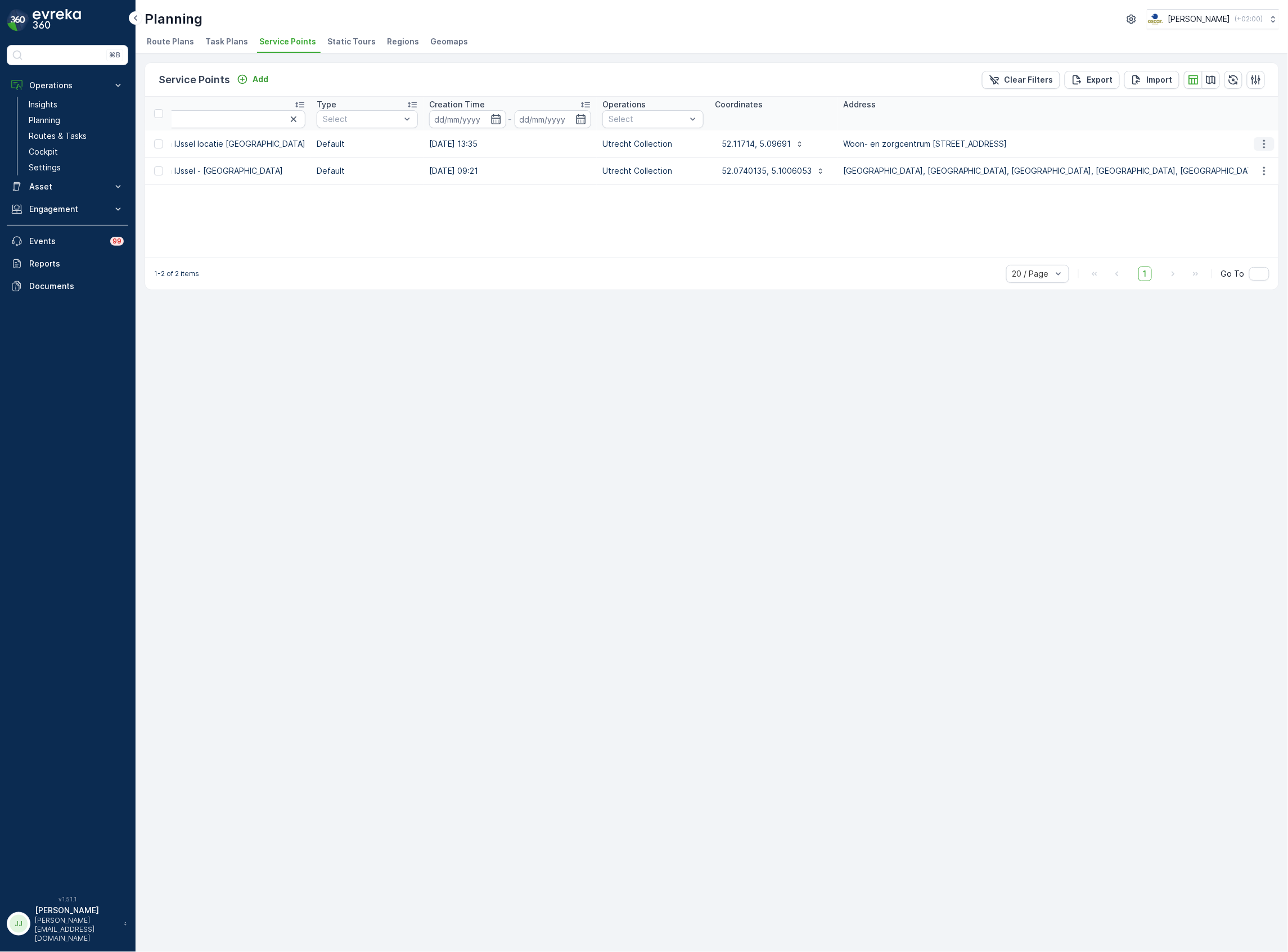
click at [1267, 144] on icon "button" at bounding box center [1264, 144] width 11 height 11
click at [1254, 174] on span "Edit Service Point" at bounding box center [1231, 176] width 67 height 11
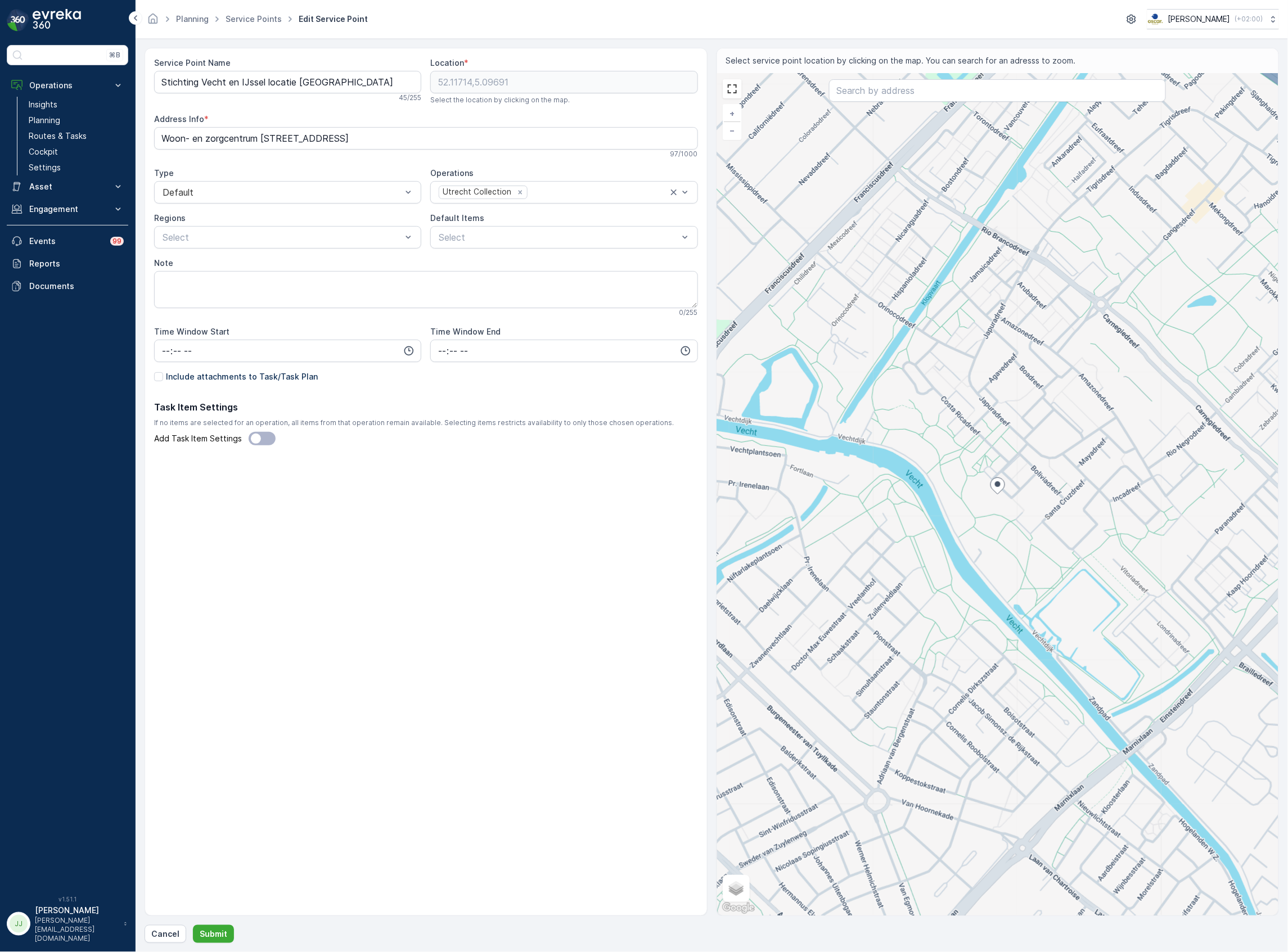
click at [153, 374] on div "Service Point Name Stichting Vecht en IJssel locatie Zuylenstede 45 / 255 Locat…" at bounding box center [426, 482] width 563 height 868
click at [161, 376] on div at bounding box center [158, 376] width 9 height 9
click at [154, 371] on input "Include attachments to Task/Task Plan" at bounding box center [154, 371] width 0 height 0
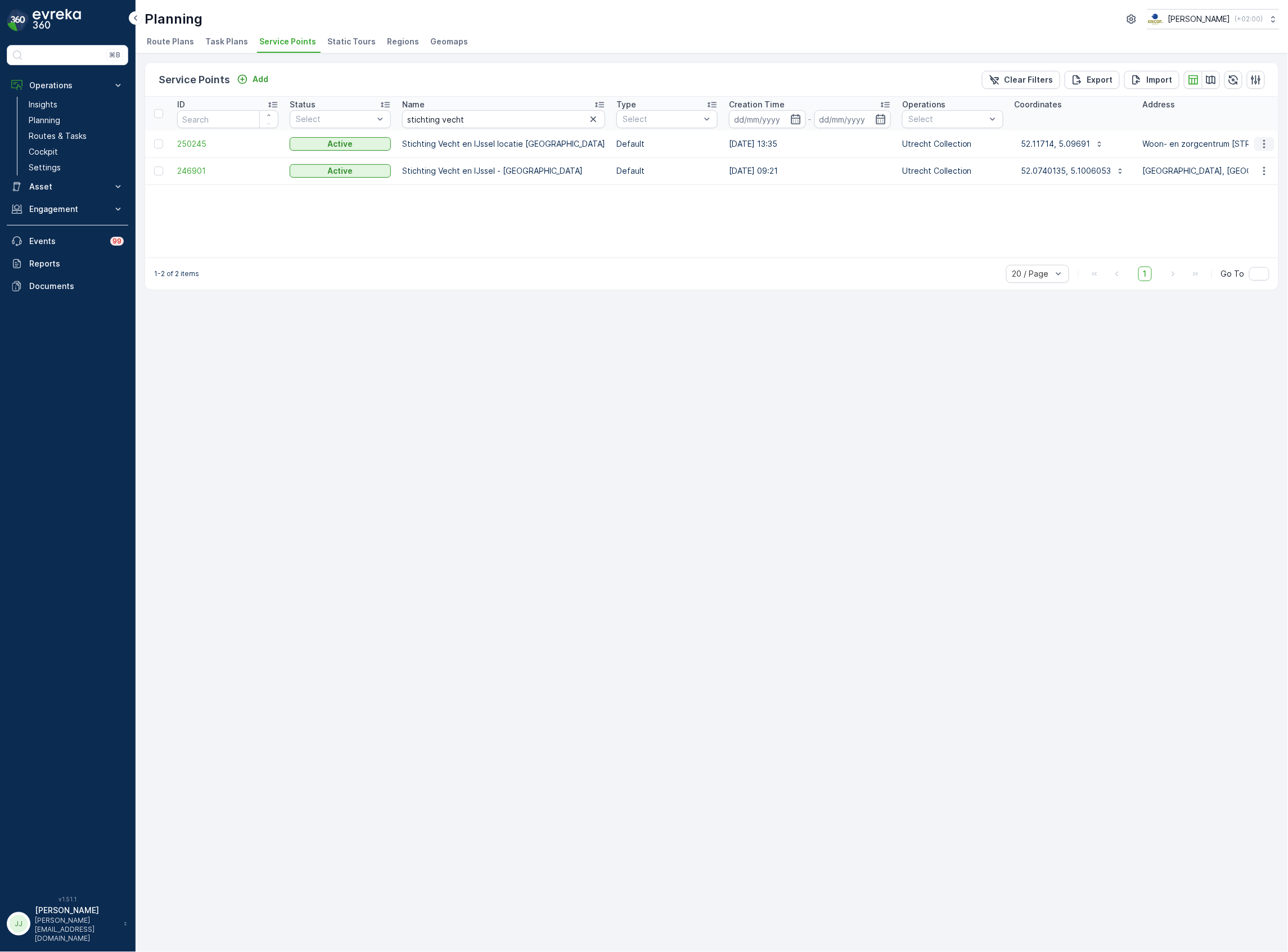
click at [1262, 144] on icon "button" at bounding box center [1264, 144] width 11 height 11
click at [707, 386] on div "Service Points Add Clear Filters Export Import ID Status Select Name stichting …" at bounding box center [712, 503] width 1152 height 899
click at [1210, 82] on icon "button" at bounding box center [1210, 80] width 11 height 11
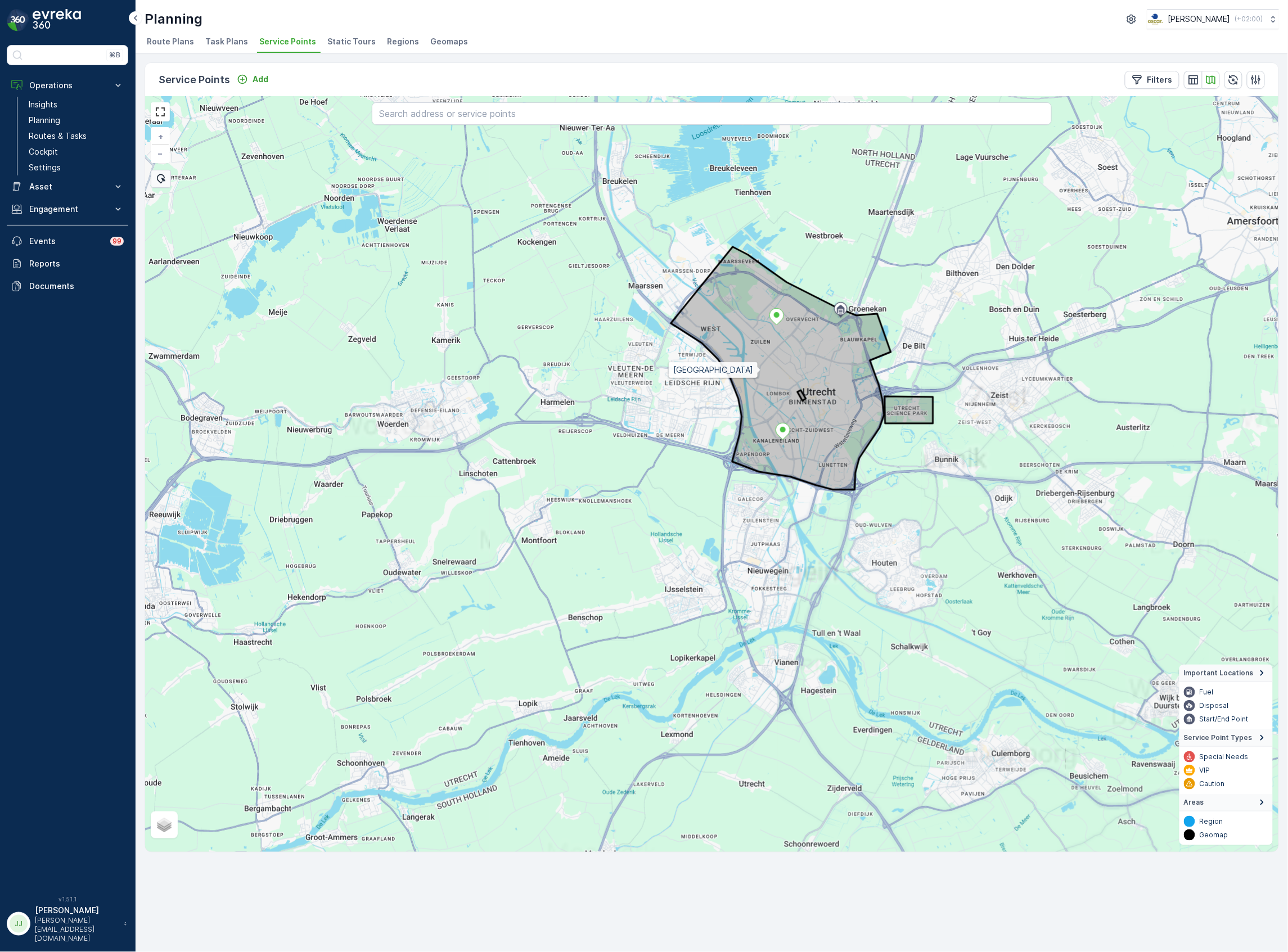
drag, startPoint x: 761, startPoint y: 371, endPoint x: 738, endPoint y: 443, distance: 75.6
click at [738, 443] on icon at bounding box center [781, 368] width 220 height 243
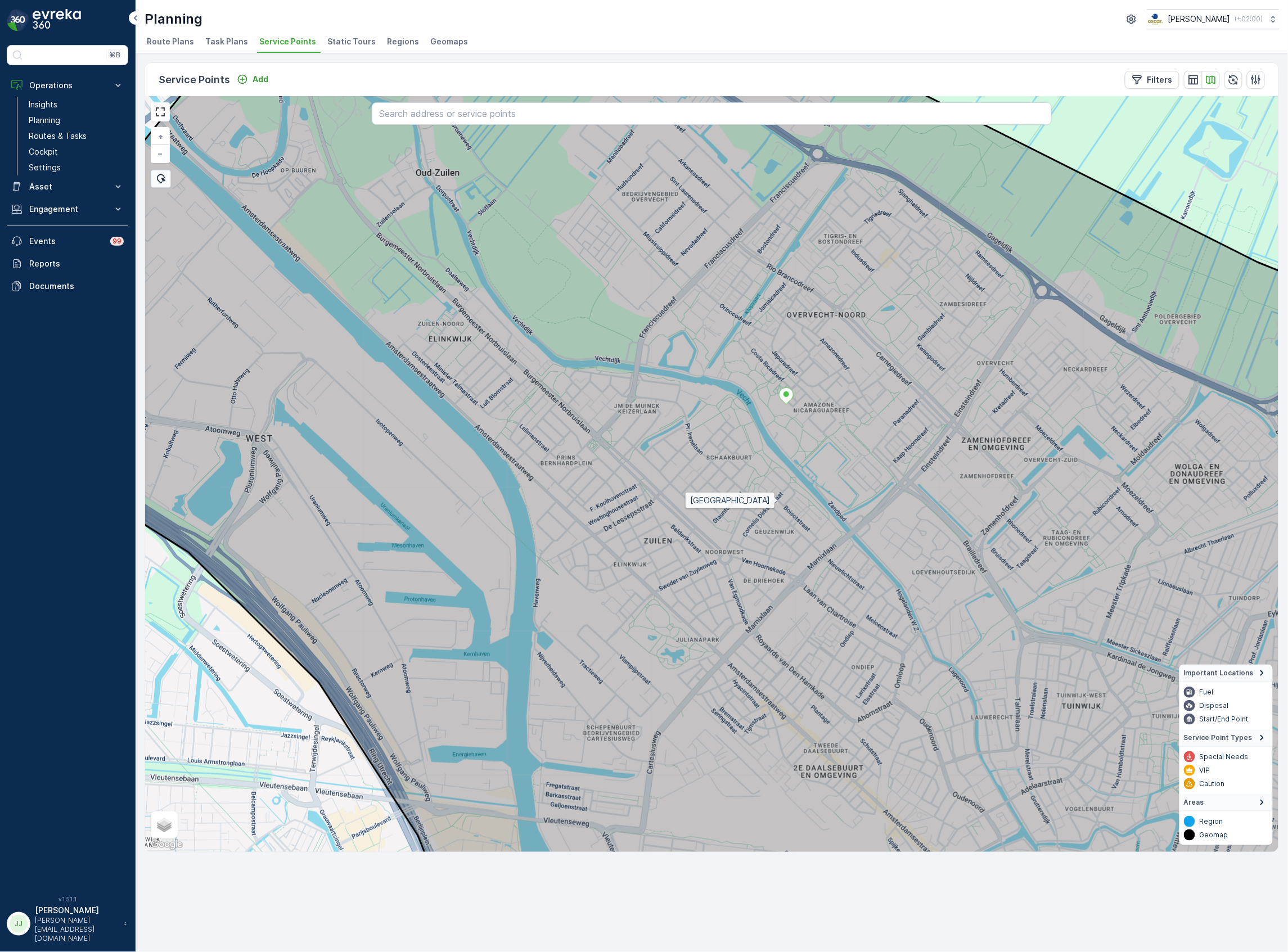
drag, startPoint x: 815, startPoint y: 398, endPoint x: 767, endPoint y: 555, distance: 164.2
click at [769, 592] on icon at bounding box center [685, 547] width 1363 height 910
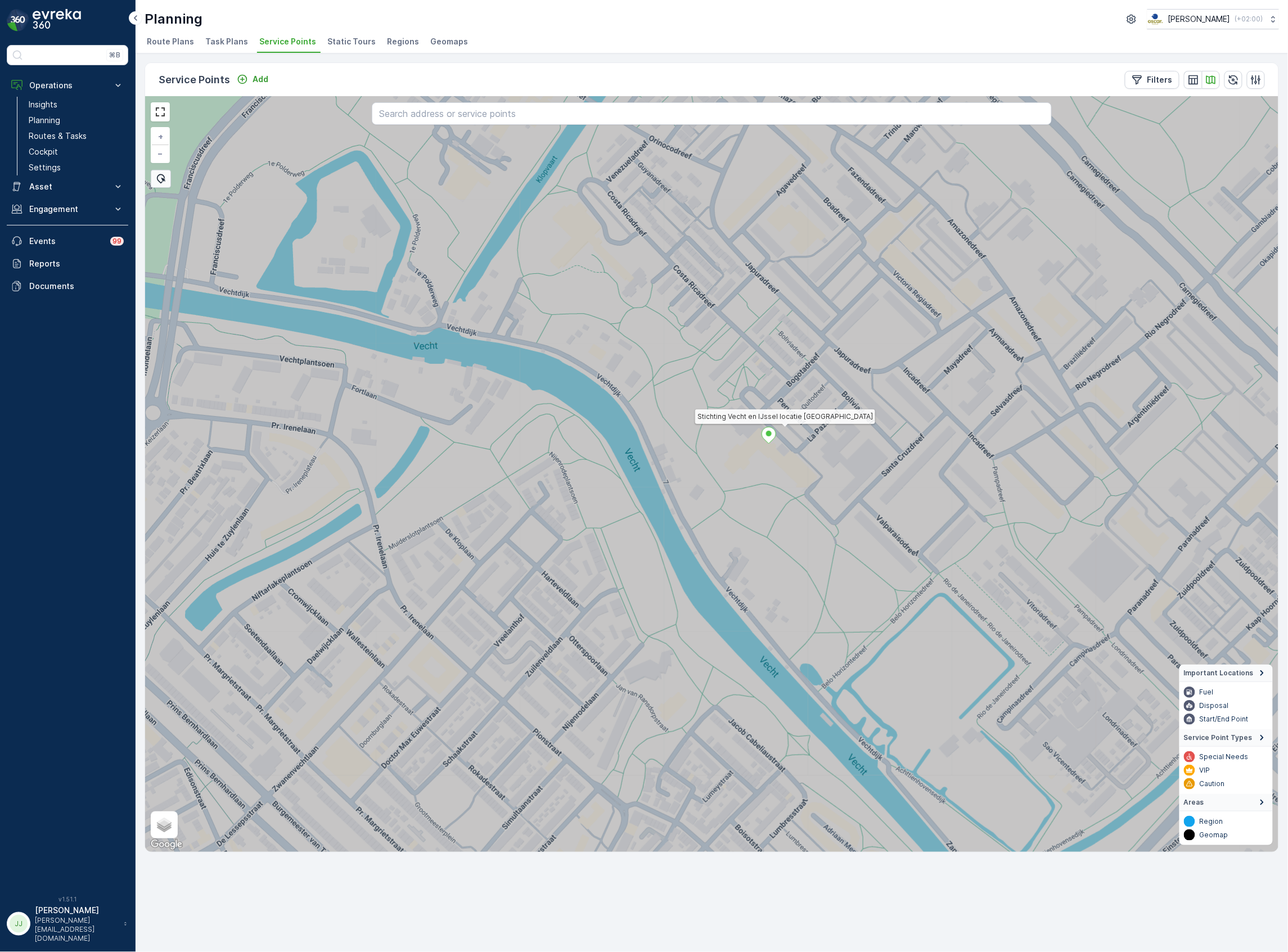
click at [767, 432] on ellipse at bounding box center [768, 433] width 5 height 5
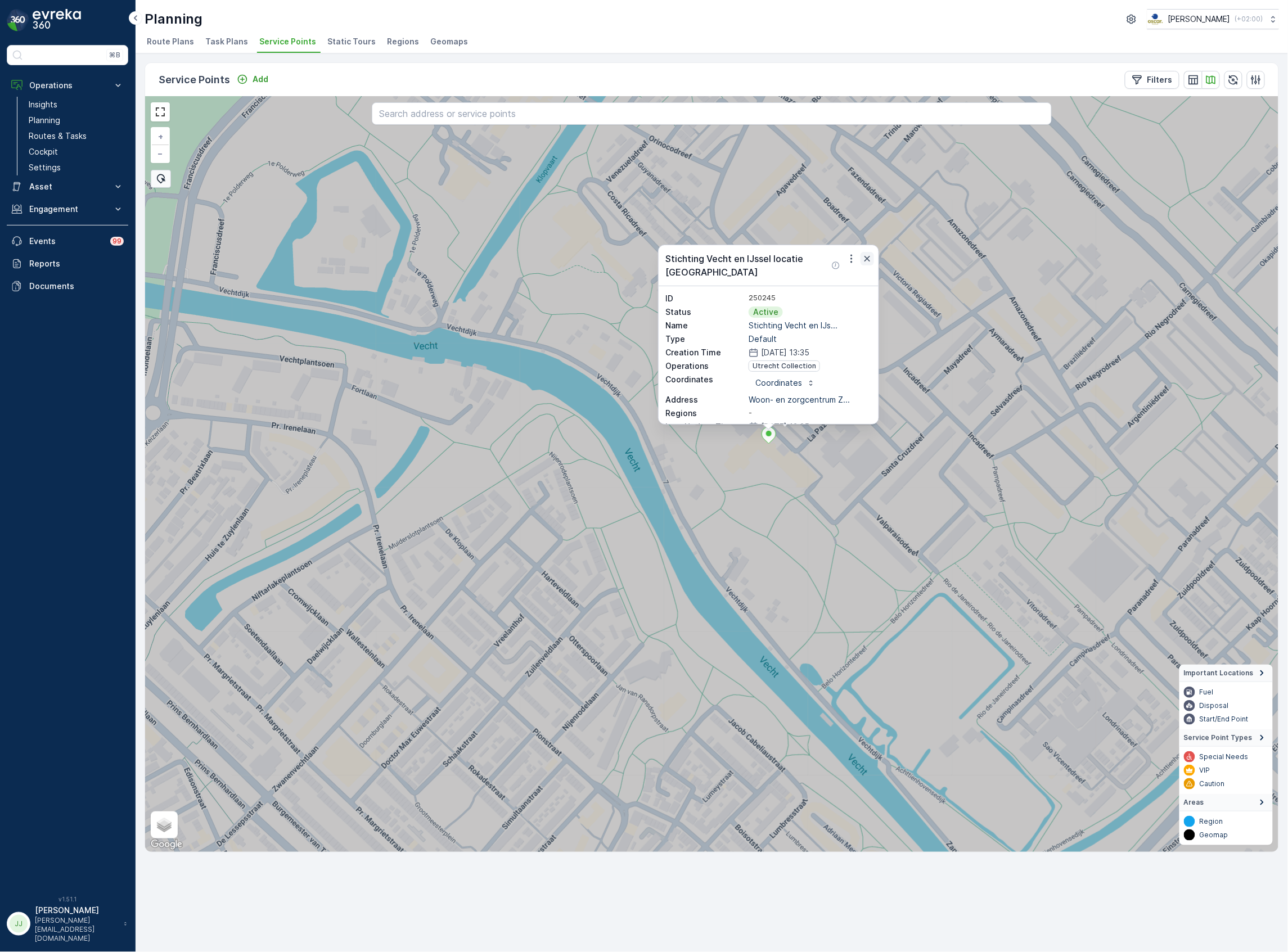
click at [864, 262] on icon "button" at bounding box center [867, 258] width 11 height 11
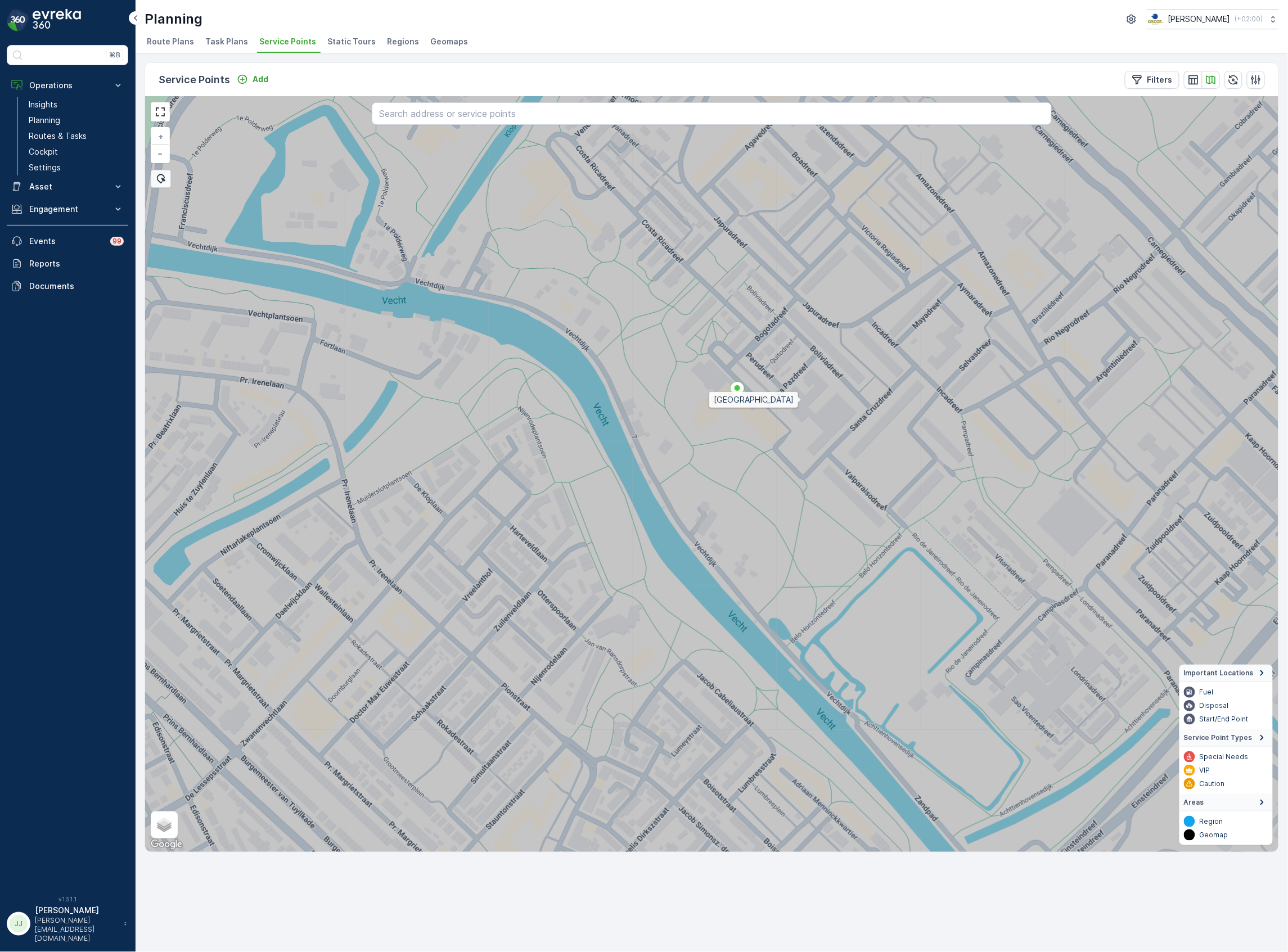
drag, startPoint x: 843, startPoint y: 457, endPoint x: 797, endPoint y: 401, distance: 72.5
click at [797, 401] on icon at bounding box center [680, 429] width 1363 height 910
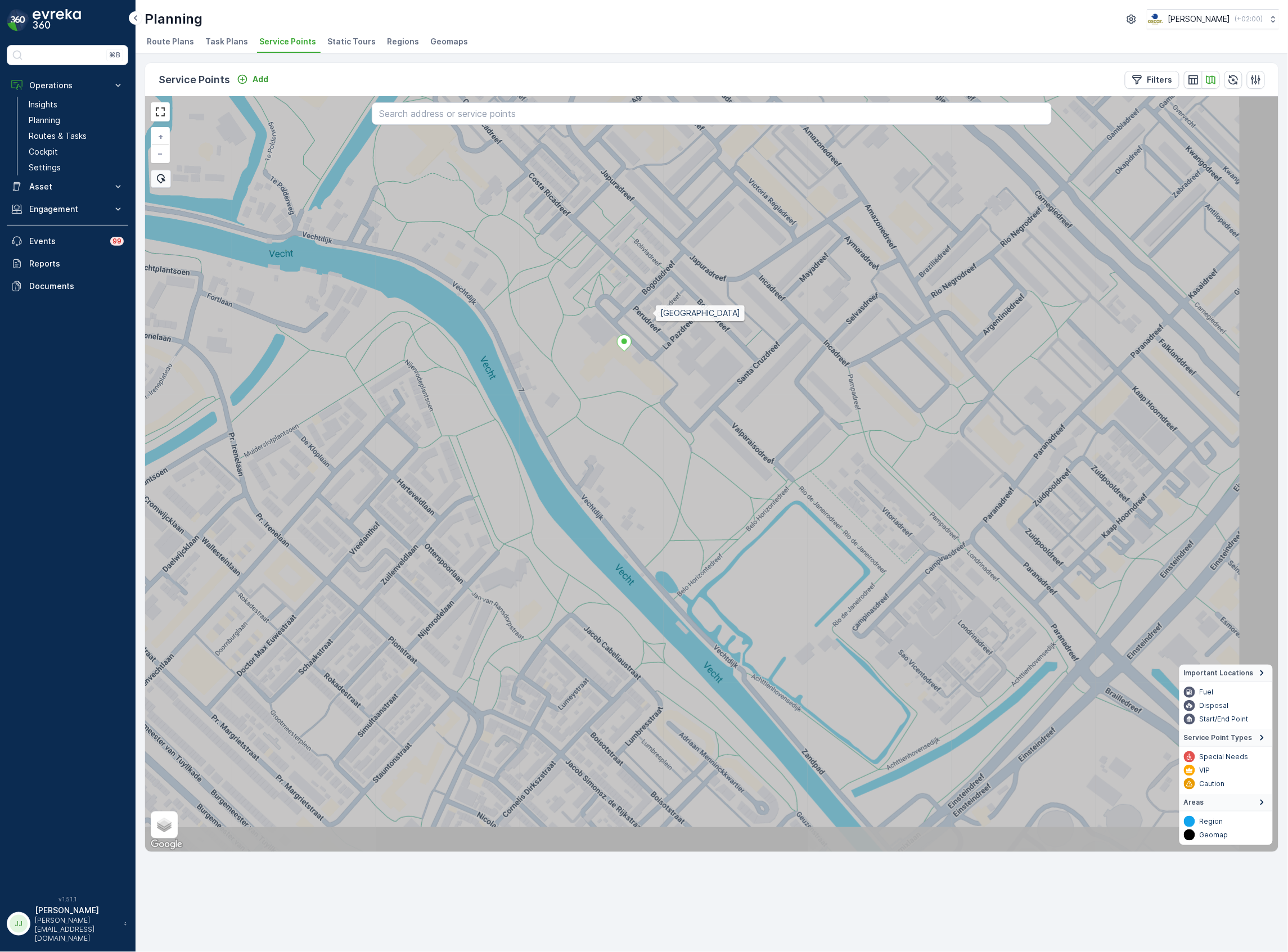
drag, startPoint x: 733, startPoint y: 341, endPoint x: 393, endPoint y: 174, distance: 378.8
click at [652, 314] on icon at bounding box center [614, 441] width 1363 height 910
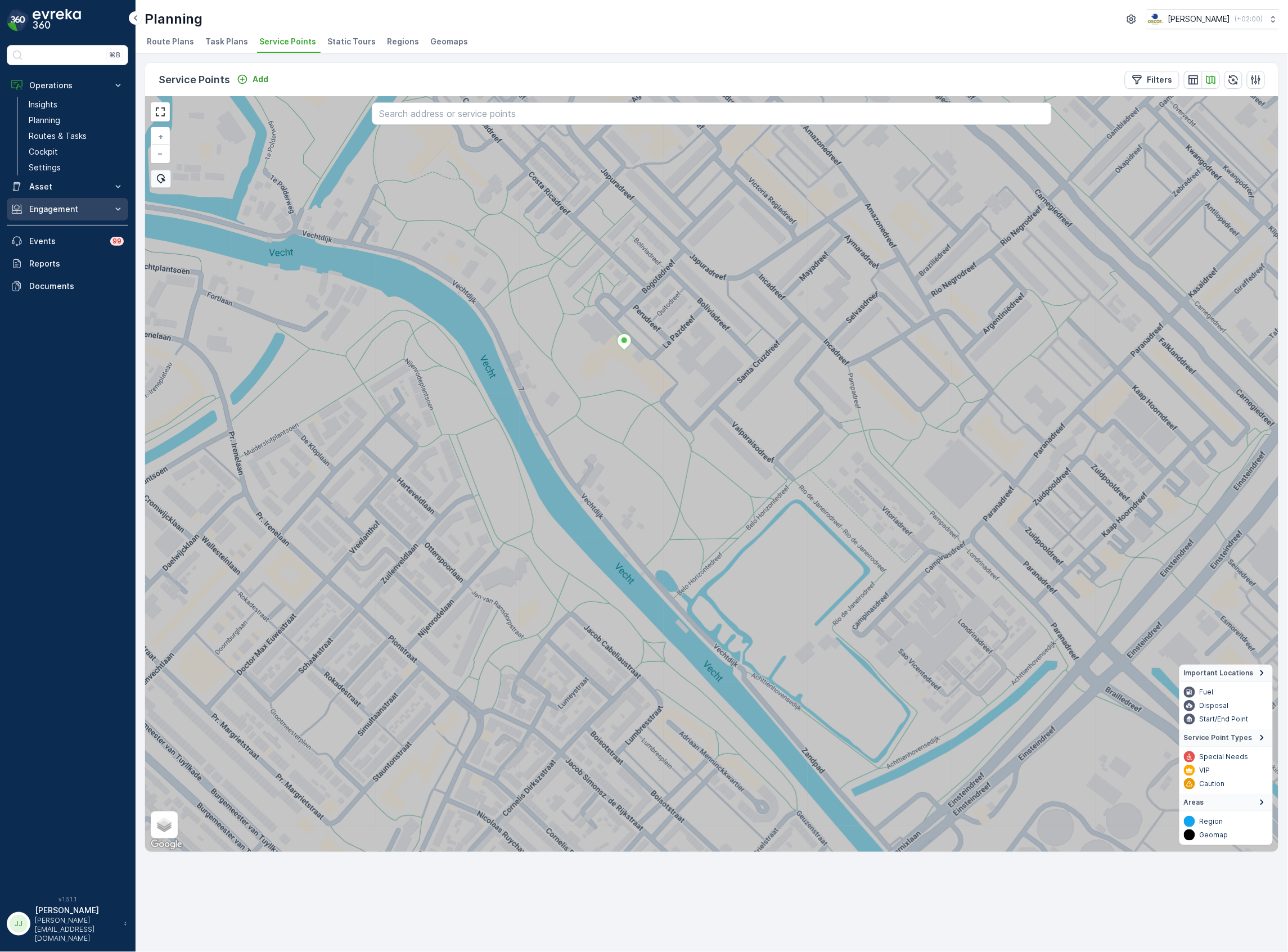
click at [92, 213] on p "Engagement" at bounding box center [67, 209] width 76 height 11
click at [686, 372] on icon at bounding box center [712, 474] width 1363 height 910
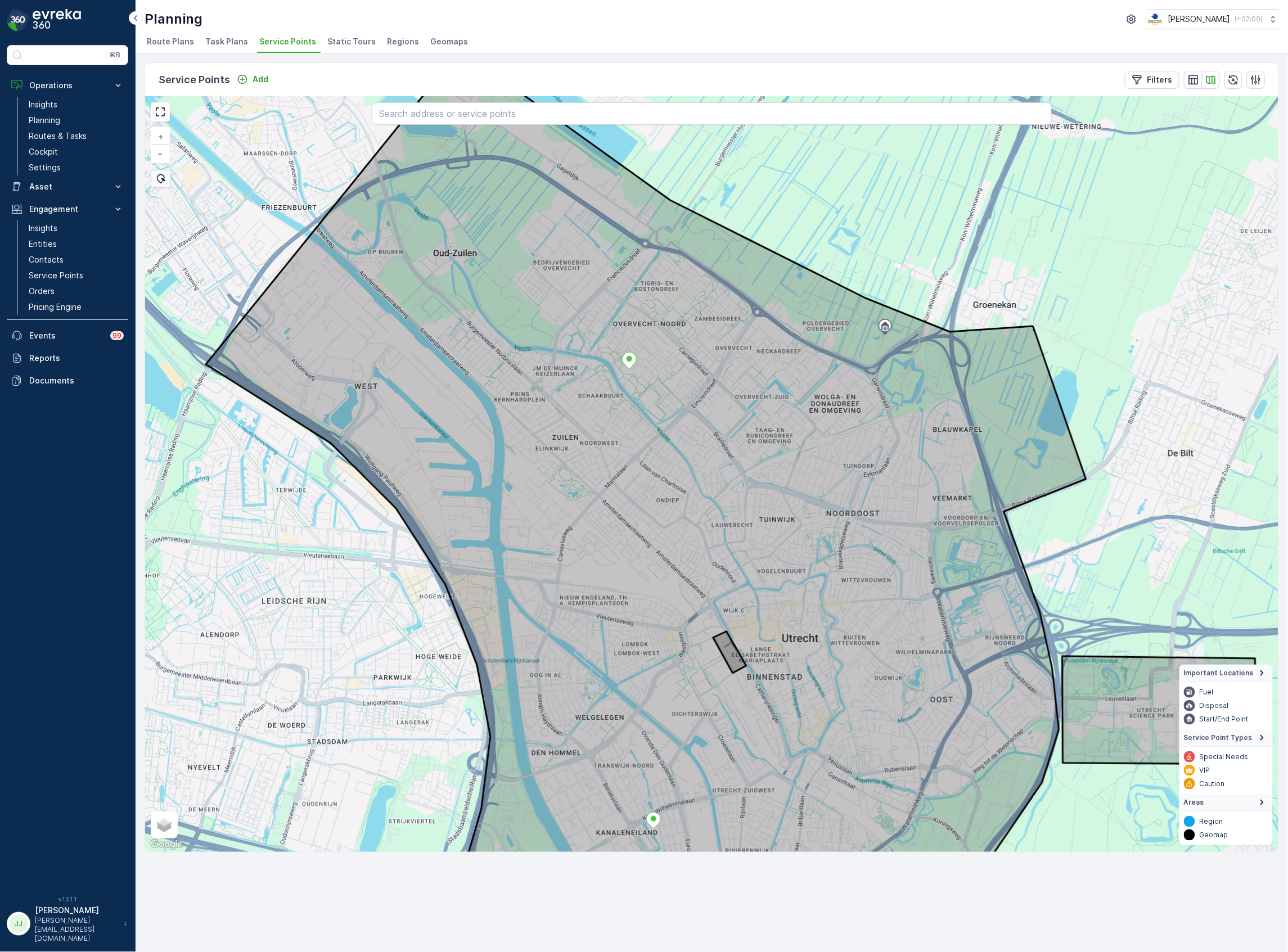
click at [219, 36] on span "Task Plans" at bounding box center [226, 41] width 43 height 11
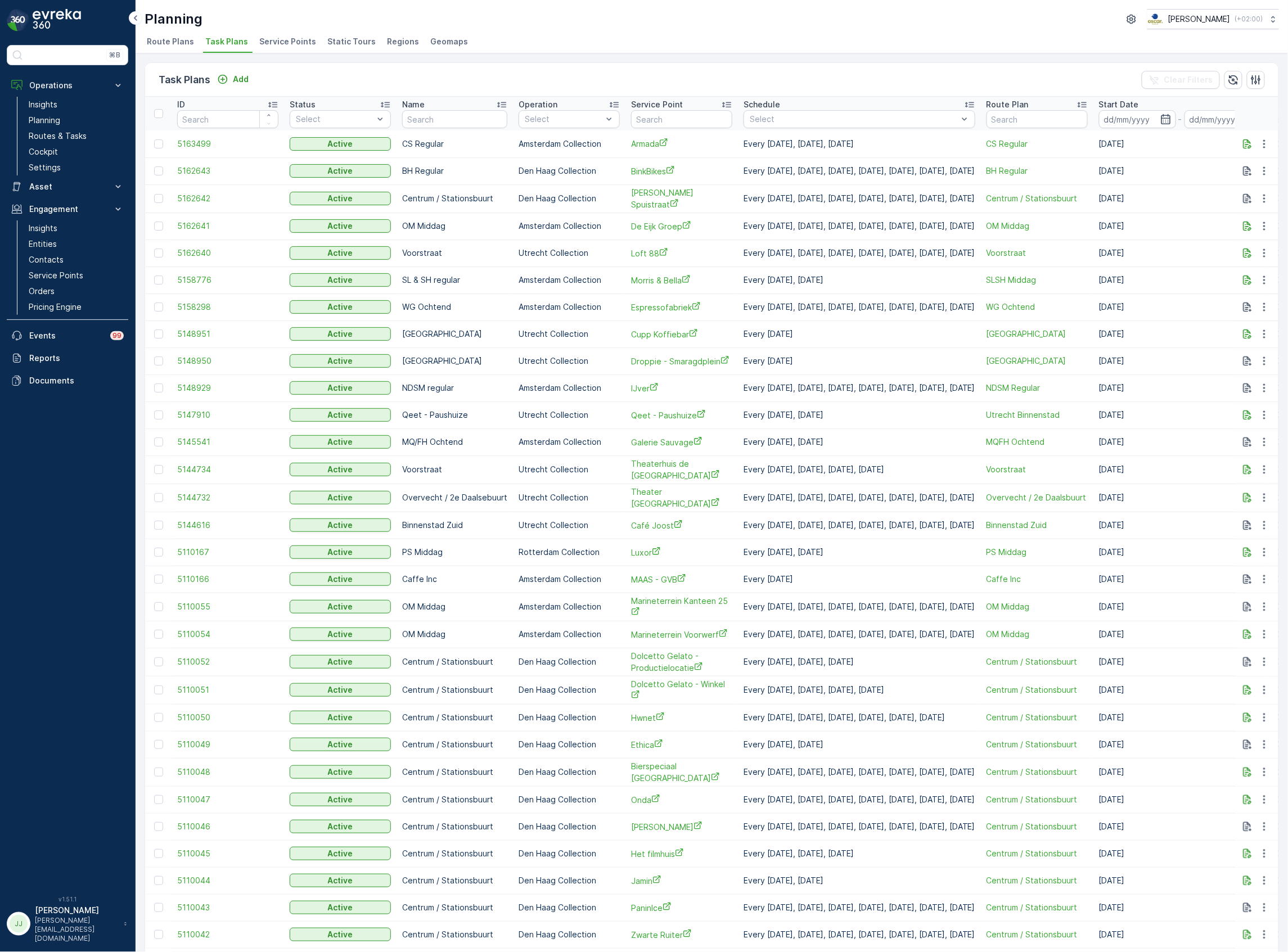
click at [704, 121] on input "text" at bounding box center [681, 119] width 101 height 18
type input "stichting vecht"
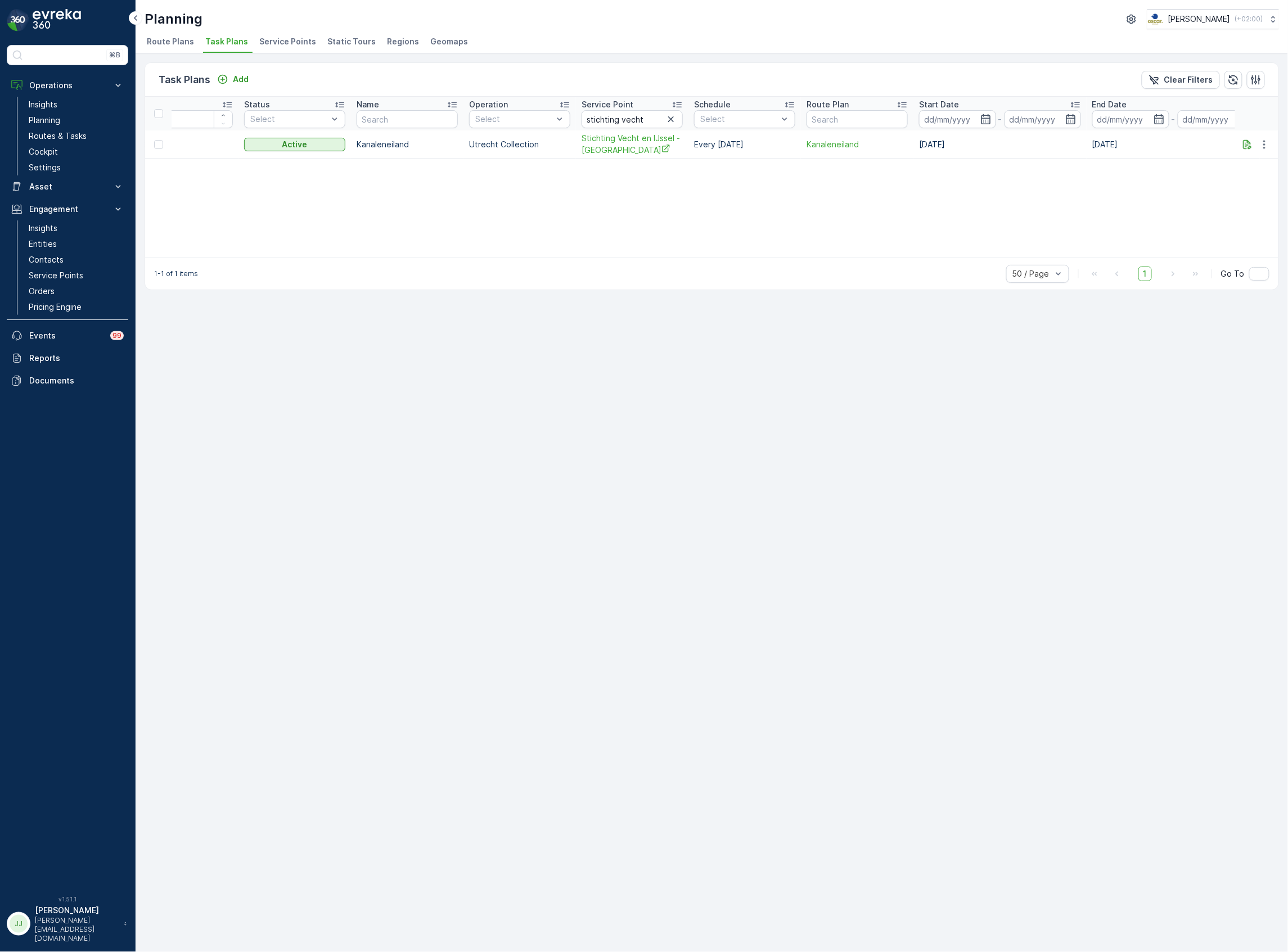
scroll to position [0, 71]
